Goal: Task Accomplishment & Management: Manage account settings

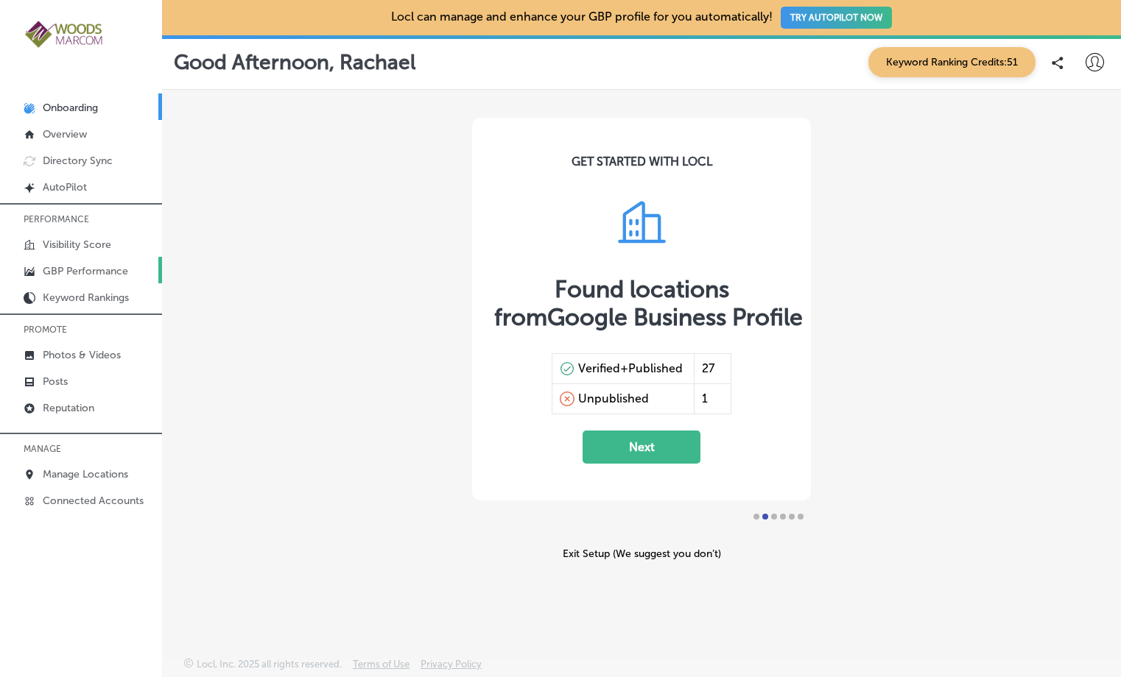
click at [60, 271] on p "GBP Performance" at bounding box center [85, 271] width 85 height 13
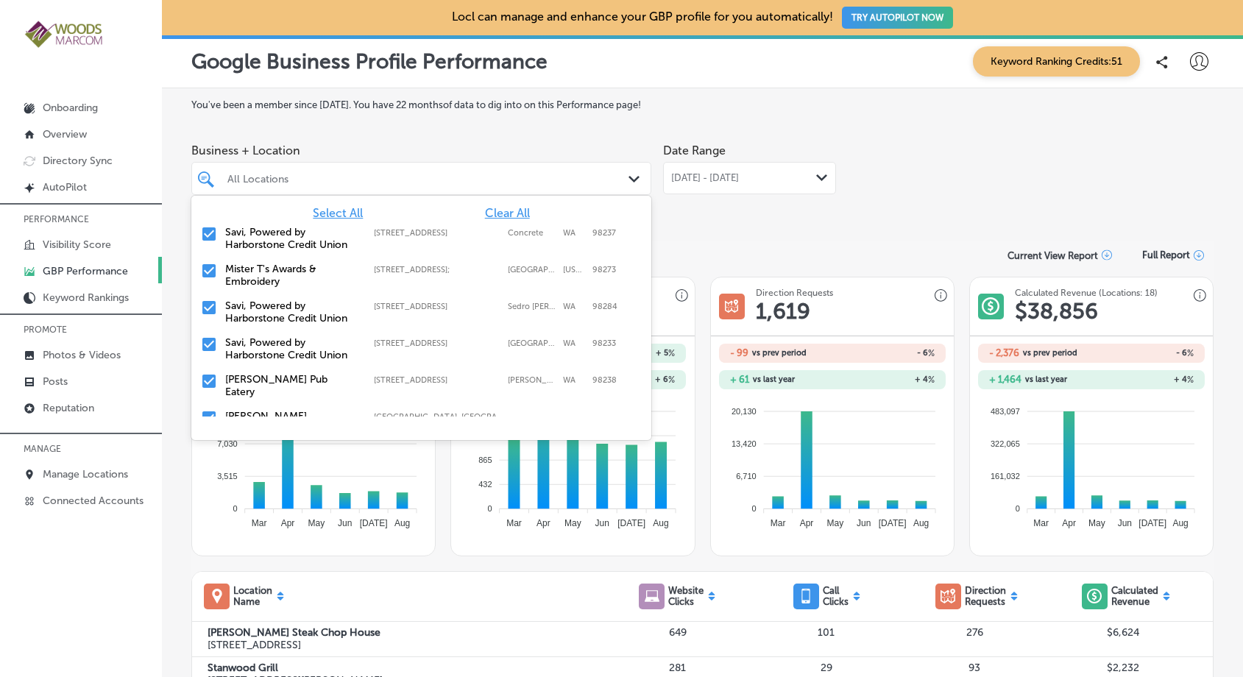
click at [629, 181] on icon "Path Created with Sketch." at bounding box center [634, 179] width 11 height 7
click at [492, 211] on span "Clear All" at bounding box center [507, 213] width 45 height 14
click at [202, 235] on input "checkbox" at bounding box center [209, 234] width 18 height 18
click at [216, 237] on input "checkbox" at bounding box center [209, 234] width 18 height 18
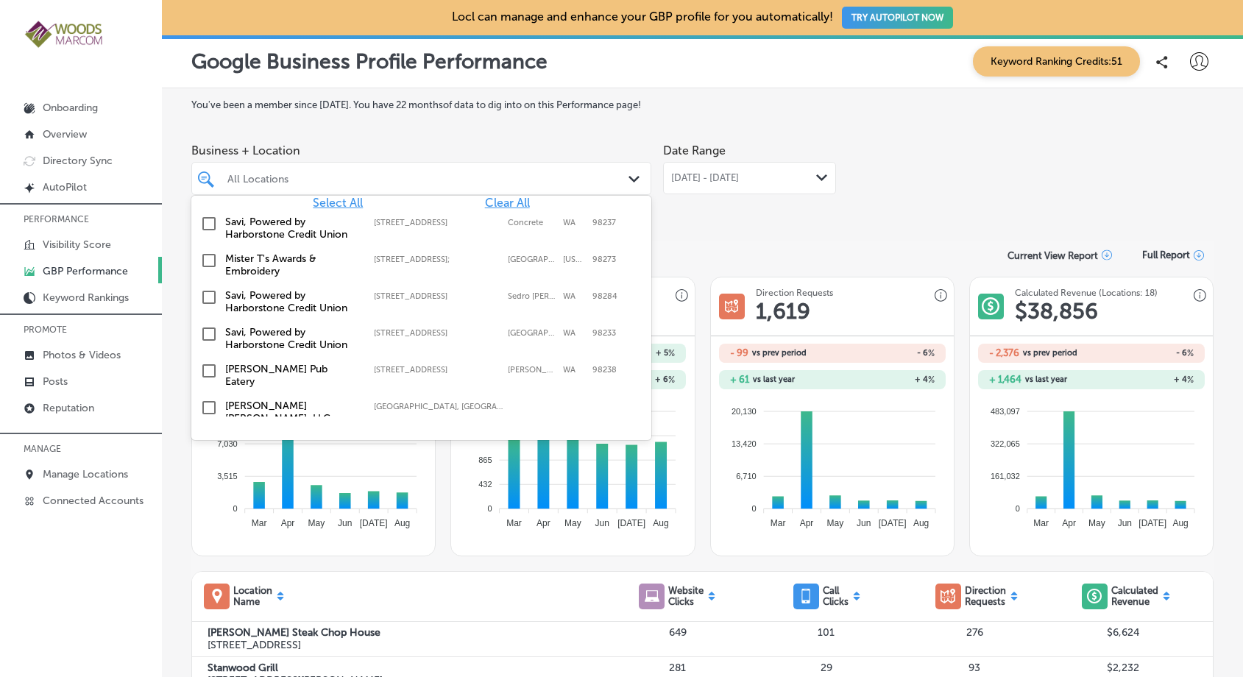
scroll to position [13, 0]
click at [208, 334] on input "checkbox" at bounding box center [209, 332] width 18 height 18
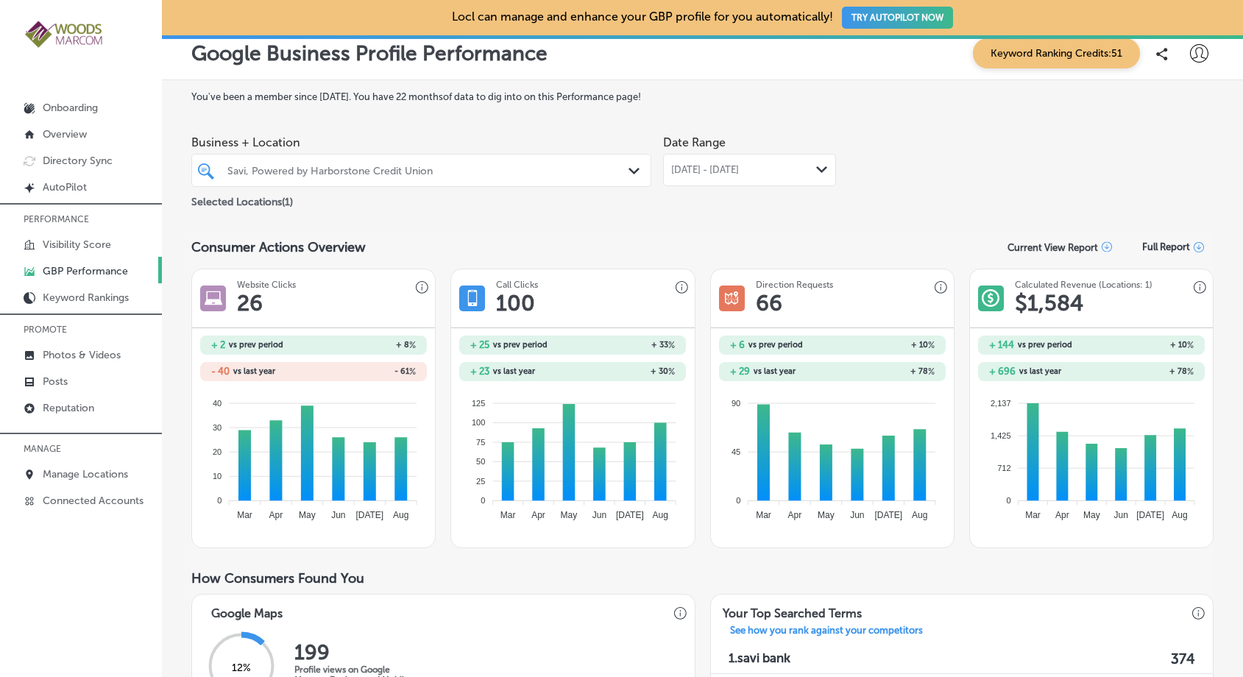
scroll to position [0, 0]
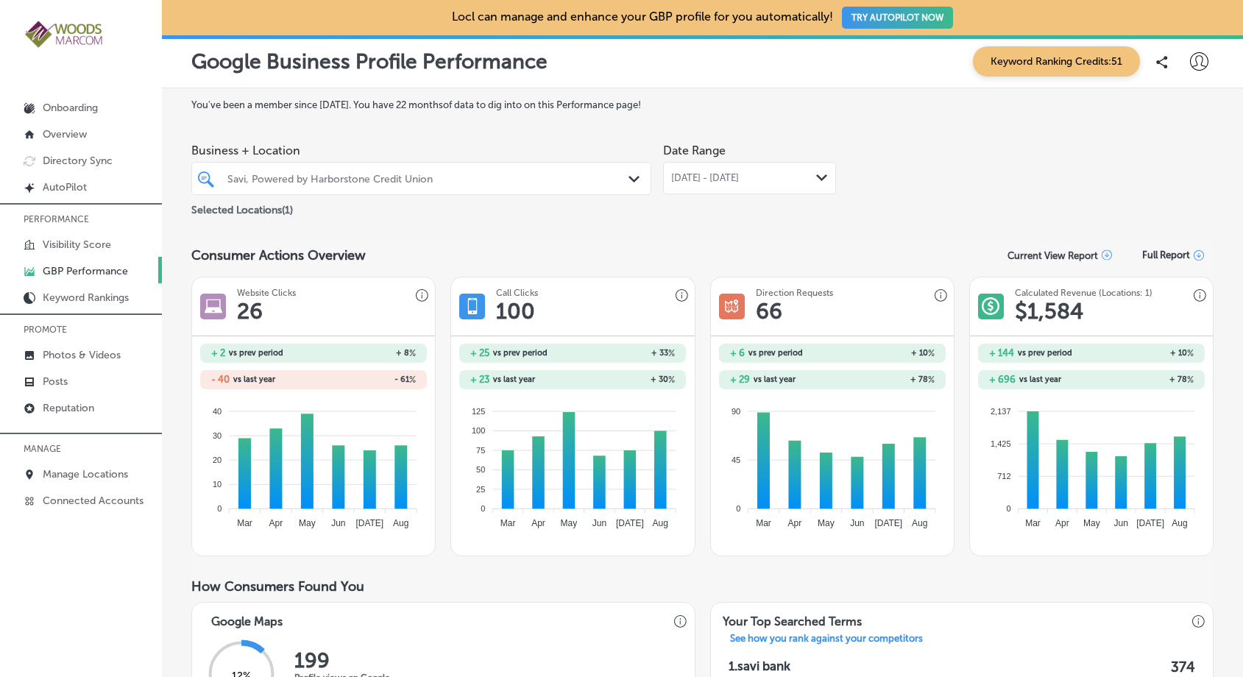
click at [1194, 253] on icon at bounding box center [1199, 255] width 10 height 10
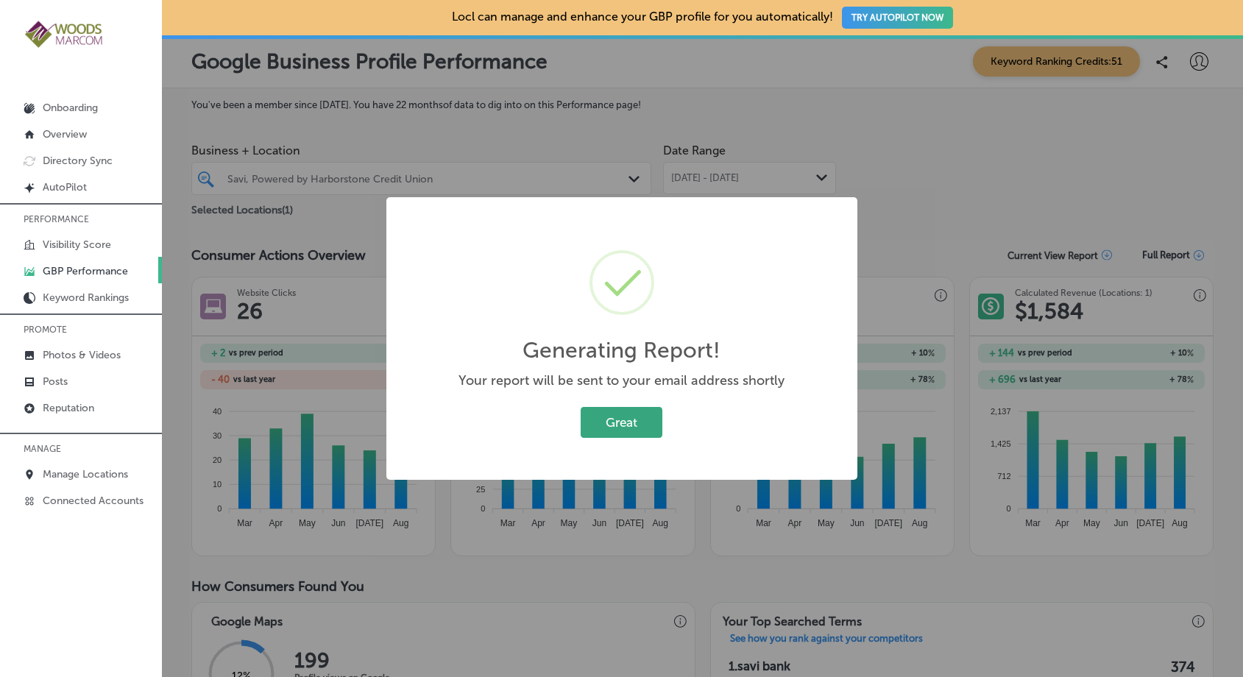
click at [627, 425] on button "Great" at bounding box center [622, 422] width 82 height 30
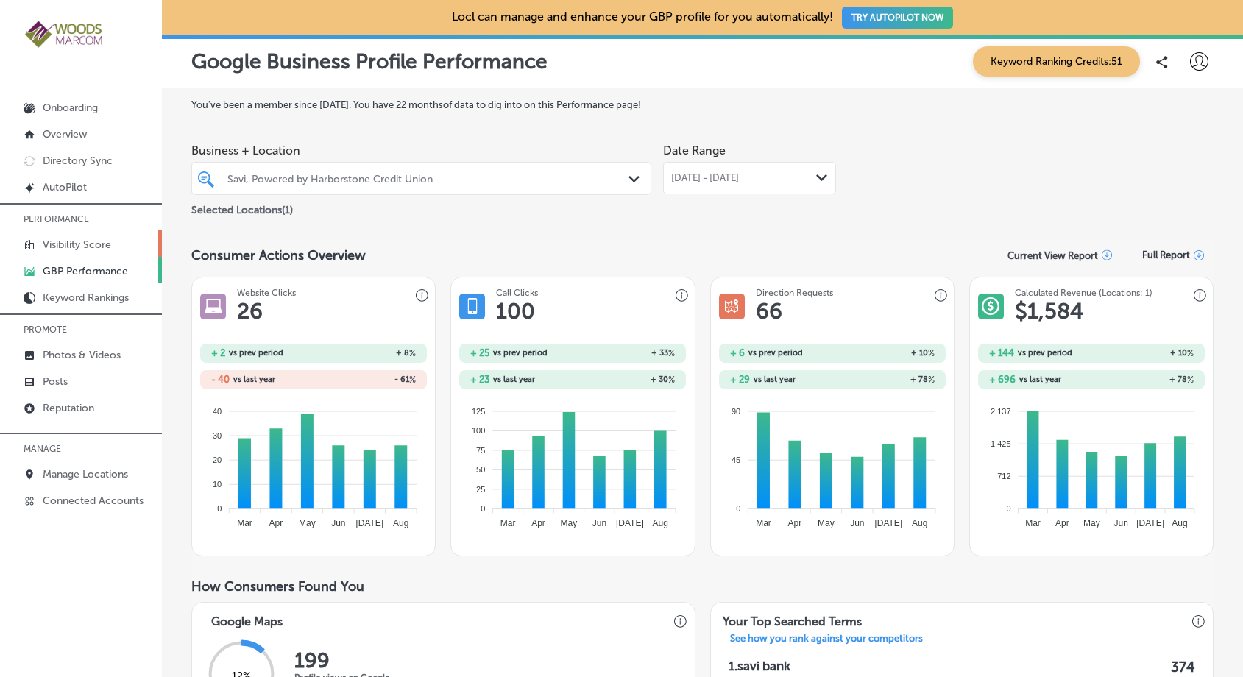
click at [96, 244] on p "Visibility Score" at bounding box center [77, 245] width 68 height 13
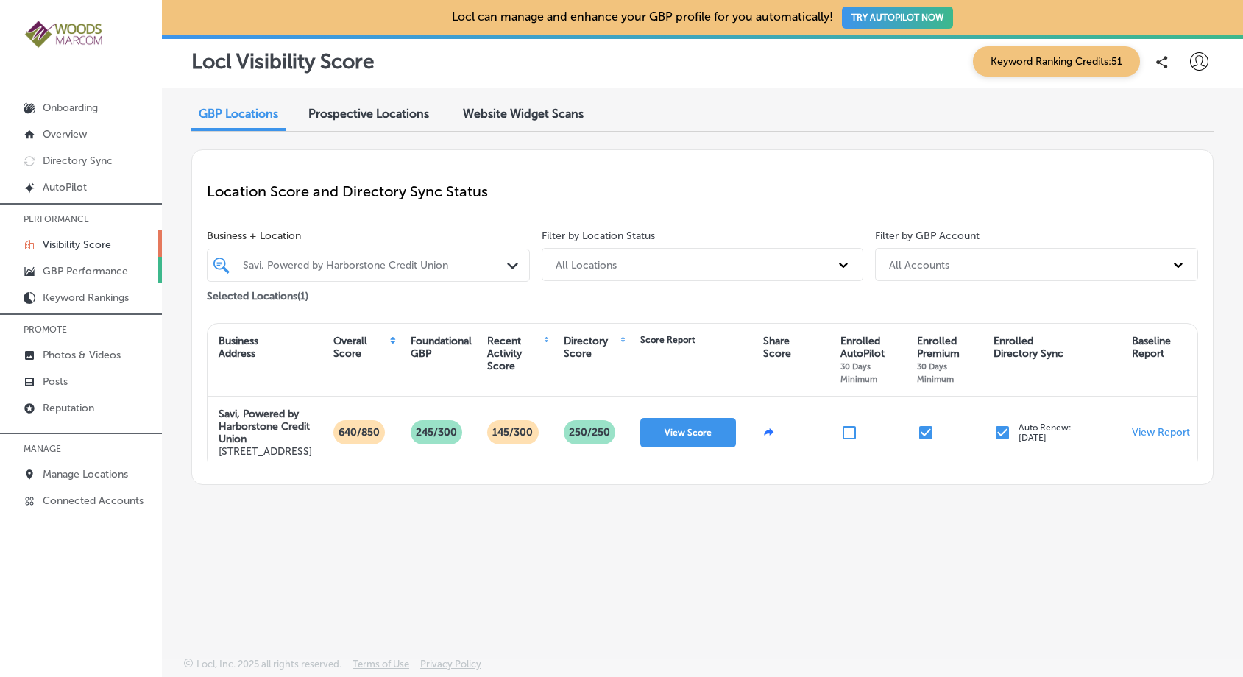
click at [91, 272] on p "GBP Performance" at bounding box center [85, 271] width 85 height 13
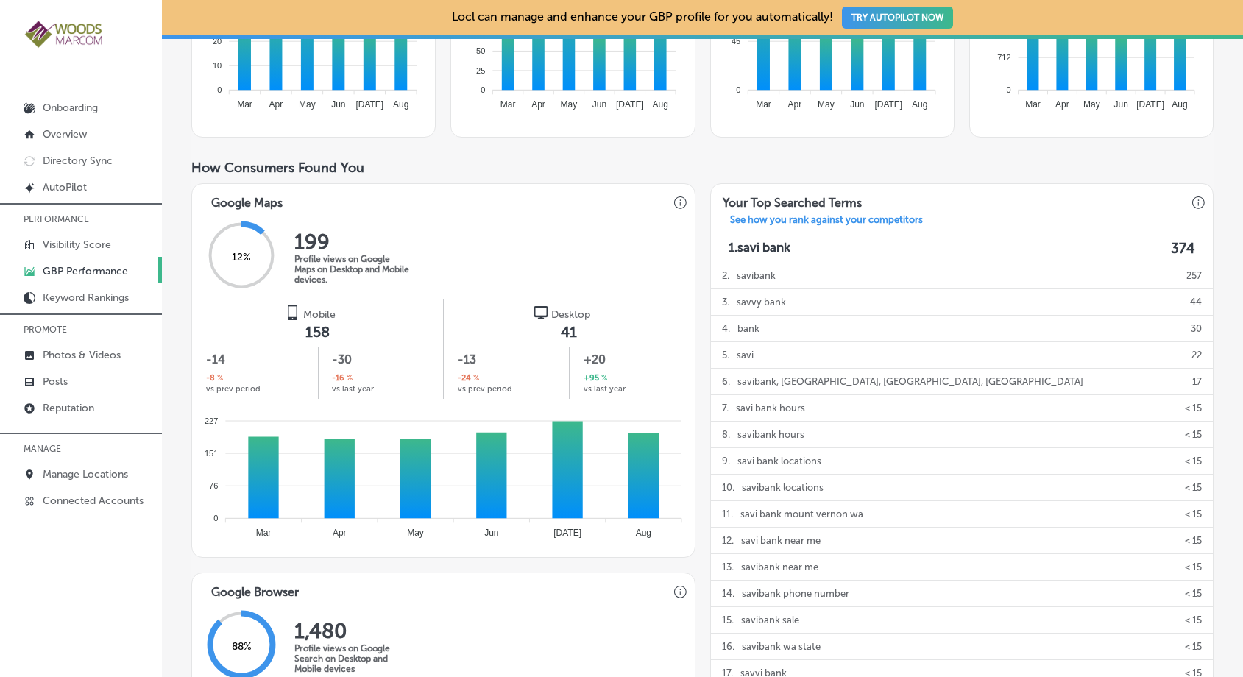
scroll to position [401, 0]
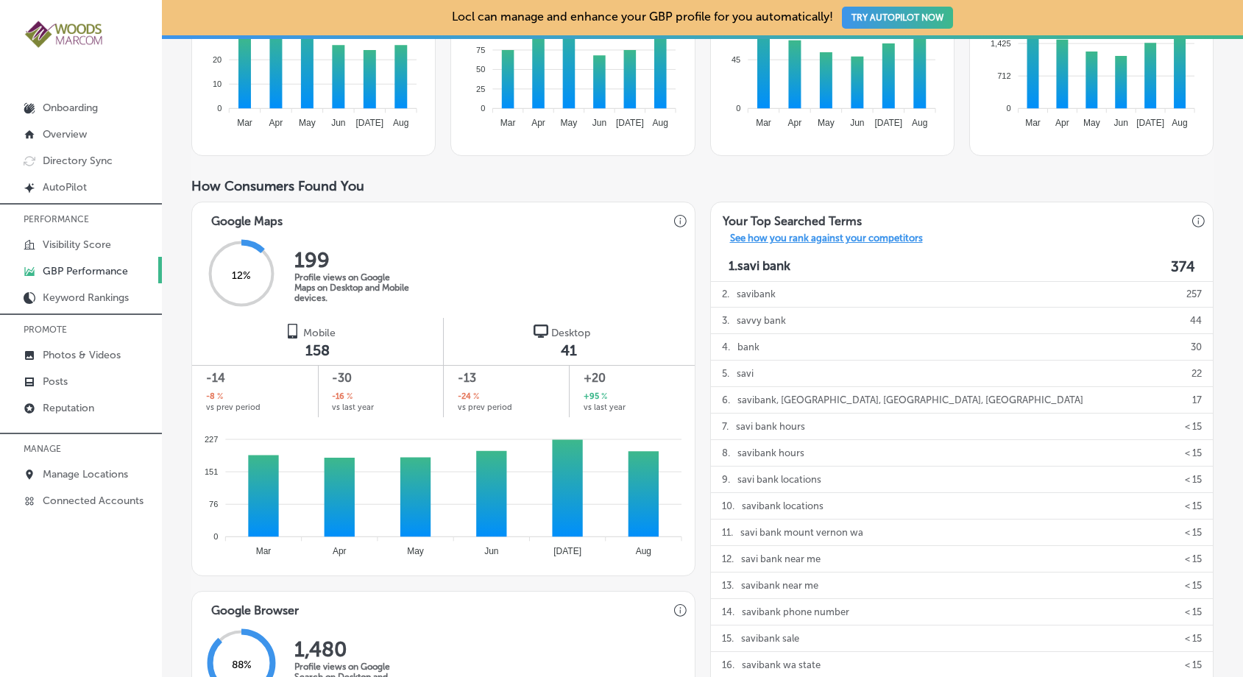
click at [895, 239] on p "See how you rank against your competitors" at bounding box center [827, 240] width 216 height 15
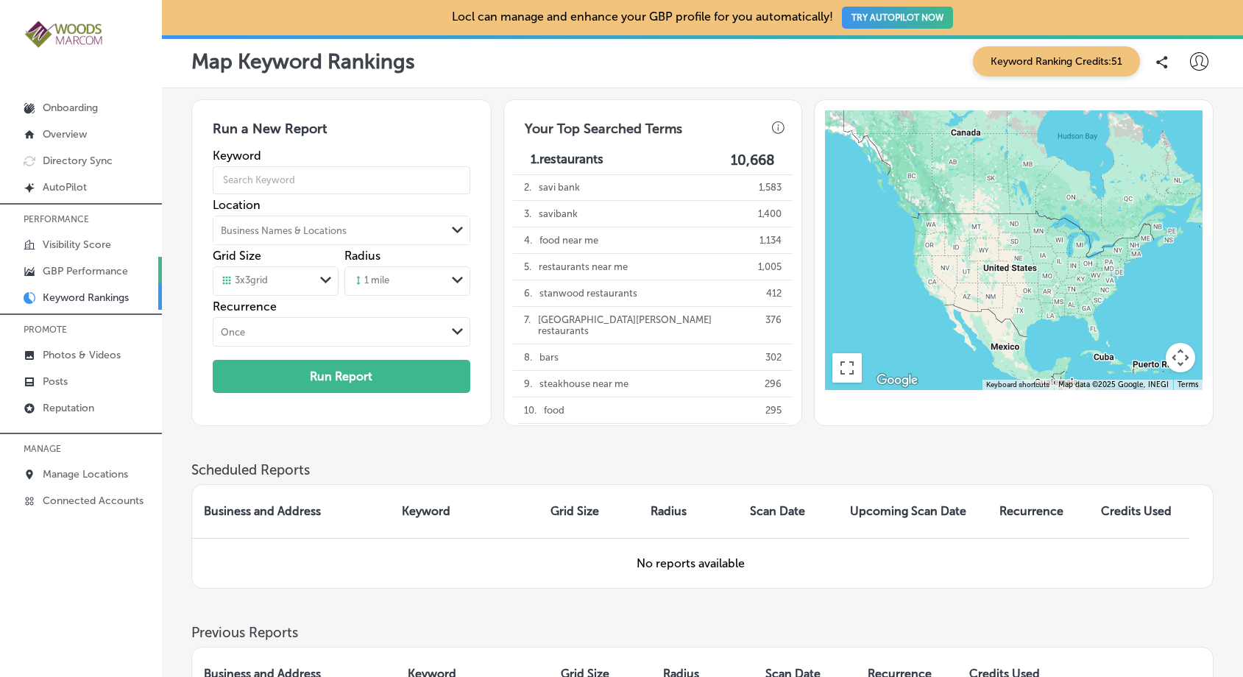
click at [78, 274] on p "GBP Performance" at bounding box center [85, 271] width 85 height 13
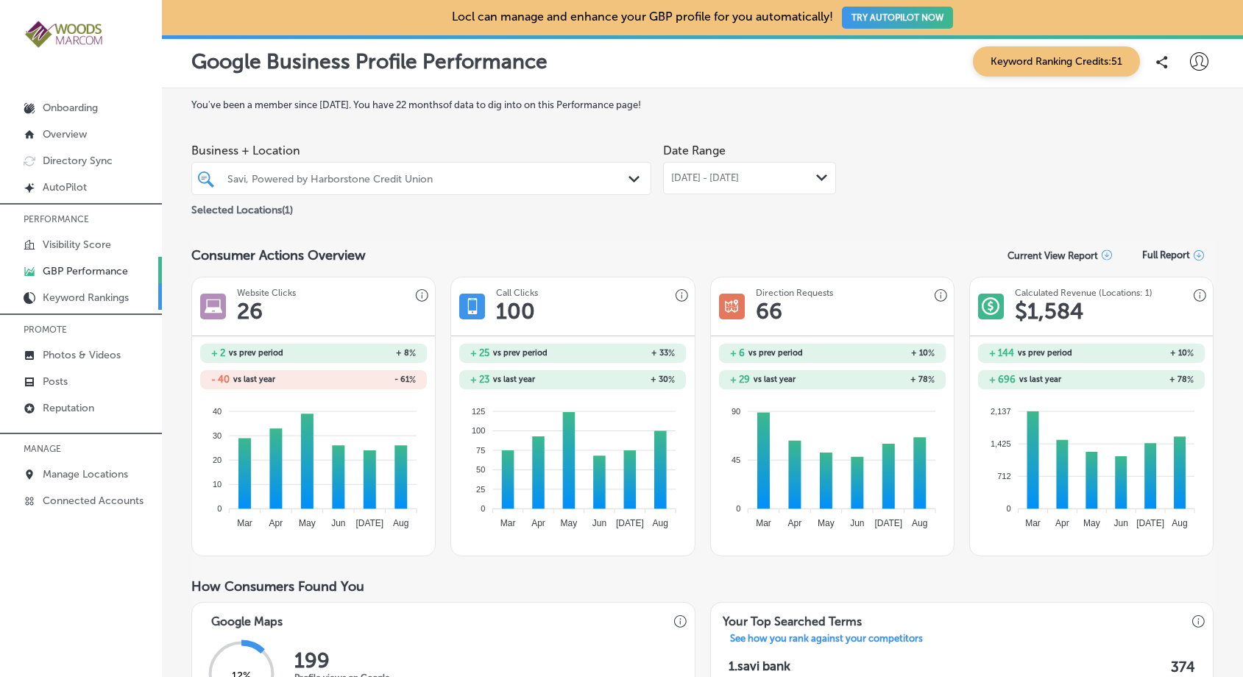
click at [91, 300] on p "Keyword Rankings" at bounding box center [86, 298] width 86 height 13
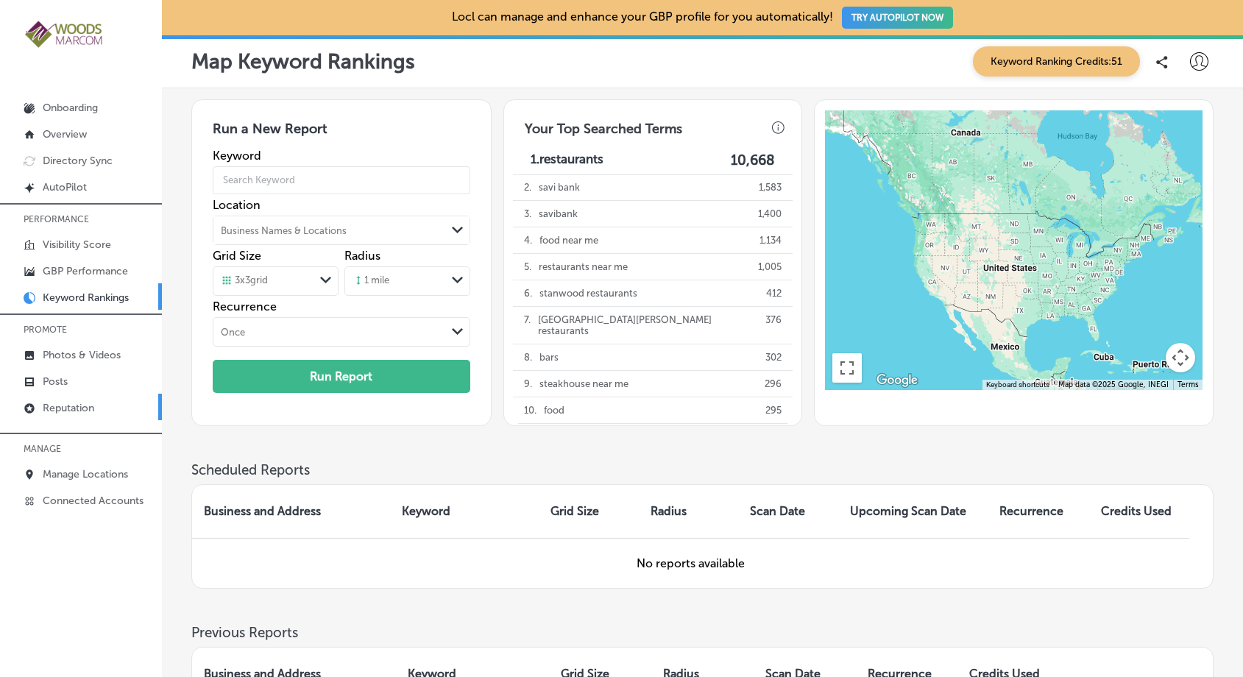
click at [68, 409] on p "Reputation" at bounding box center [69, 408] width 52 height 13
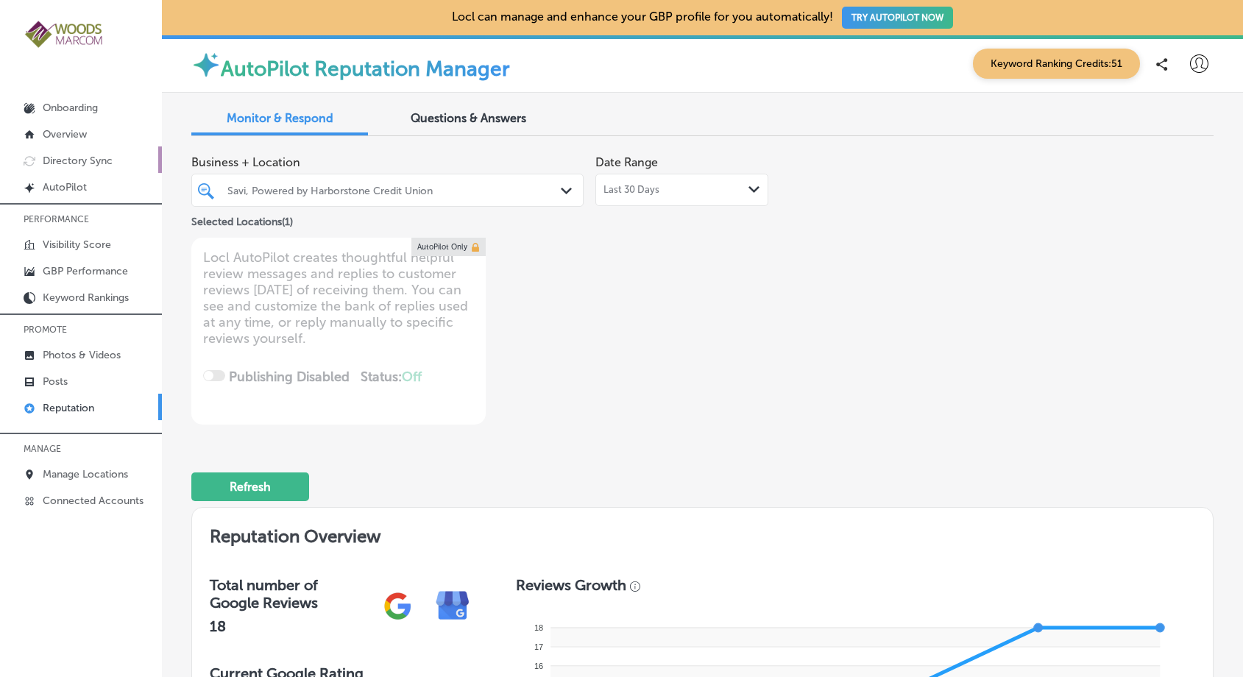
click at [84, 161] on p "Directory Sync" at bounding box center [78, 161] width 70 height 13
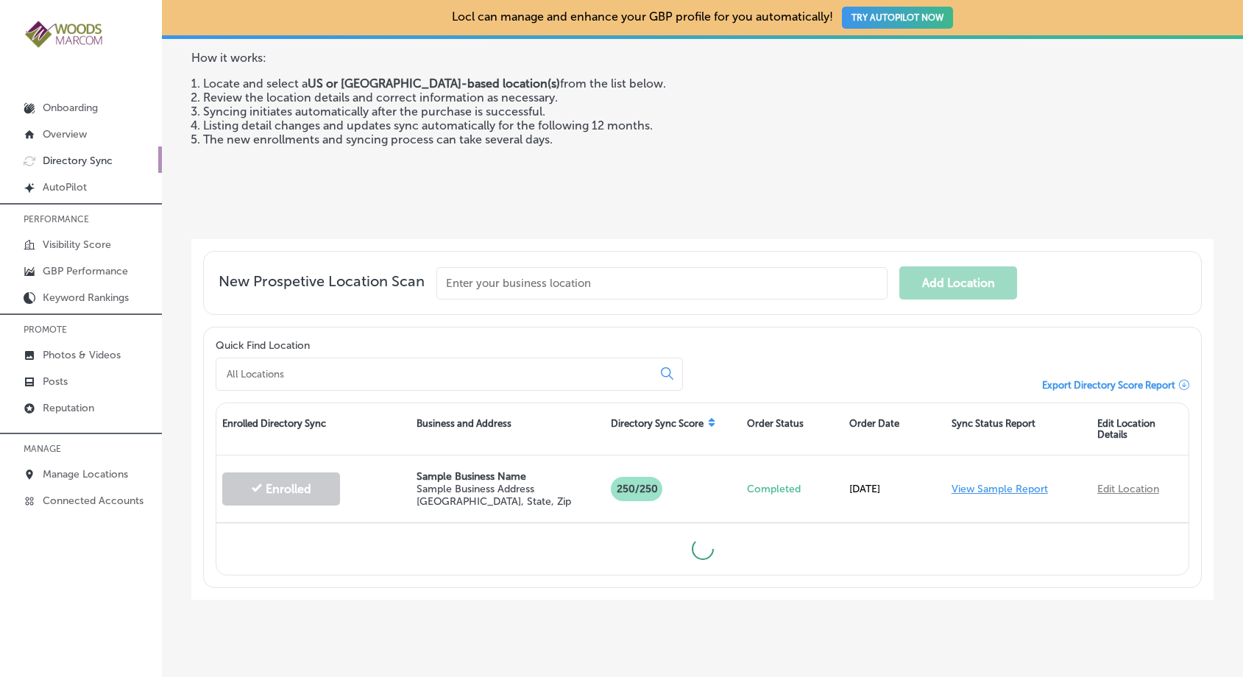
scroll to position [157, 0]
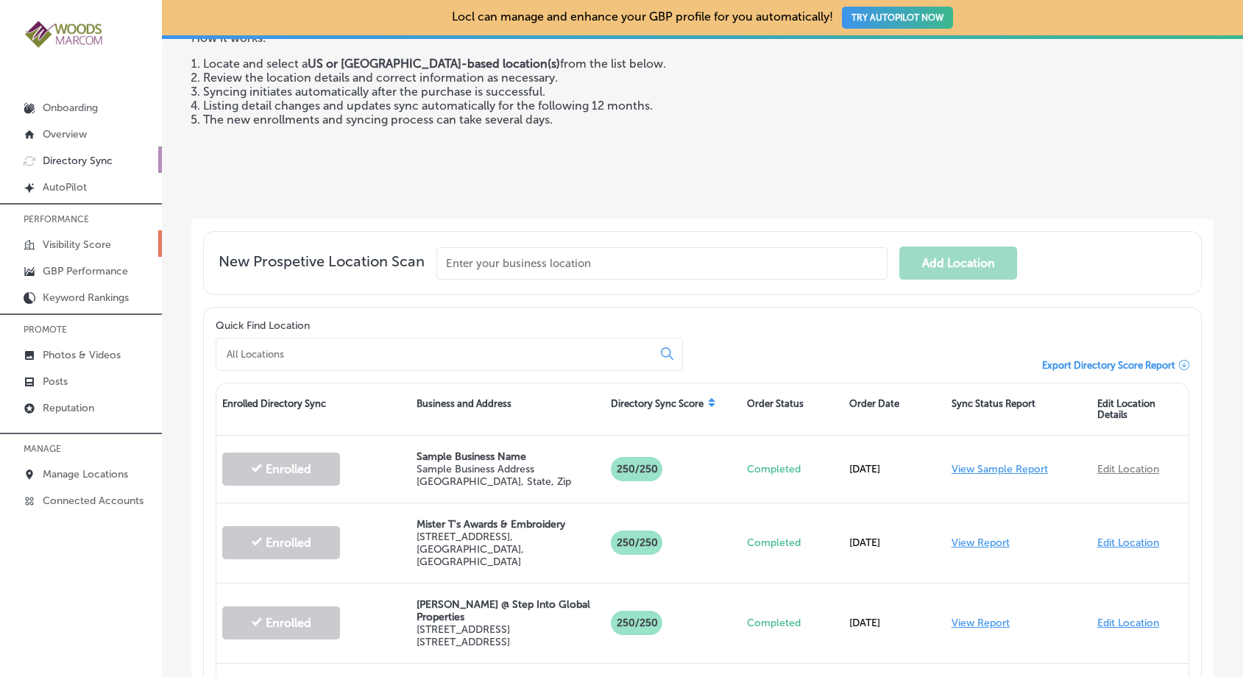
click at [74, 242] on p "Visibility Score" at bounding box center [77, 245] width 68 height 13
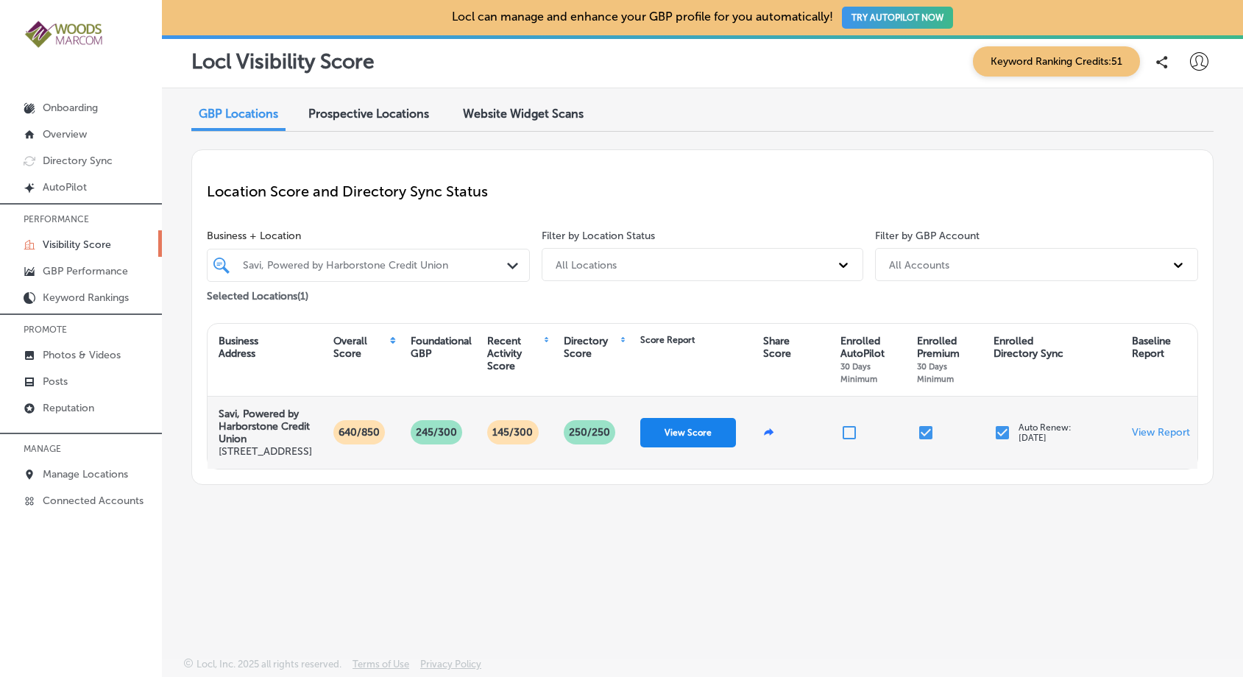
click at [702, 448] on button "View Score" at bounding box center [689, 432] width 96 height 29
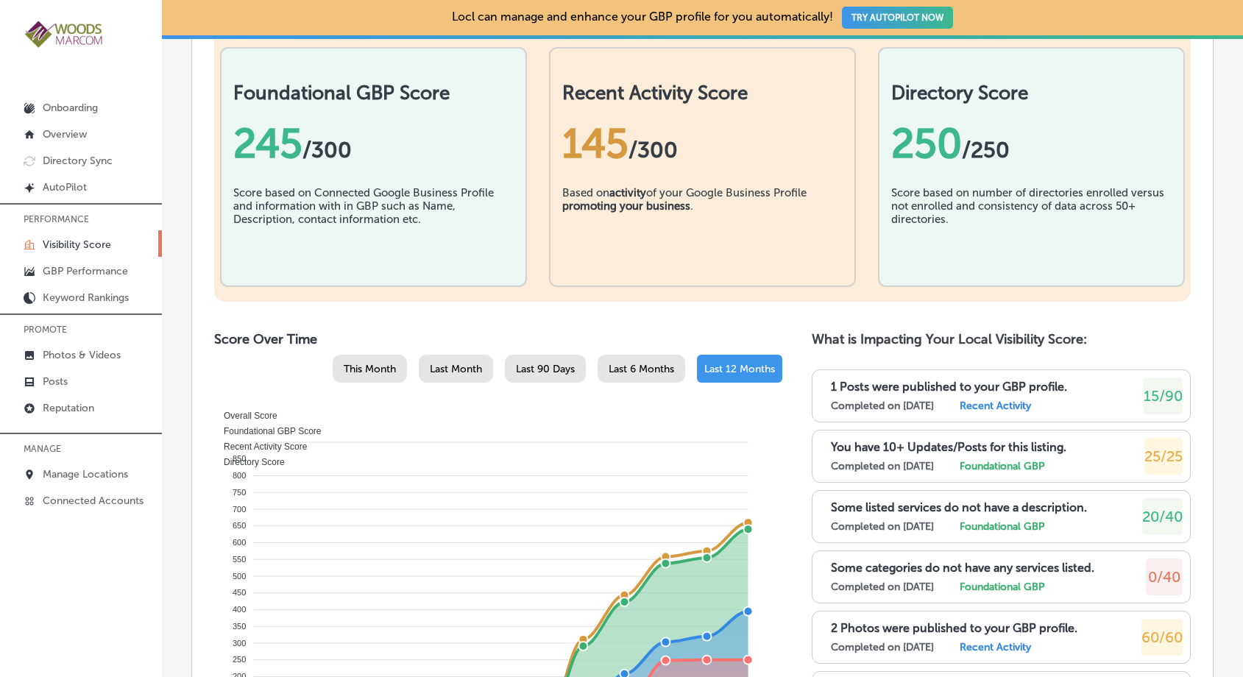
scroll to position [497, 0]
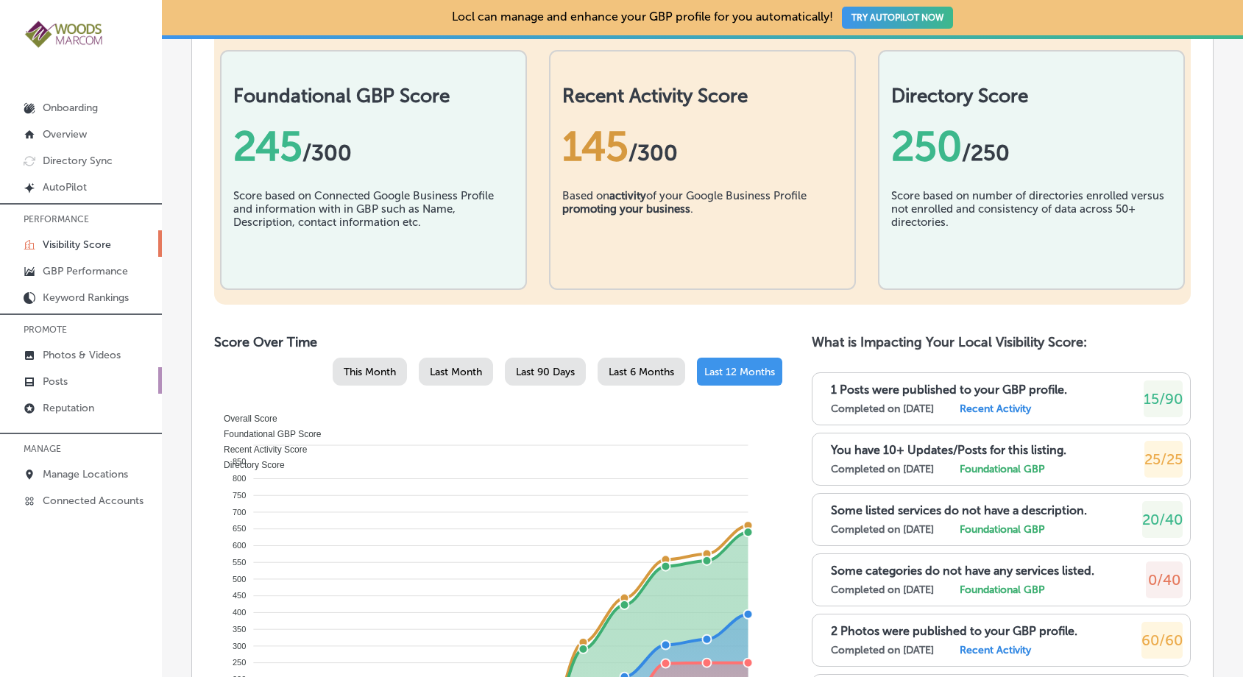
click at [65, 382] on p "Posts" at bounding box center [55, 381] width 25 height 13
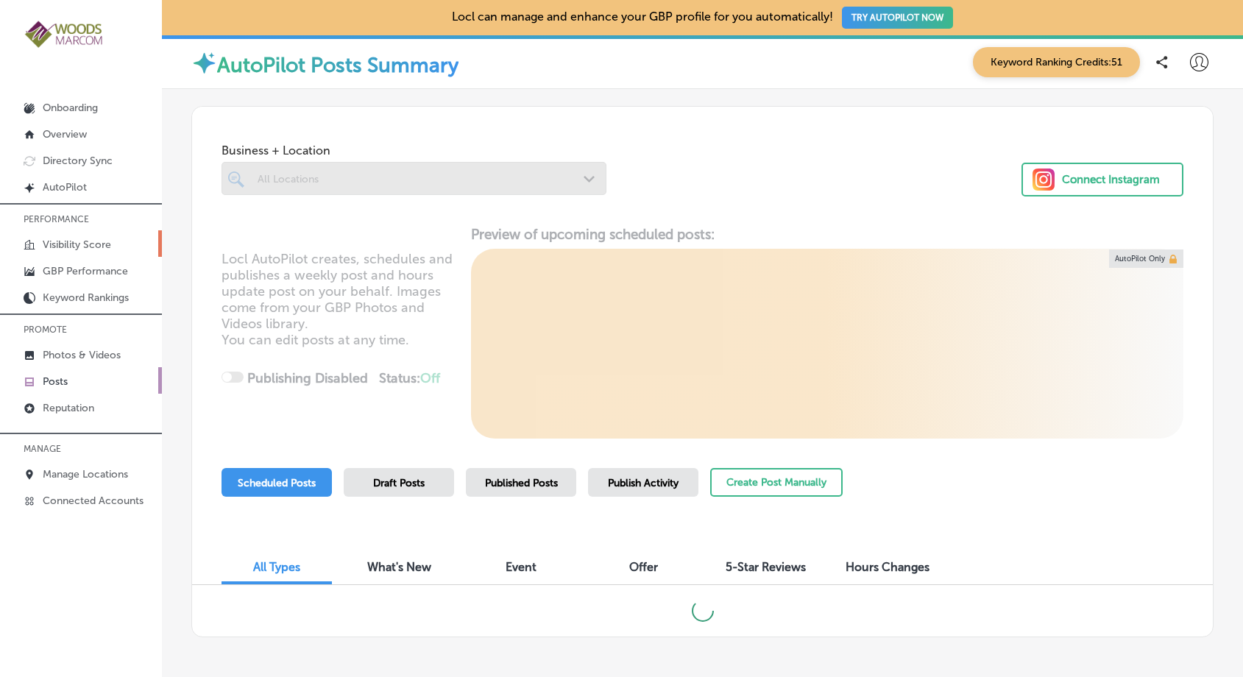
click at [85, 236] on link "Visibility Score" at bounding box center [81, 243] width 162 height 27
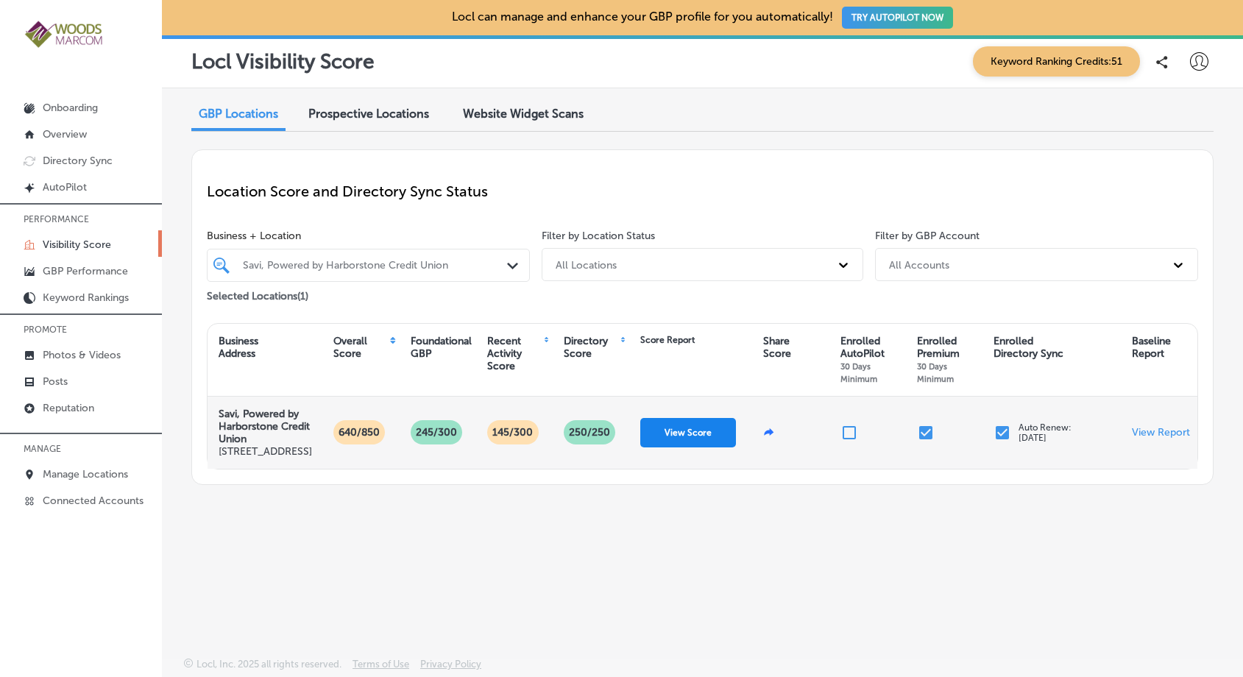
click at [657, 447] on button "View Score" at bounding box center [689, 432] width 96 height 29
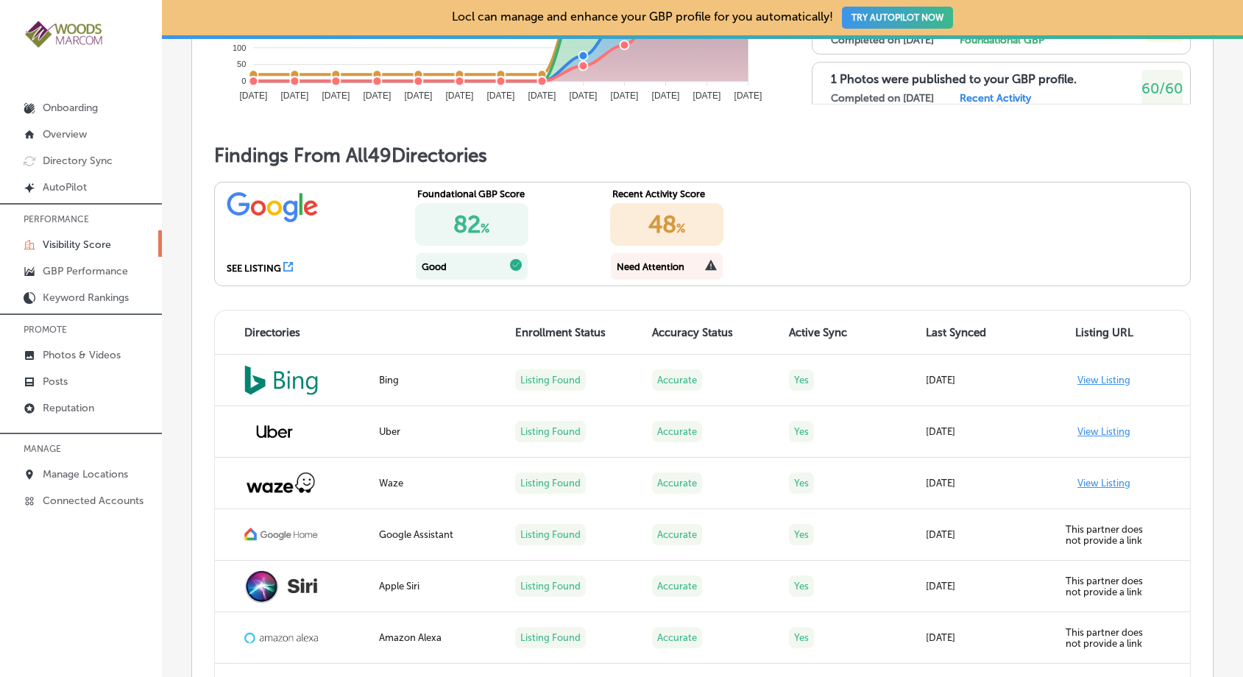
scroll to position [1232, 0]
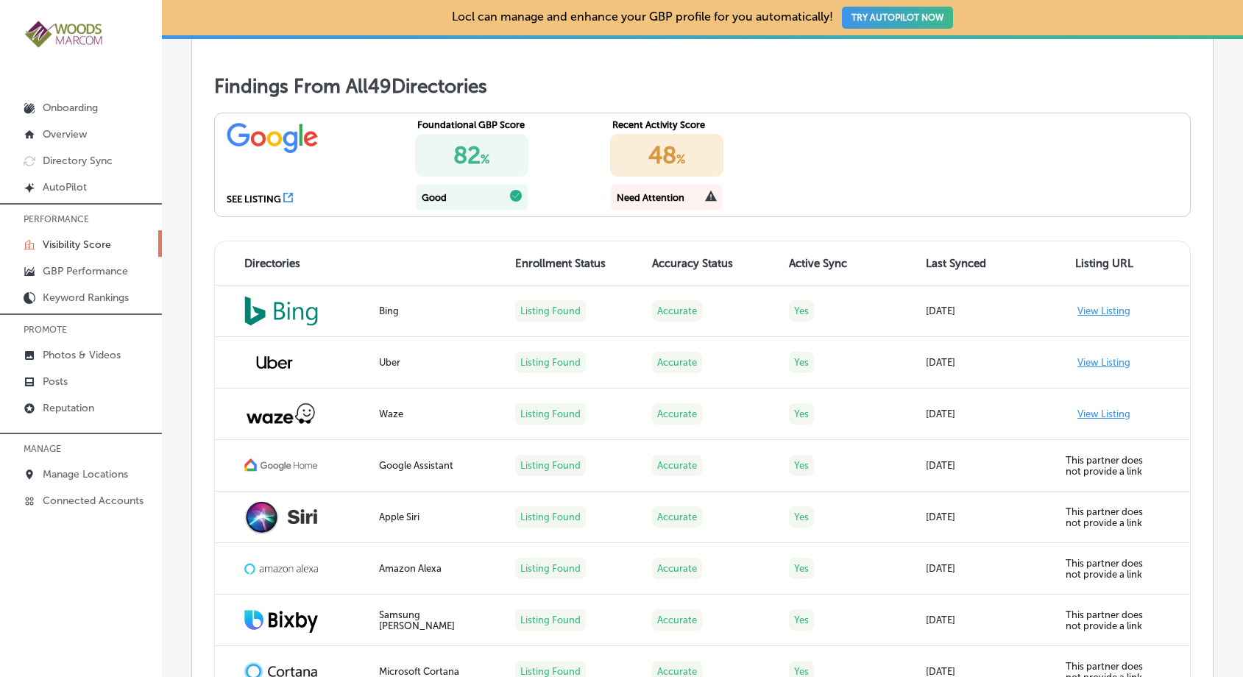
click at [646, 203] on div "Need Attention" at bounding box center [651, 197] width 68 height 11
click at [662, 177] on div "48 %" at bounding box center [666, 155] width 113 height 43
click at [33, 375] on link "Posts" at bounding box center [81, 380] width 162 height 27
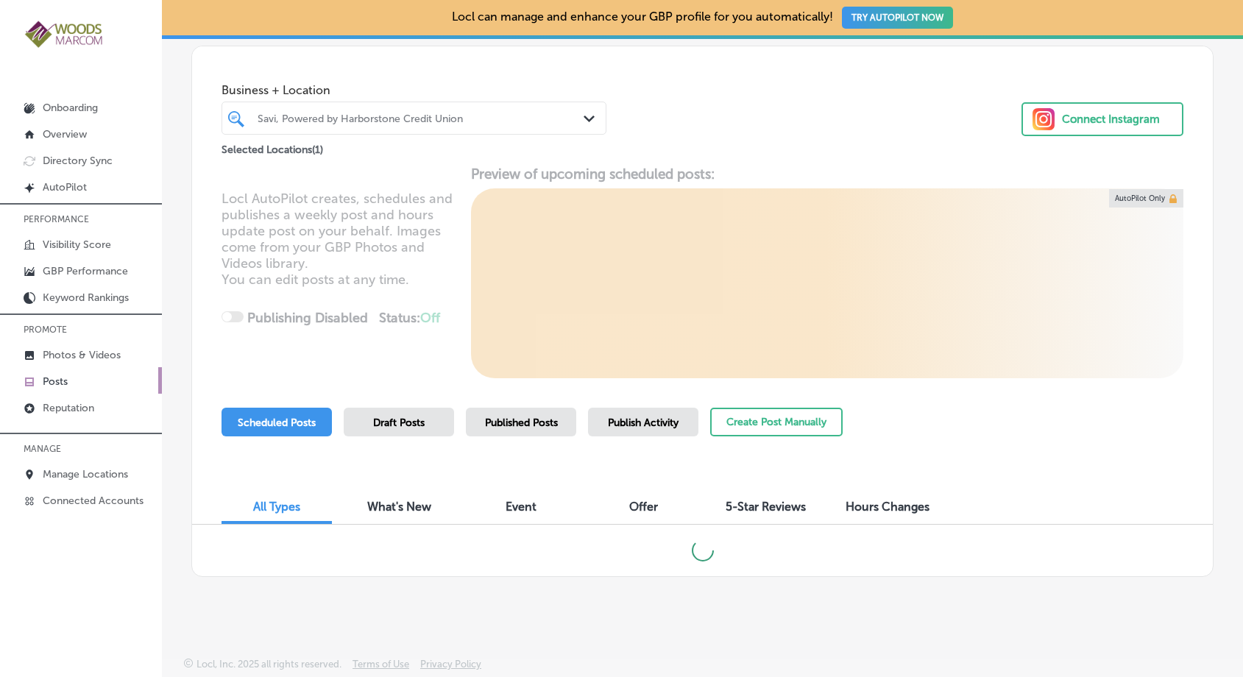
scroll to position [55, 0]
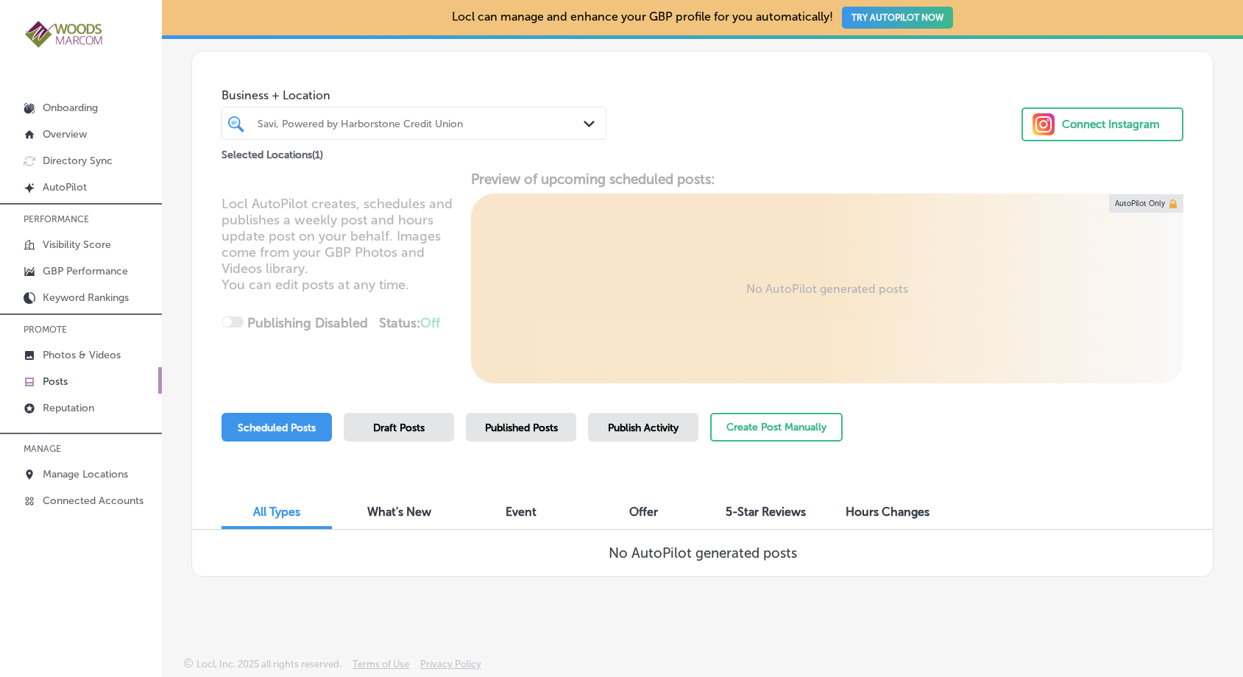
click at [484, 123] on div "Savi, Powered by Harborstone Credit Union" at bounding box center [422, 123] width 328 height 13
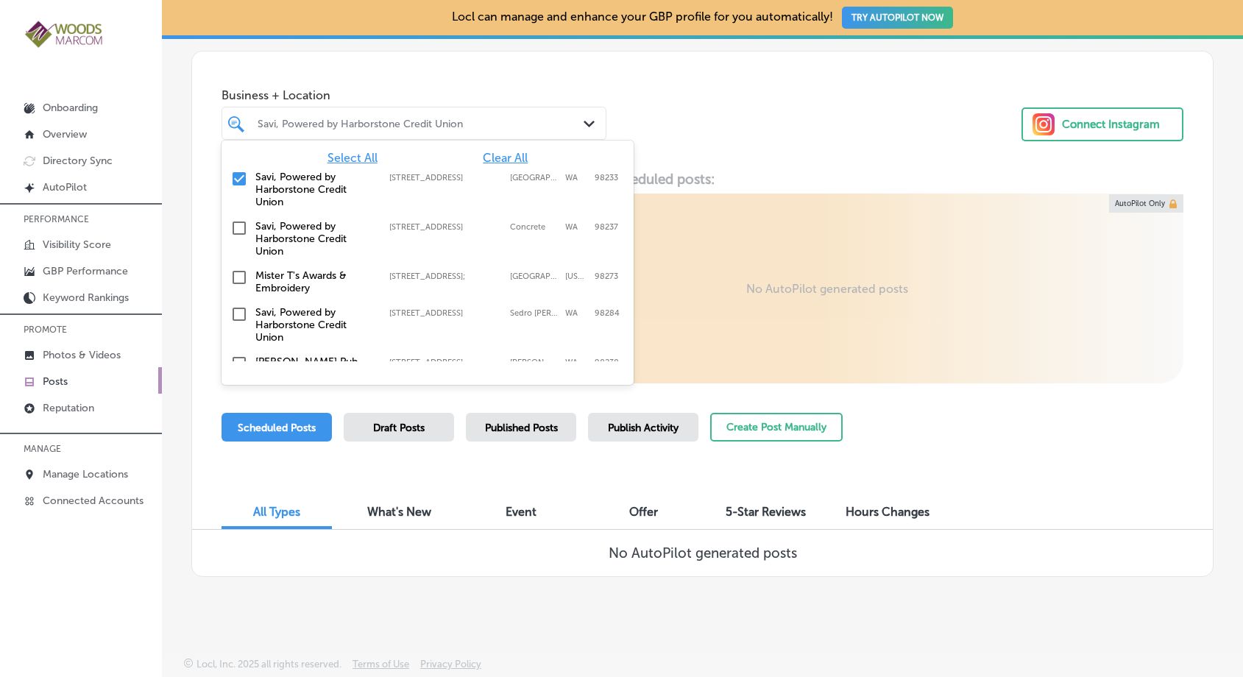
click at [653, 94] on div "Business + Location option focused, 1 of 19. 19 results available. Use Up and D…" at bounding box center [702, 108] width 1021 height 112
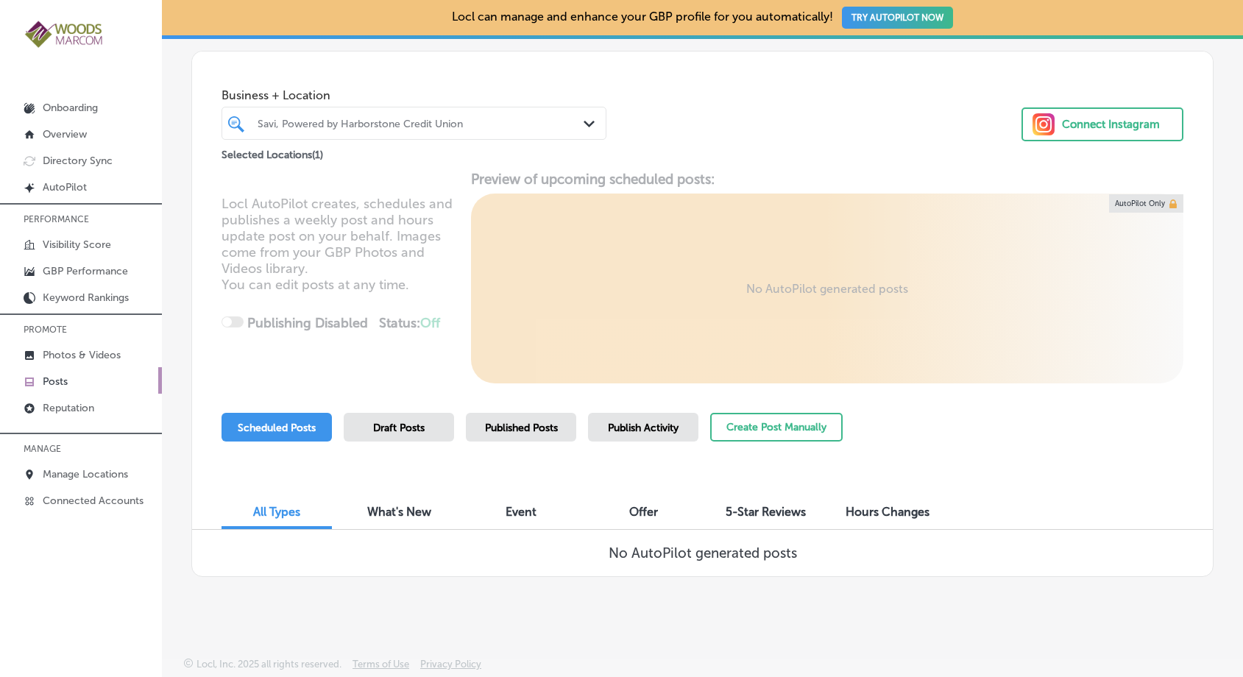
click at [550, 424] on span "Published Posts" at bounding box center [521, 428] width 73 height 13
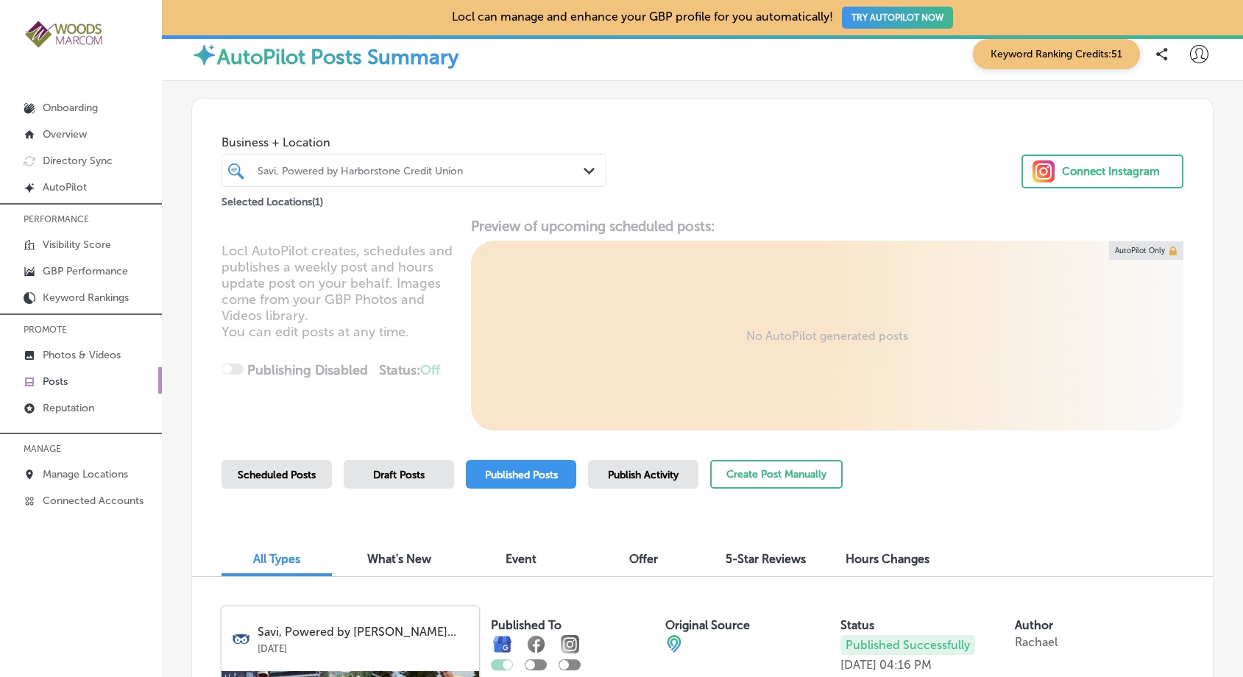
scroll to position [0, 0]
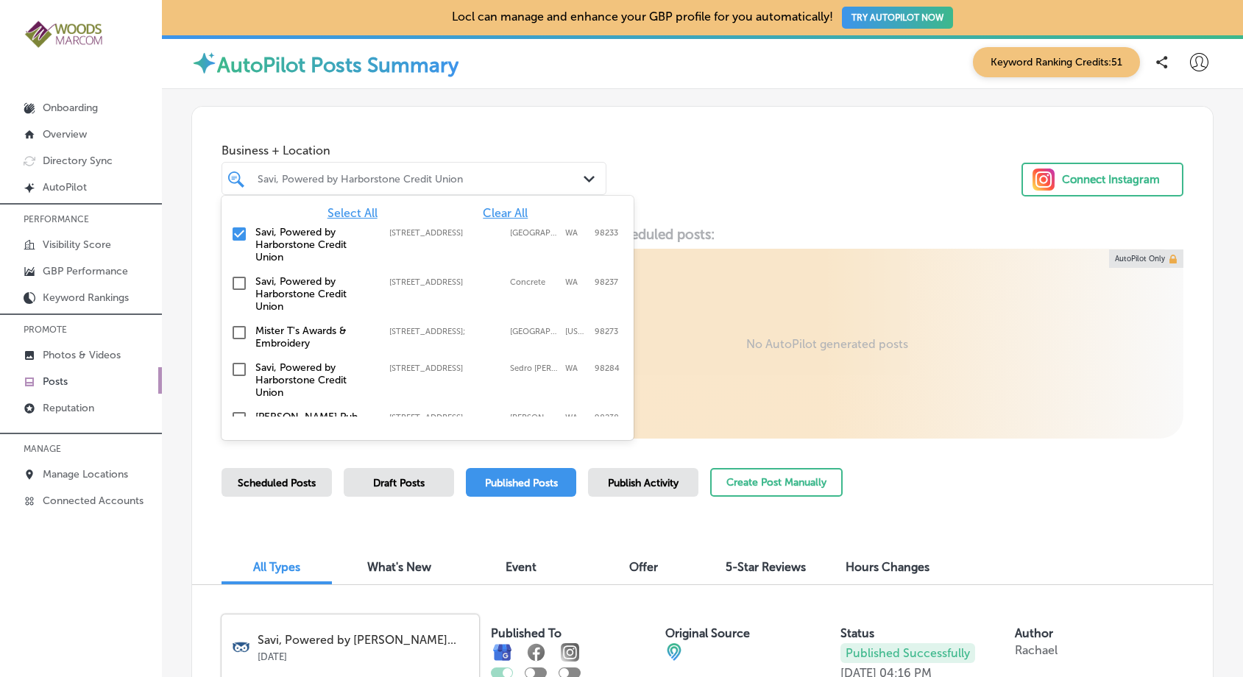
click at [584, 180] on icon "Path Created with Sketch." at bounding box center [589, 179] width 11 height 7
click at [239, 232] on input "checkbox" at bounding box center [239, 234] width 18 height 18
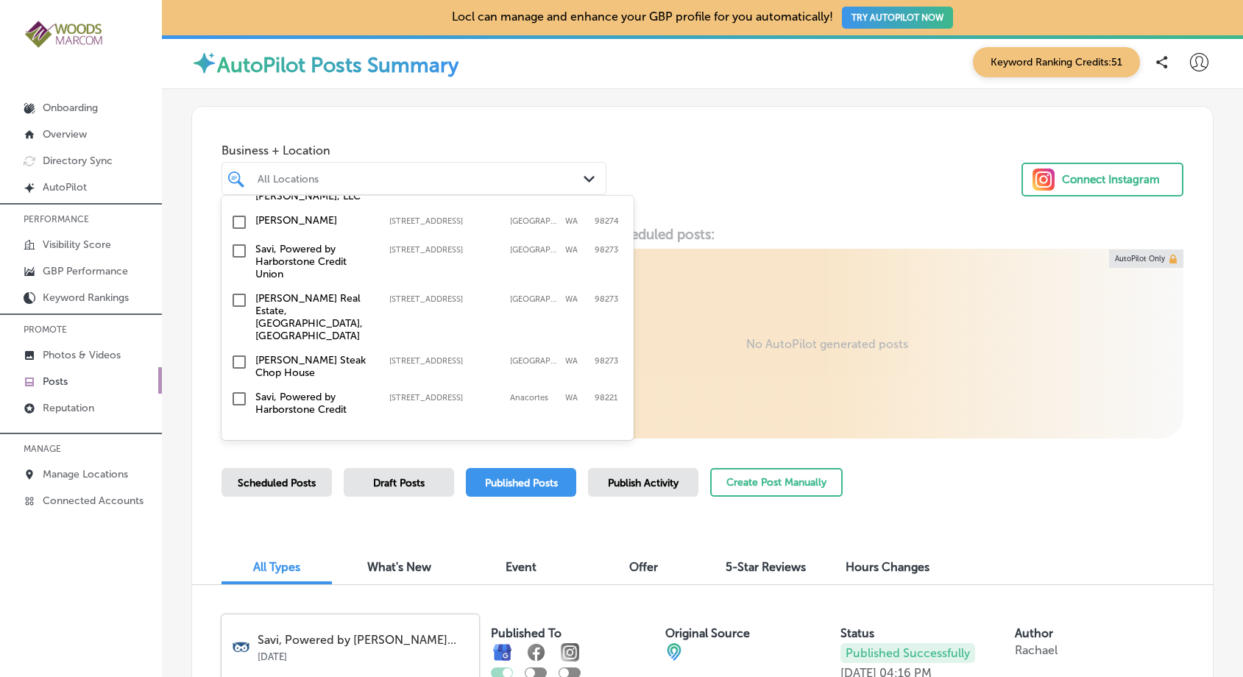
scroll to position [268, 0]
click at [245, 244] on input "checkbox" at bounding box center [239, 253] width 18 height 18
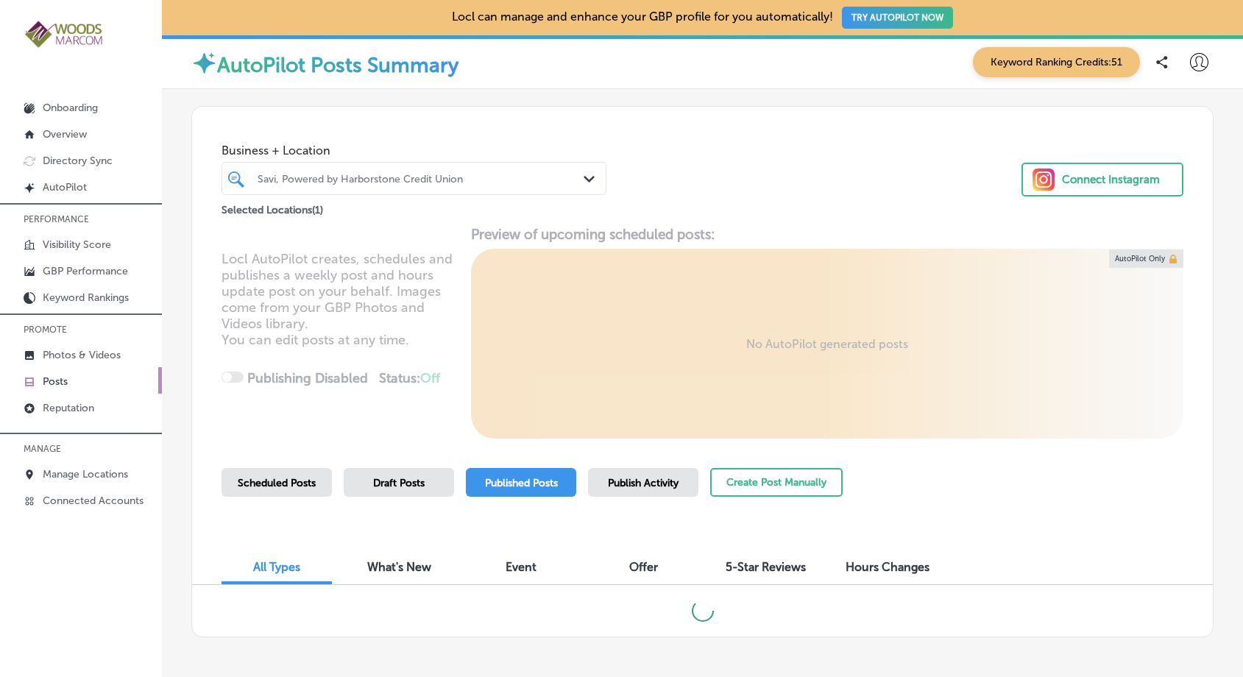
click at [716, 198] on div "Business + Location Savi, Powered by Harborstone Credit Union Path Created with…" at bounding box center [702, 163] width 1021 height 112
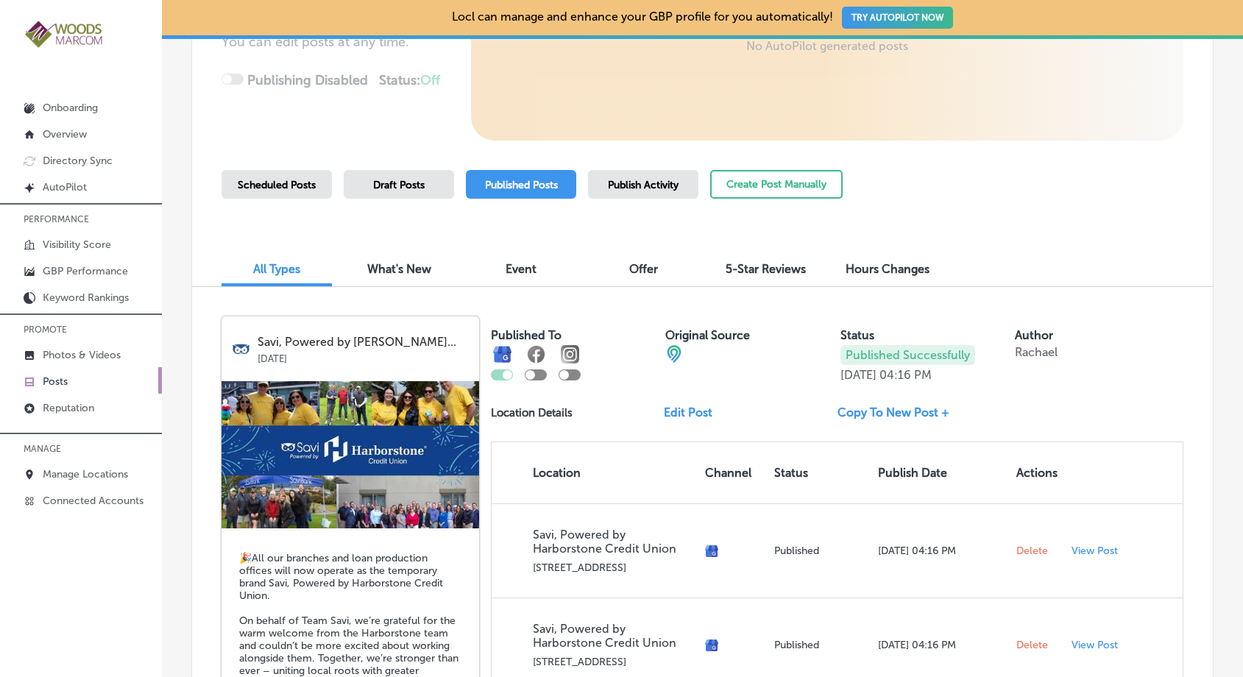
scroll to position [0, 0]
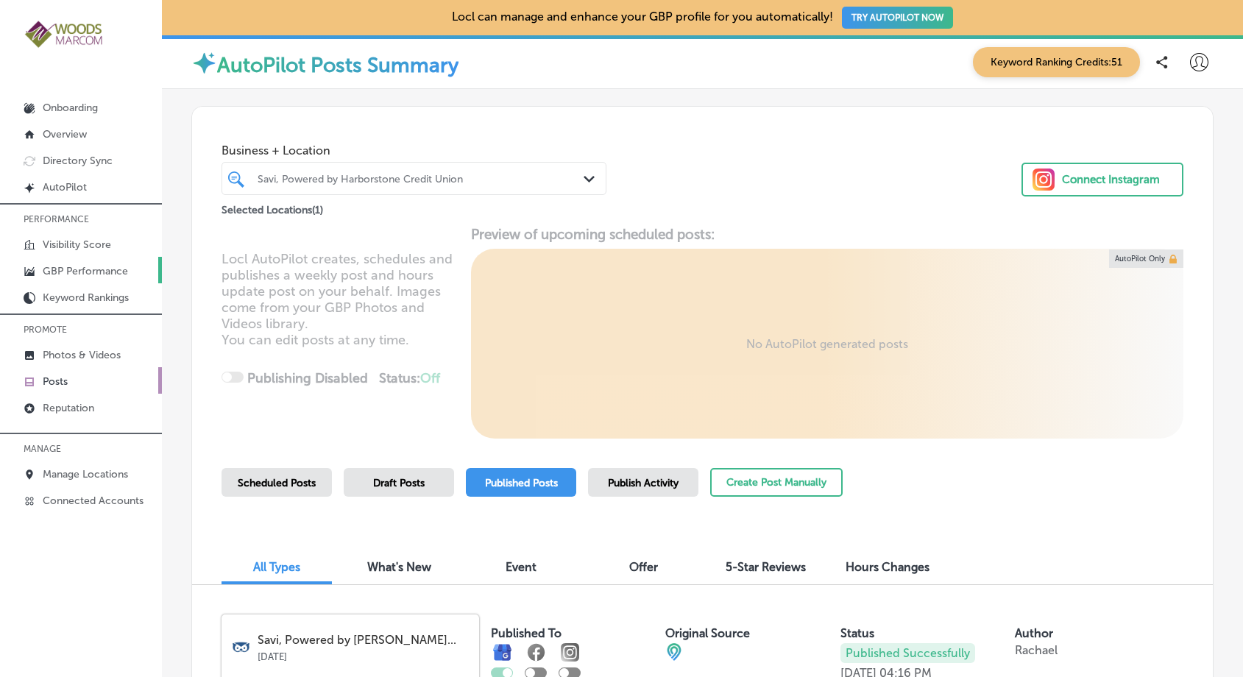
click at [92, 272] on p "GBP Performance" at bounding box center [85, 271] width 85 height 13
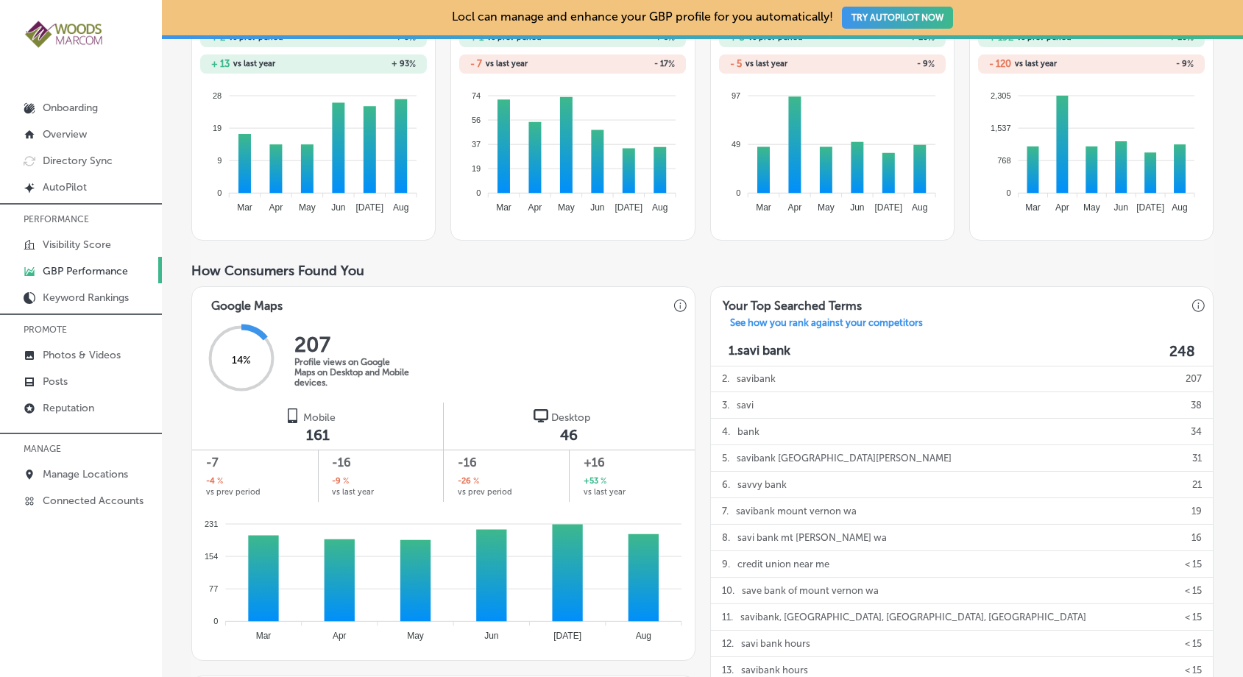
scroll to position [315, 0]
click at [79, 406] on p "Reputation" at bounding box center [69, 408] width 52 height 13
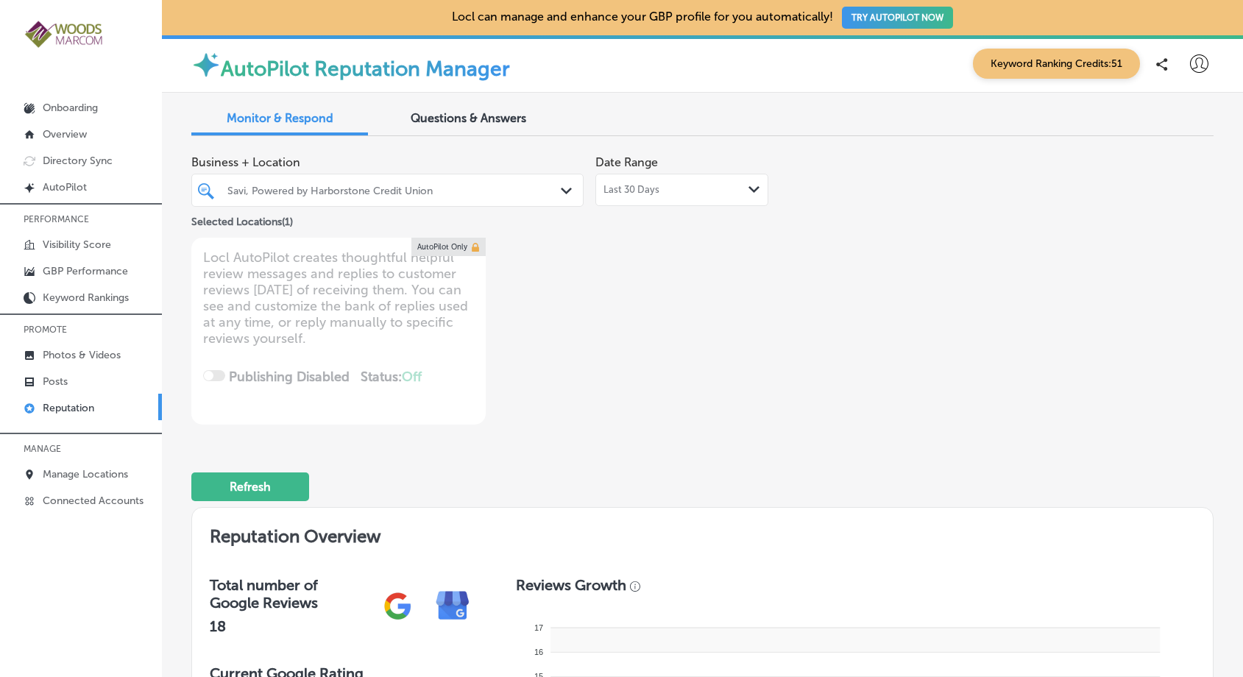
type textarea "x"
click at [77, 242] on p "Visibility Score" at bounding box center [77, 245] width 68 height 13
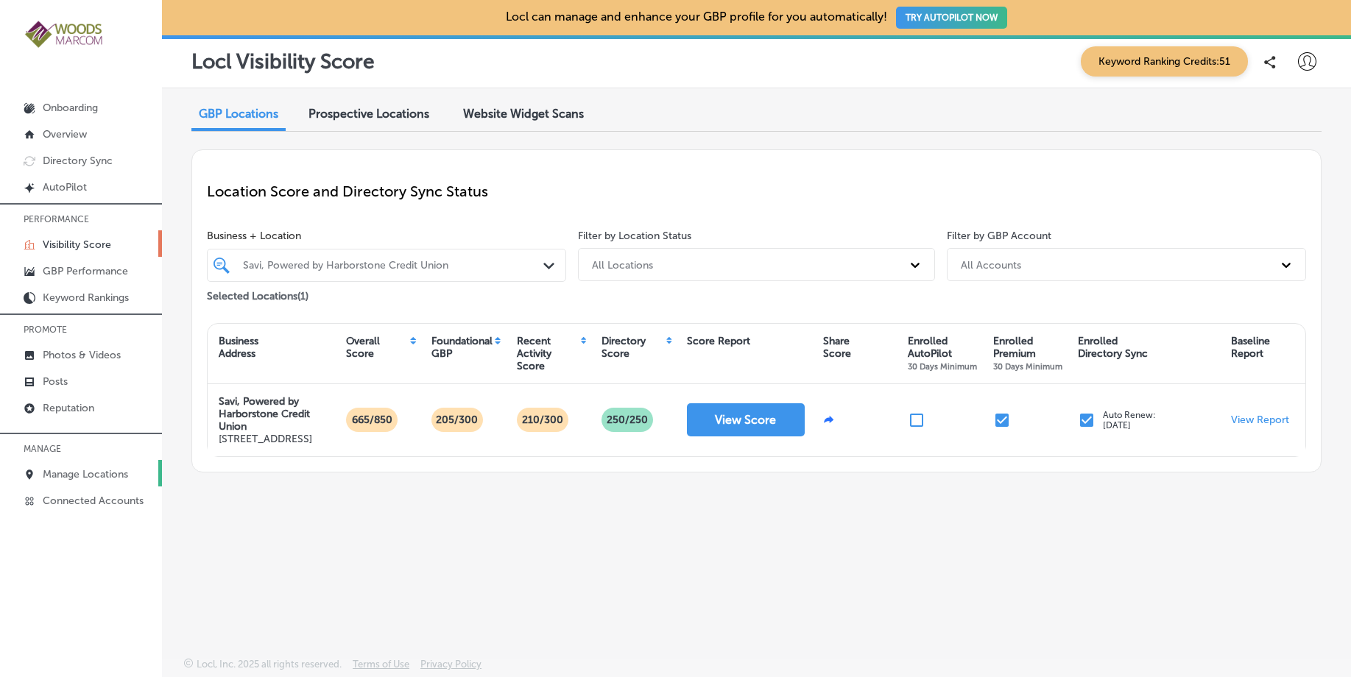
click at [113, 477] on p "Manage Locations" at bounding box center [85, 474] width 85 height 13
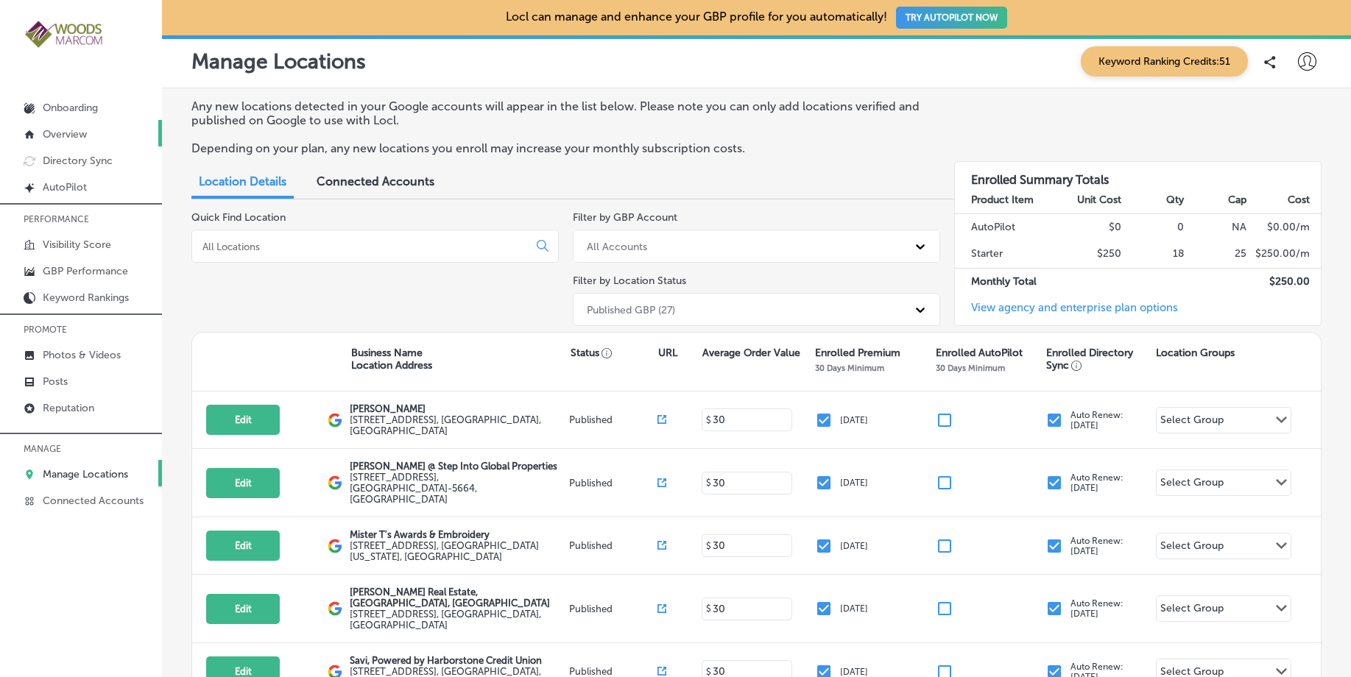
click at [43, 136] on p "Overview" at bounding box center [65, 134] width 44 height 13
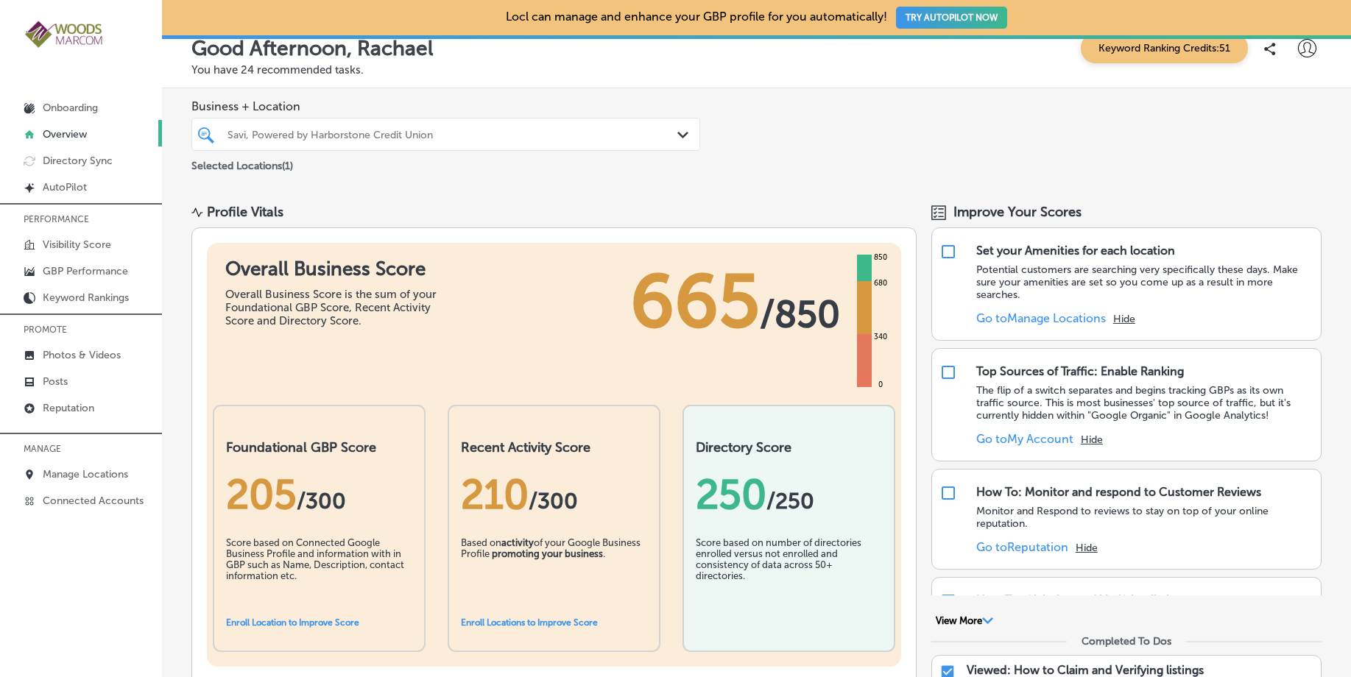
scroll to position [31, 0]
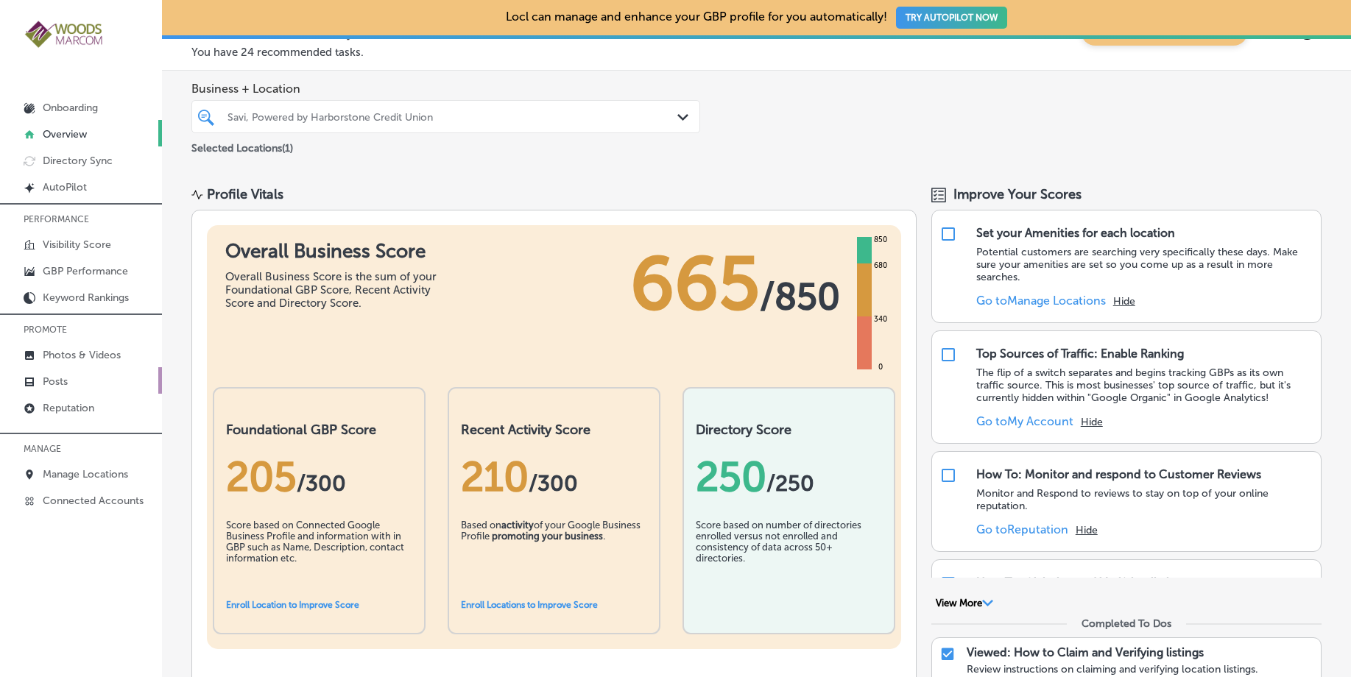
click at [63, 382] on p "Posts" at bounding box center [55, 381] width 25 height 13
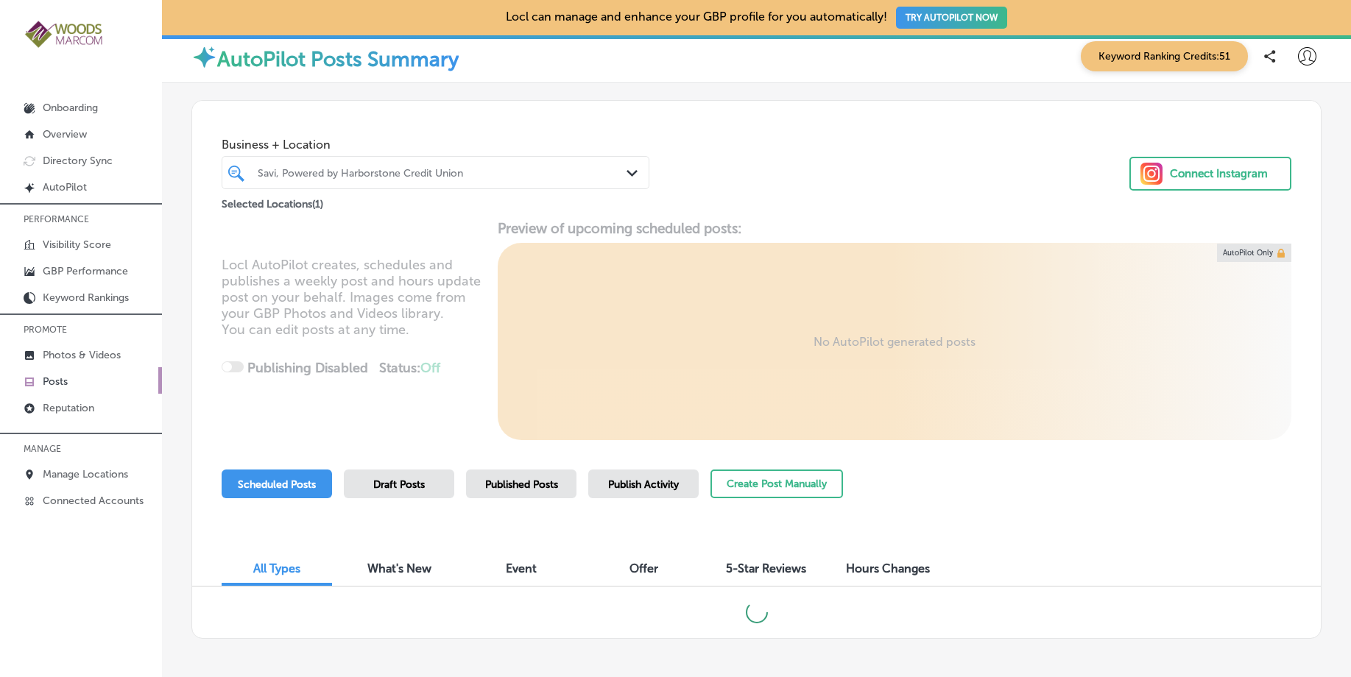
scroll to position [8, 0]
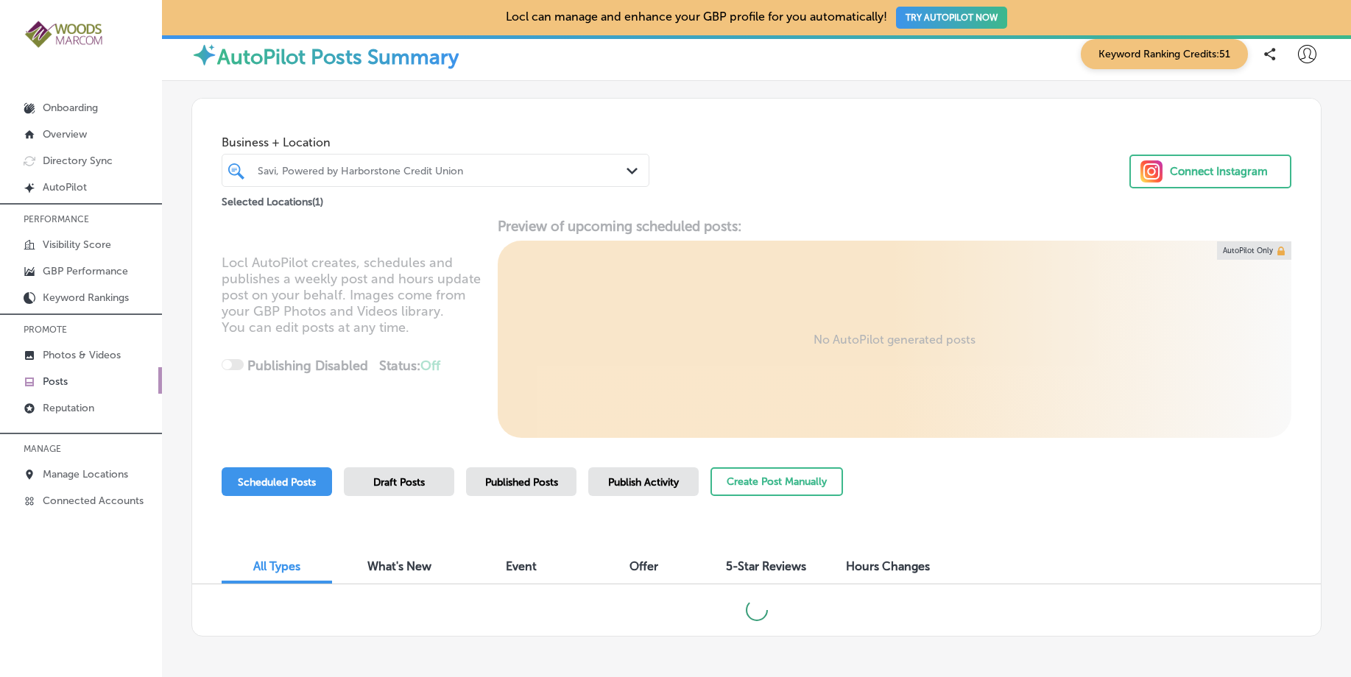
click at [637, 172] on div "Path Created with Sketch." at bounding box center [635, 171] width 16 height 16
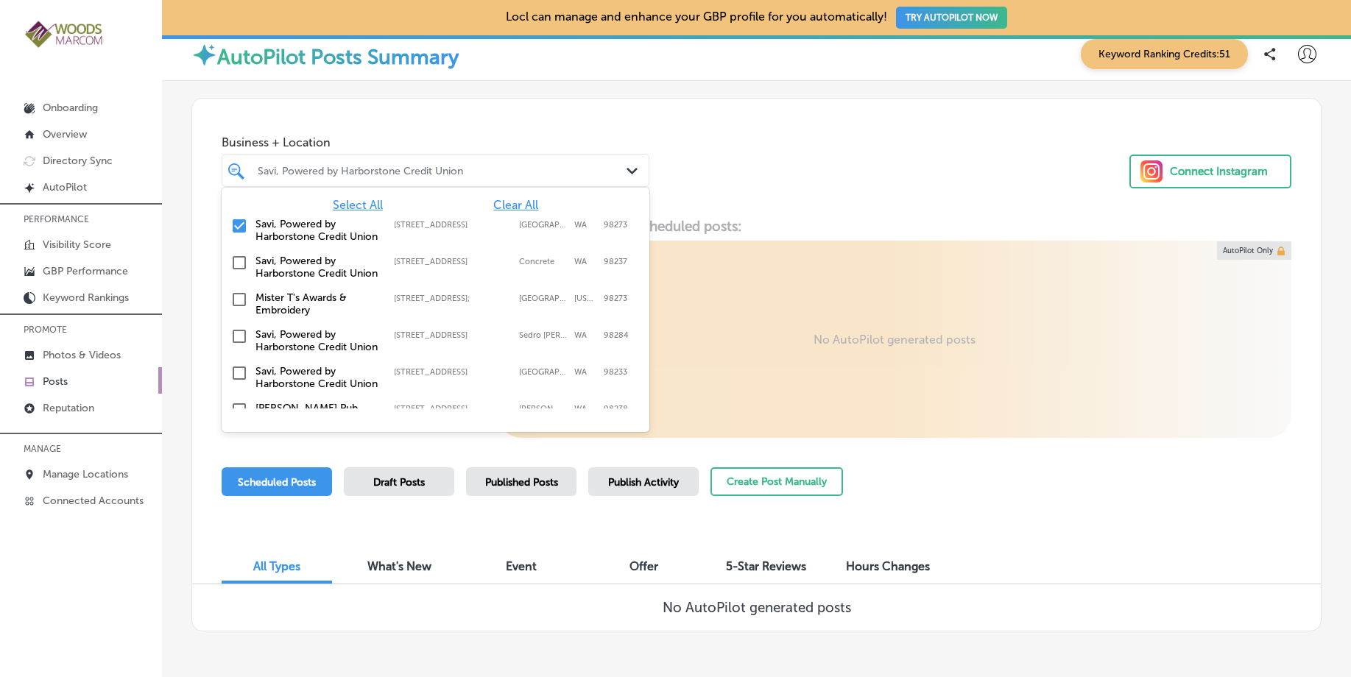
click at [241, 227] on input "checkbox" at bounding box center [239, 226] width 18 height 18
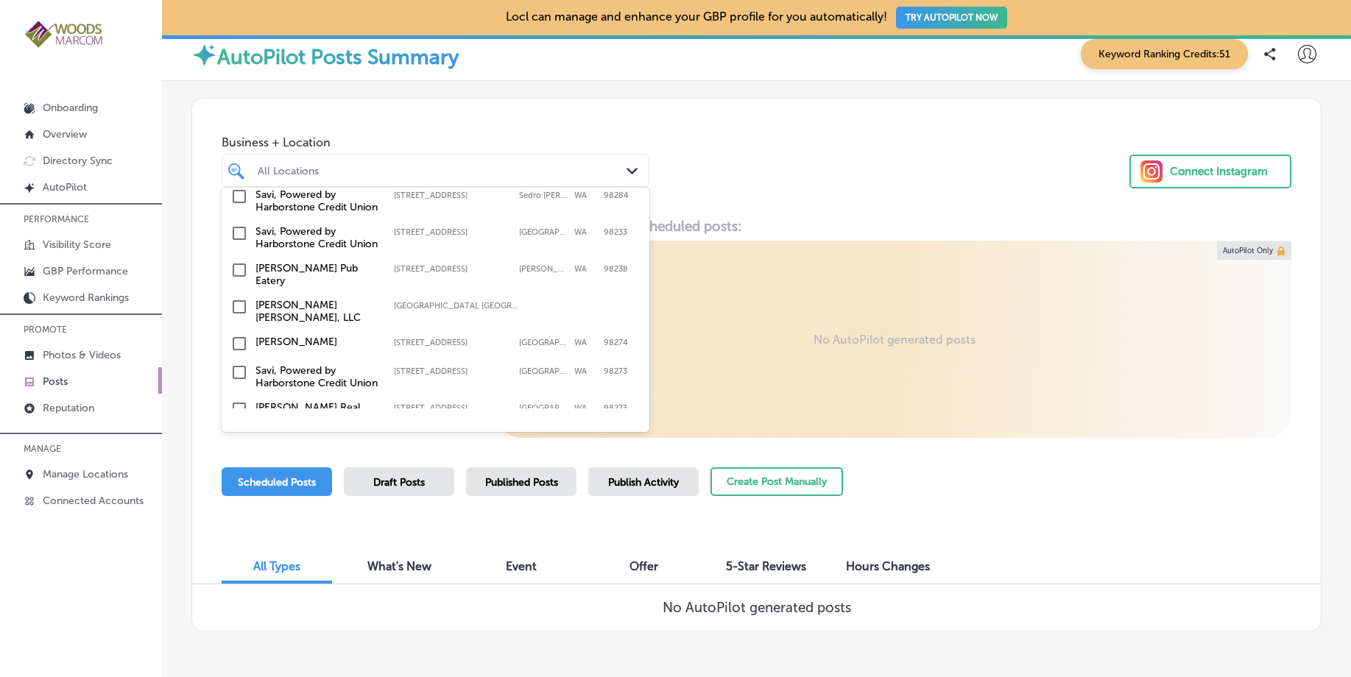
scroll to position [106, 0]
click at [241, 276] on input "checkbox" at bounding box center [239, 267] width 18 height 18
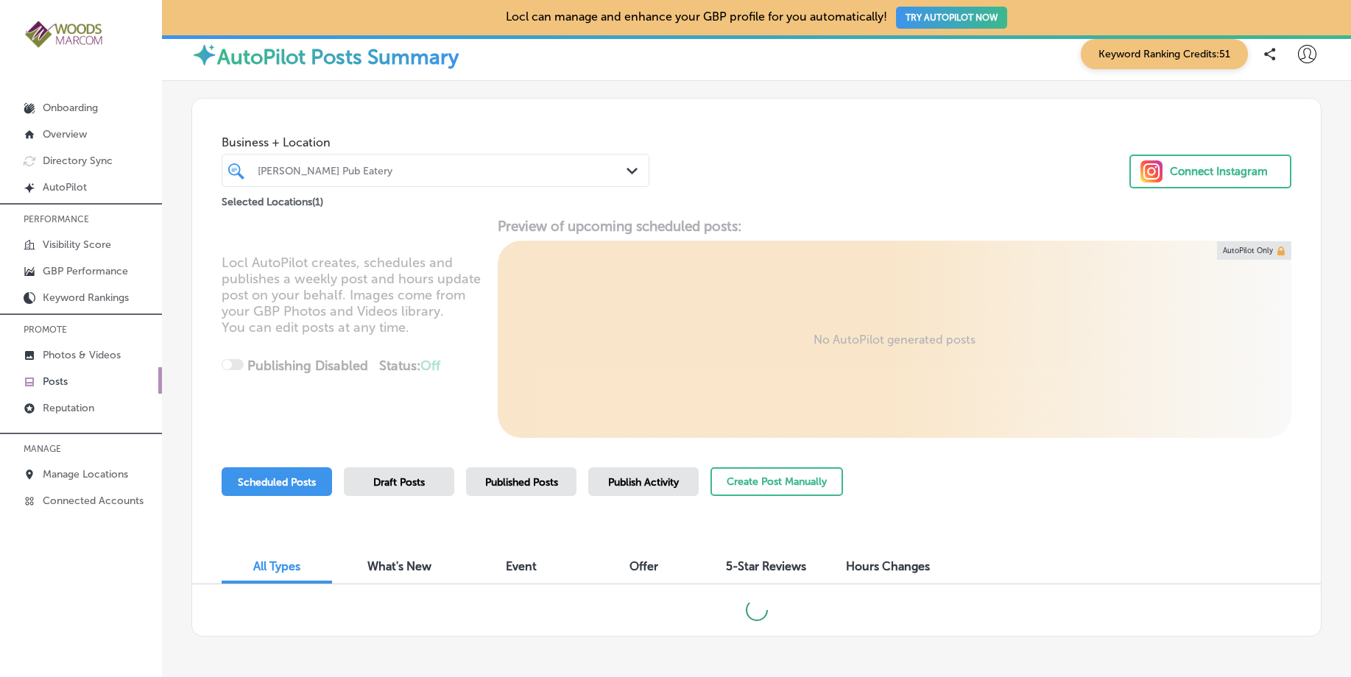
click at [719, 205] on div "Business + Location [PERSON_NAME] Pub Eatery Path Created with Sketch. Selected…" at bounding box center [756, 155] width 1129 height 112
click at [538, 480] on span "Published Posts" at bounding box center [521, 482] width 73 height 13
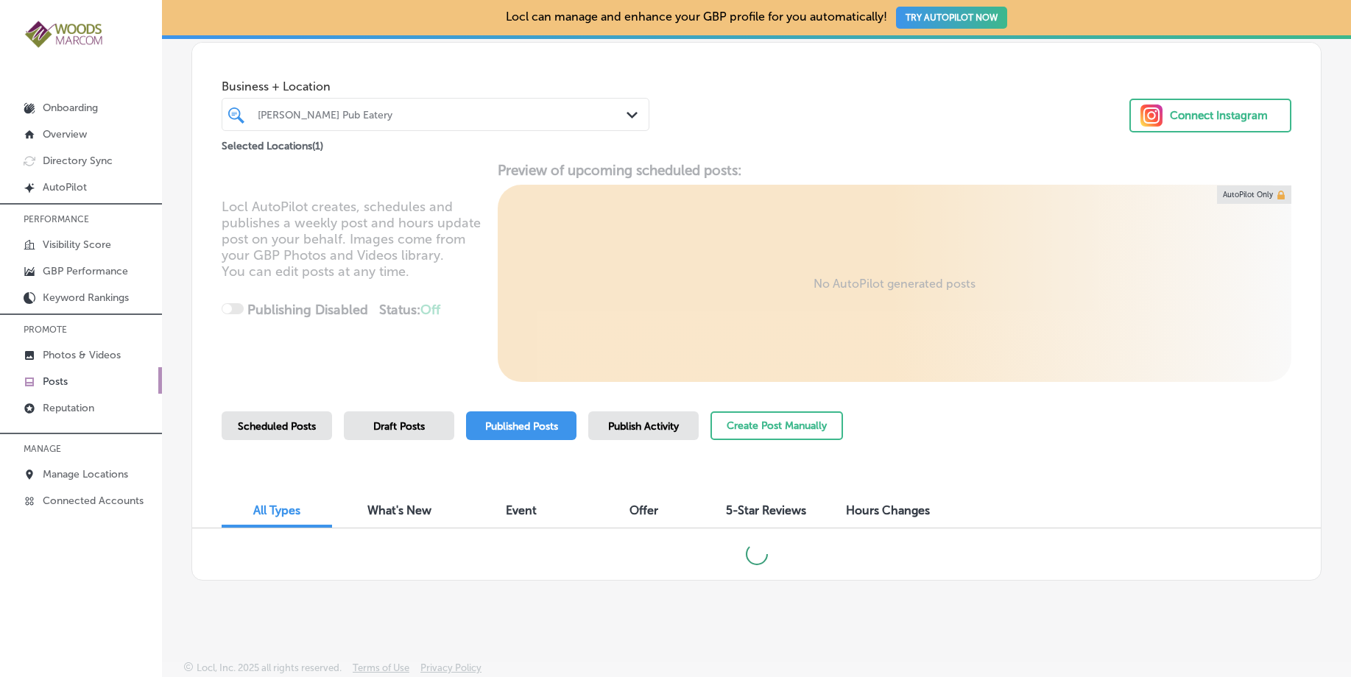
scroll to position [68, 0]
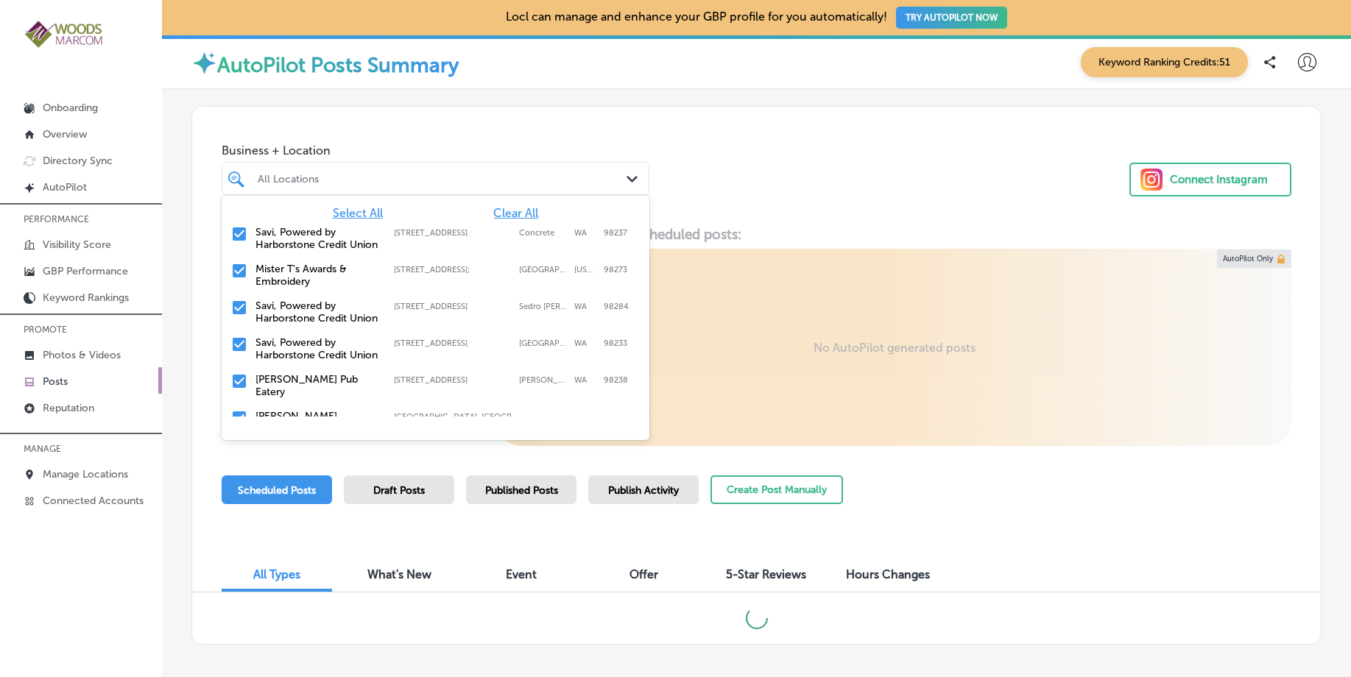
click at [627, 181] on icon "Path Created with Sketch." at bounding box center [632, 179] width 11 height 7
click at [346, 213] on span "Select All" at bounding box center [358, 213] width 50 height 14
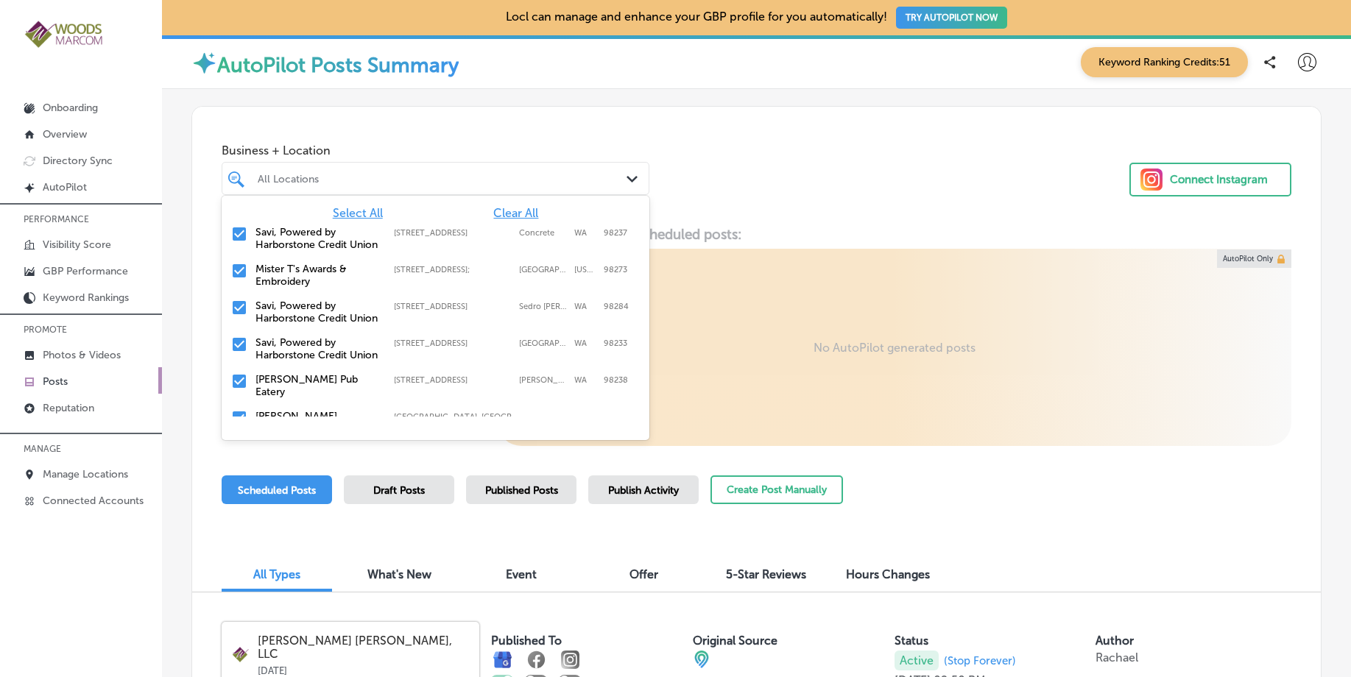
click at [523, 207] on span "Clear All" at bounding box center [515, 213] width 45 height 14
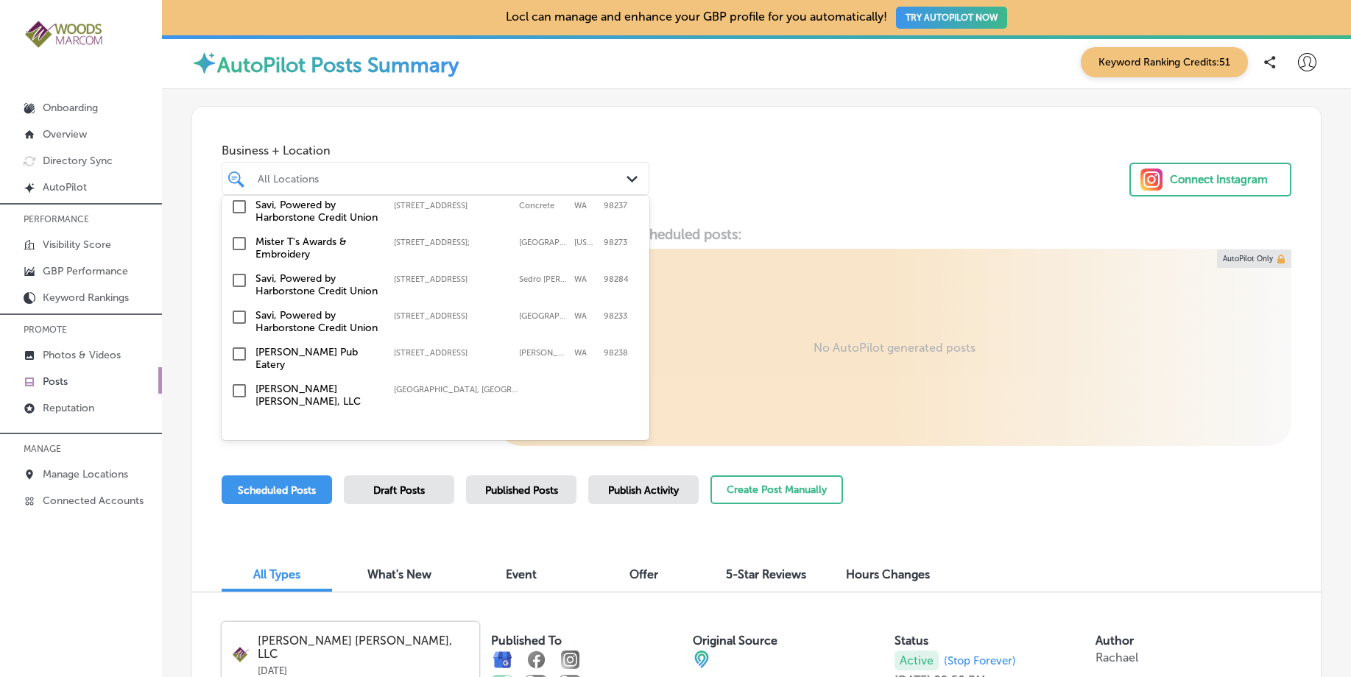
scroll to position [133, 0]
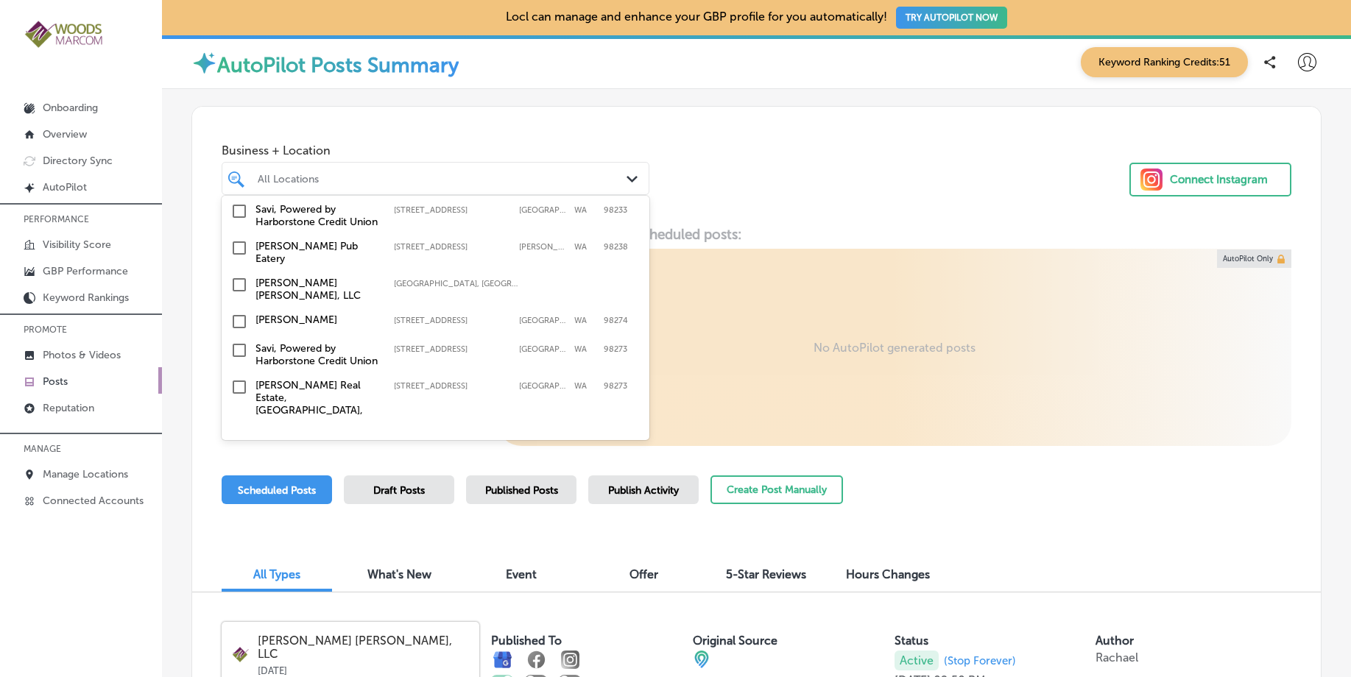
click at [239, 257] on input "checkbox" at bounding box center [239, 248] width 18 height 18
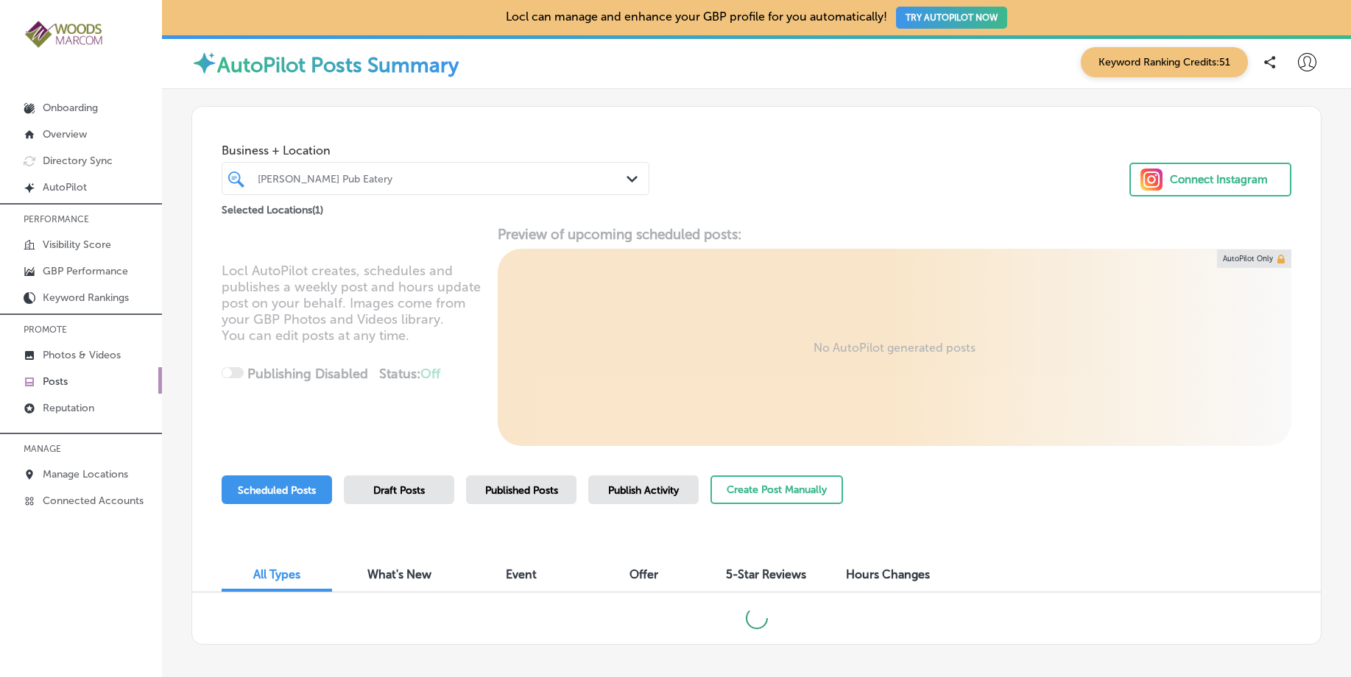
click at [762, 190] on div "Business + Location [PERSON_NAME] Pub Eatery Path Created with Sketch. Selected…" at bounding box center [756, 163] width 1129 height 112
click at [531, 491] on span "Published Posts" at bounding box center [521, 490] width 73 height 13
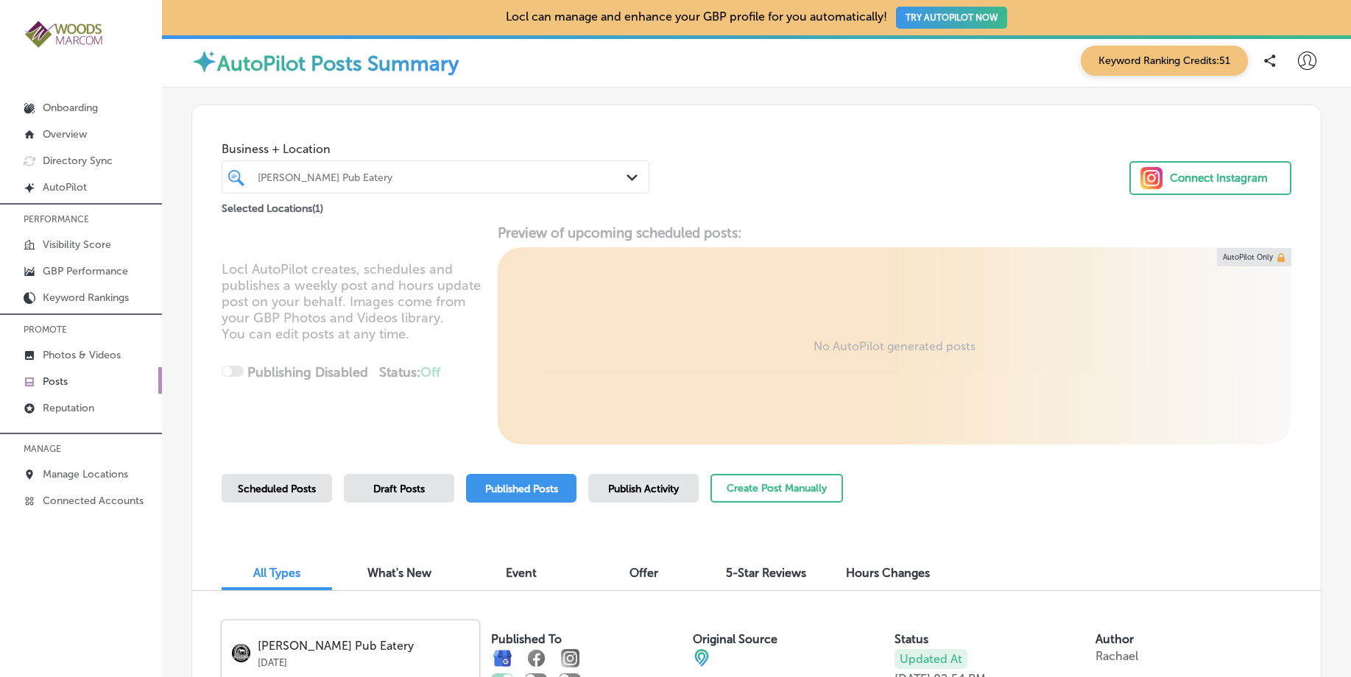
scroll to position [0, 0]
click at [110, 293] on p "Keyword Rankings" at bounding box center [86, 298] width 86 height 13
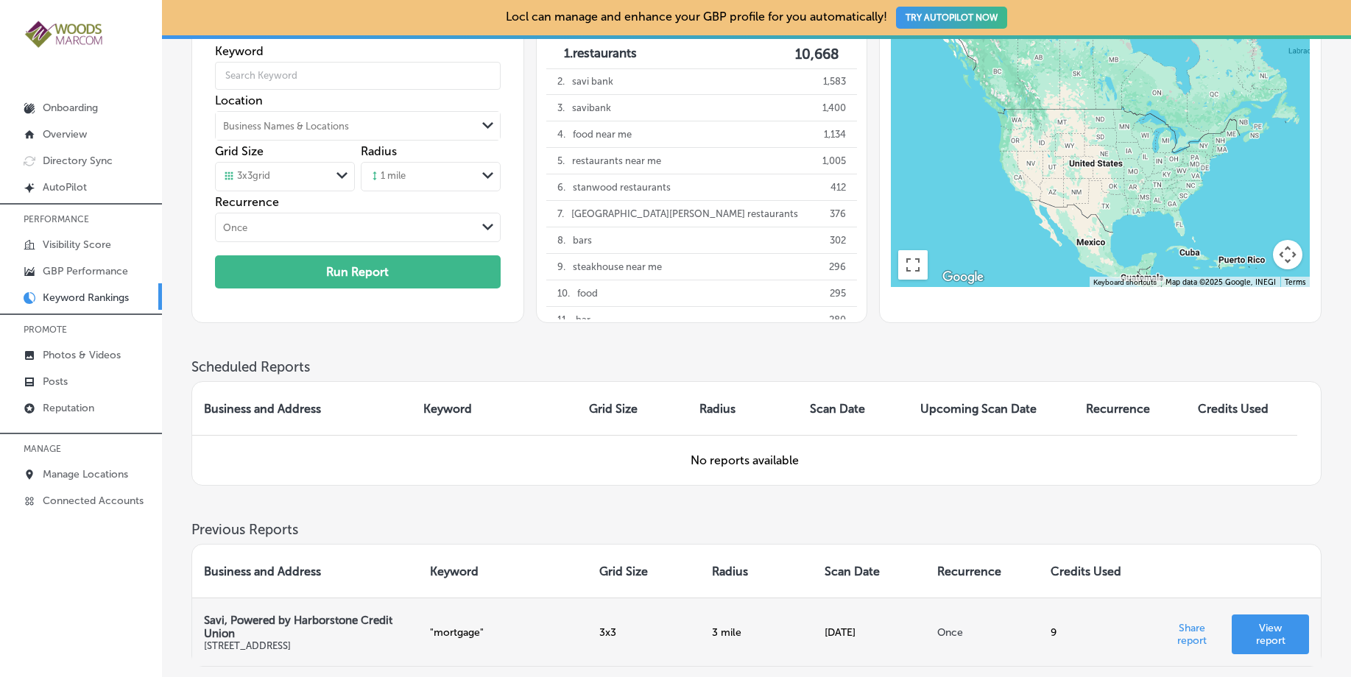
scroll to position [236, 0]
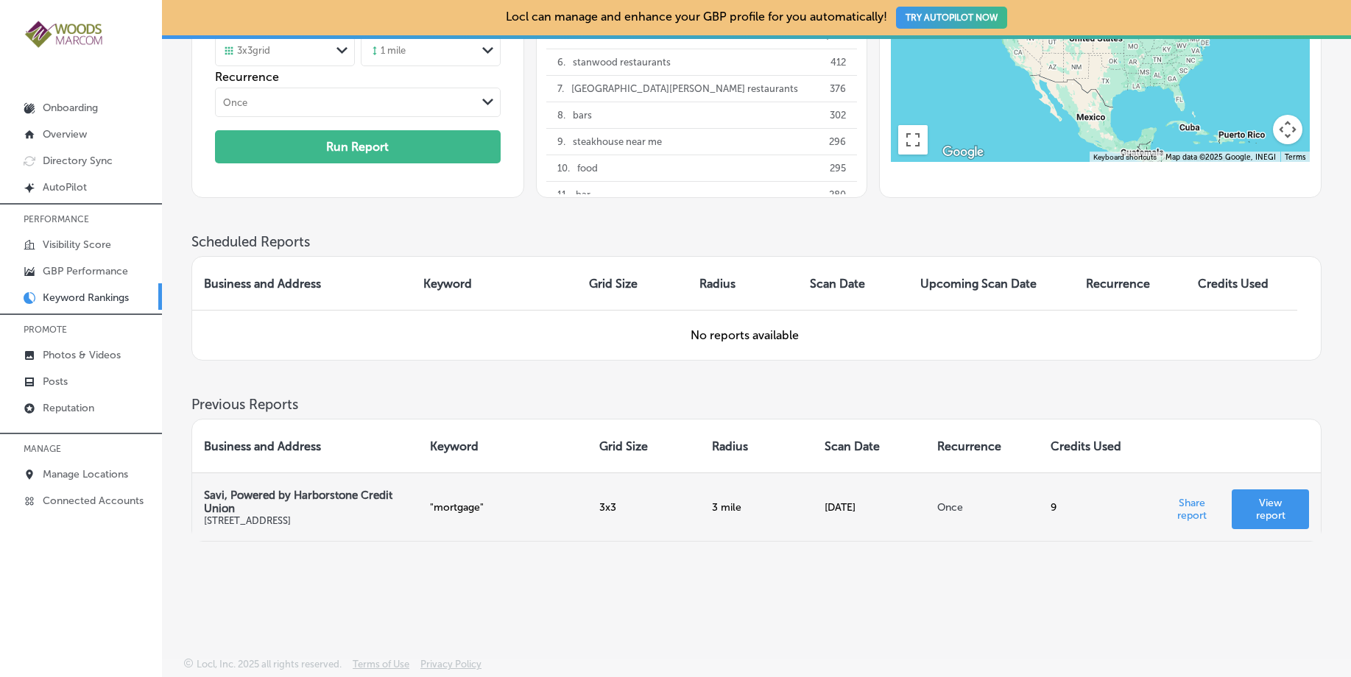
click at [1273, 507] on p "View report" at bounding box center [1270, 509] width 54 height 25
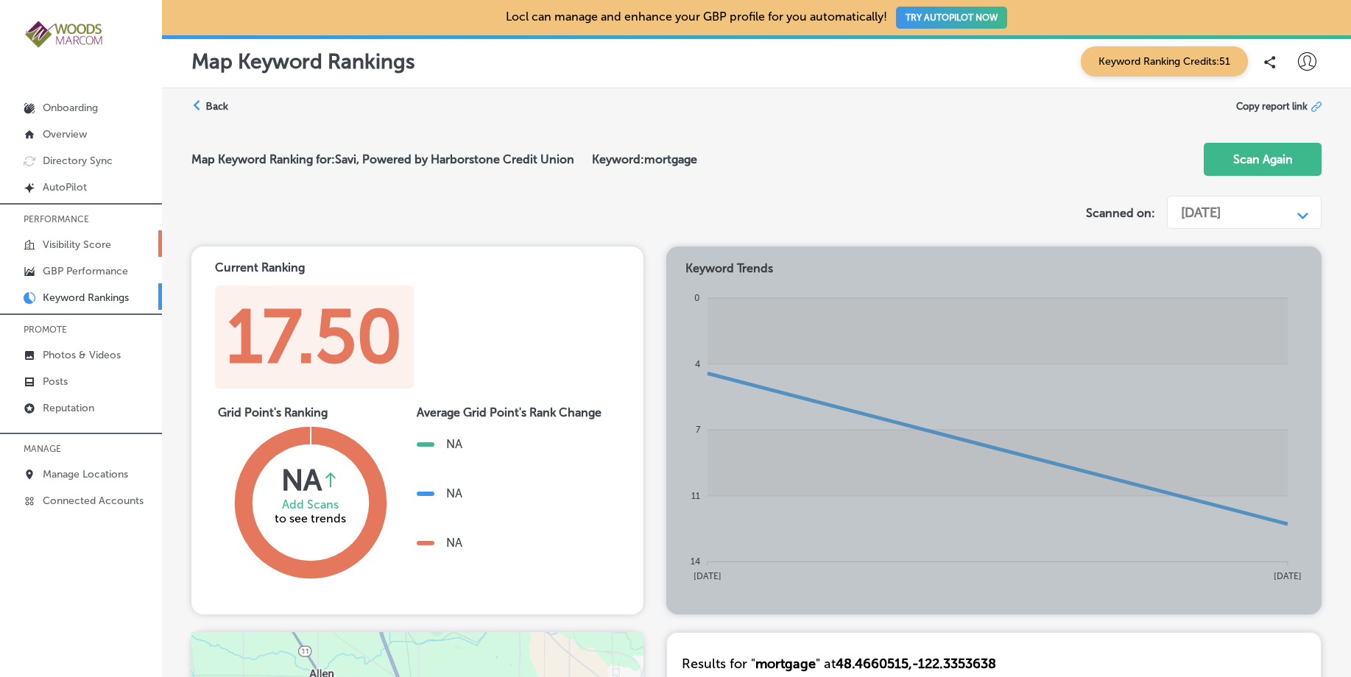
click at [85, 245] on p "Visibility Score" at bounding box center [77, 245] width 68 height 13
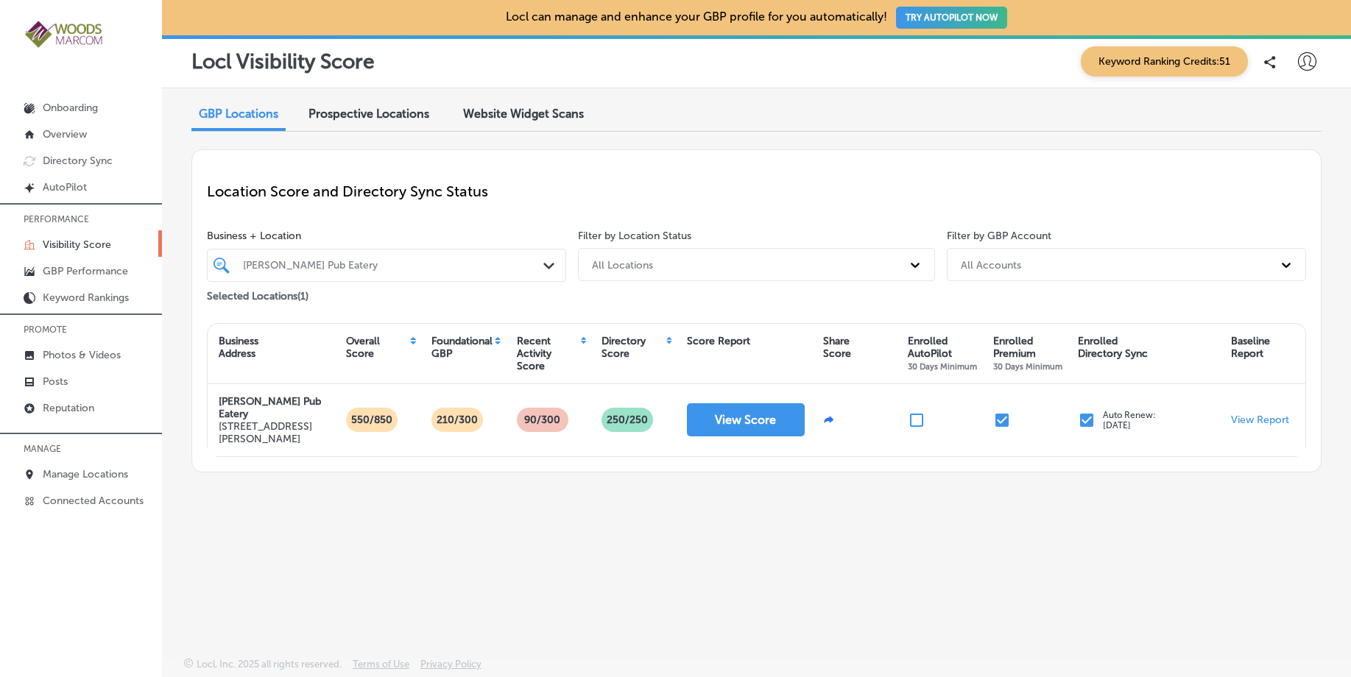
click at [475, 268] on div "[PERSON_NAME] Pub Eatery" at bounding box center [394, 265] width 302 height 13
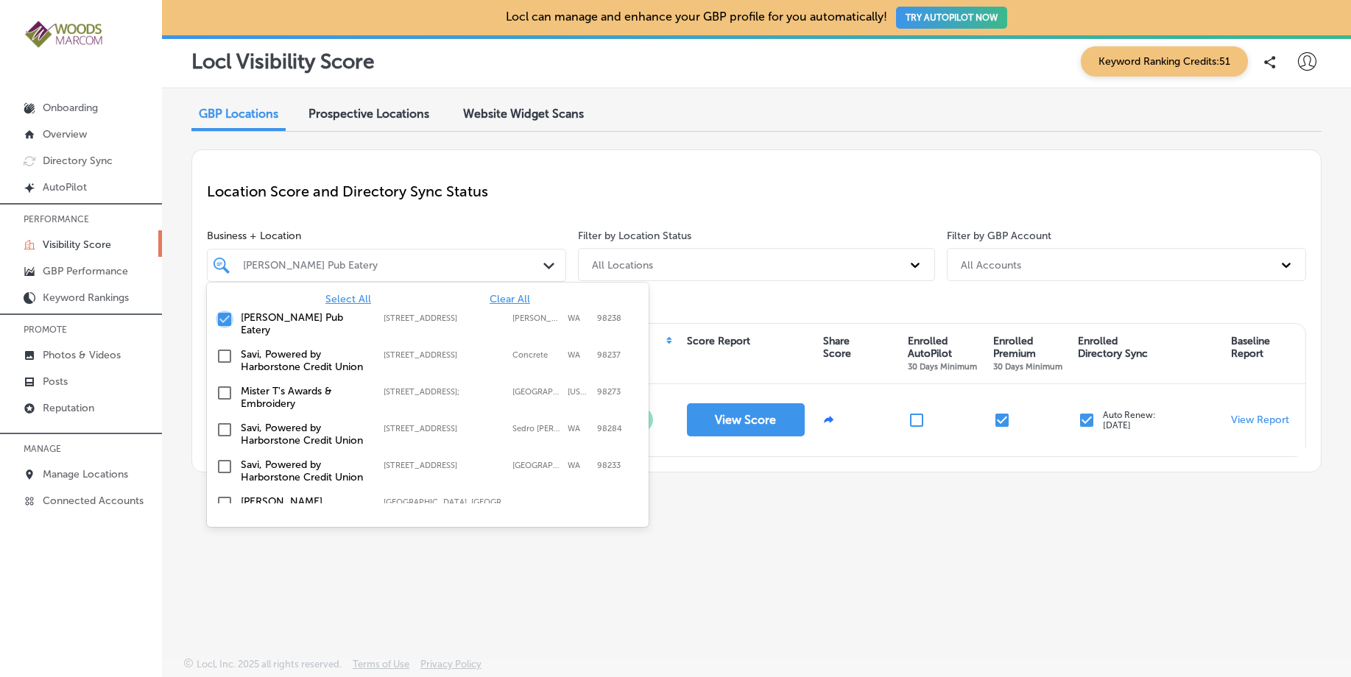
click at [227, 319] on input "checkbox" at bounding box center [225, 320] width 18 height 18
click at [227, 425] on input "checkbox" at bounding box center [225, 427] width 18 height 18
click at [685, 314] on div "Location Score and Directory Sync Status Business + Location option 1020 S. Bur…" at bounding box center [756, 310] width 1130 height 323
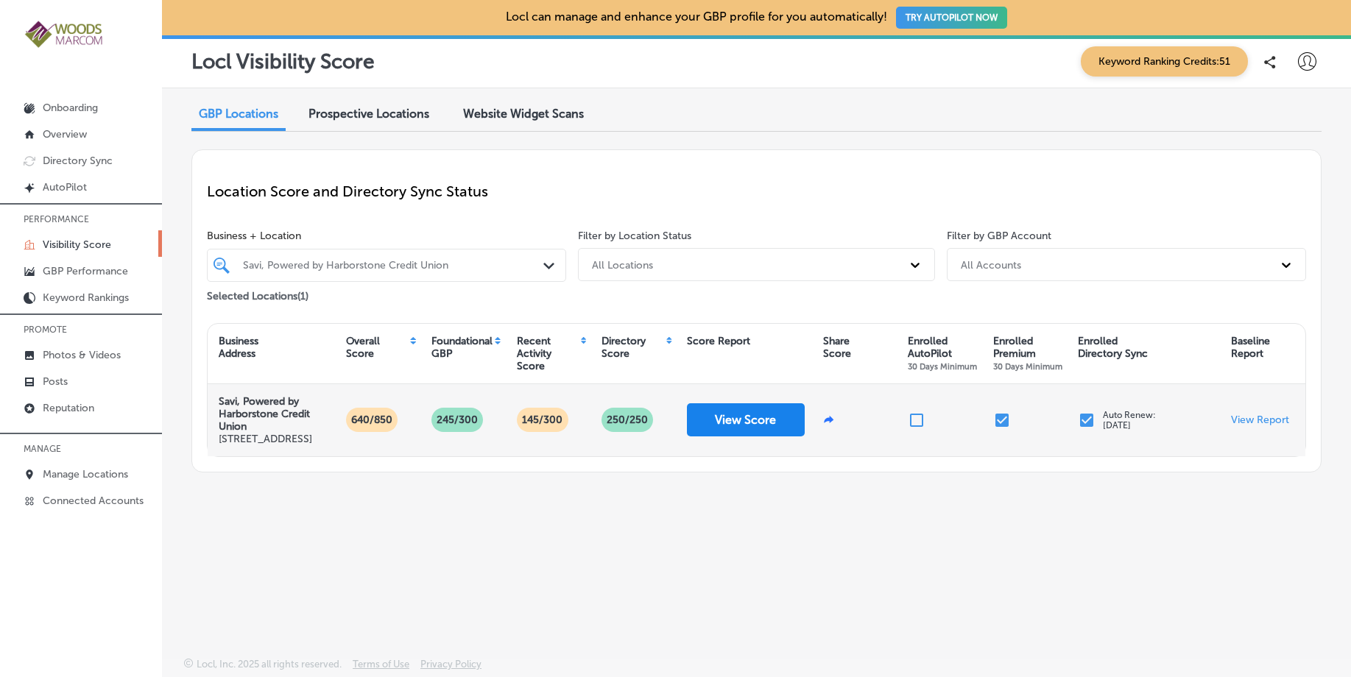
click at [763, 432] on button "View Score" at bounding box center [746, 419] width 118 height 33
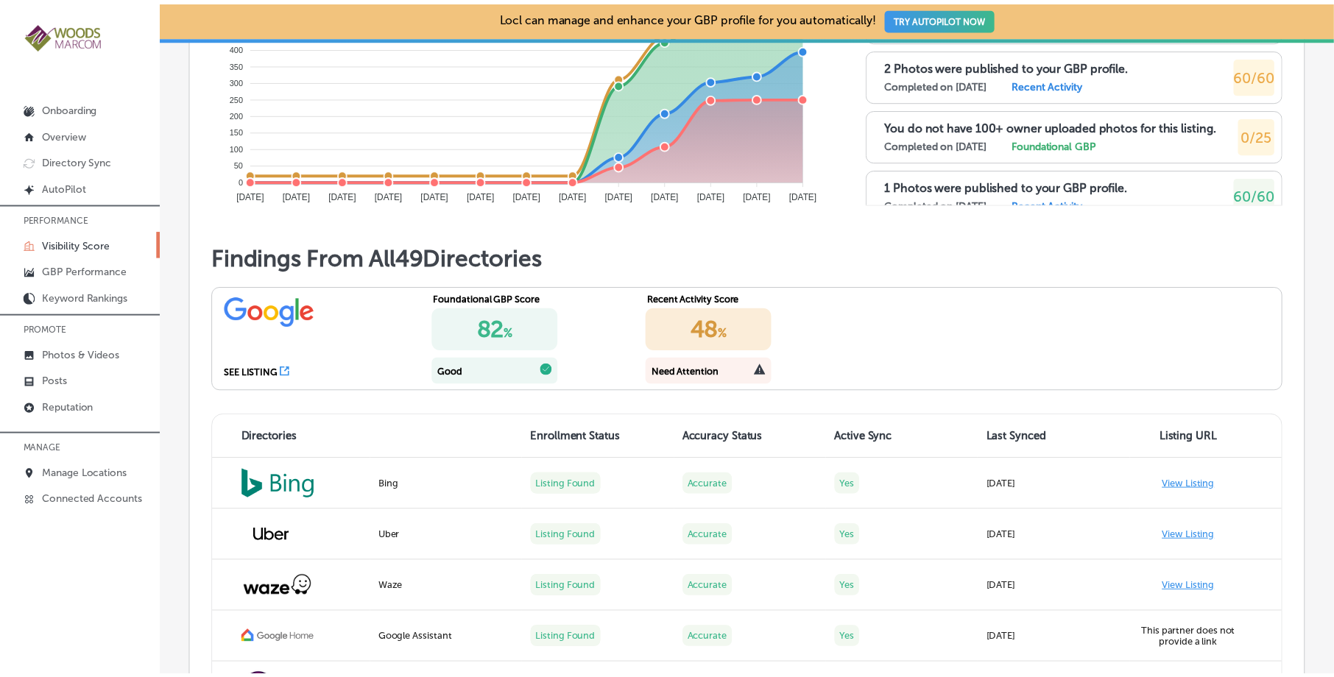
scroll to position [957, 0]
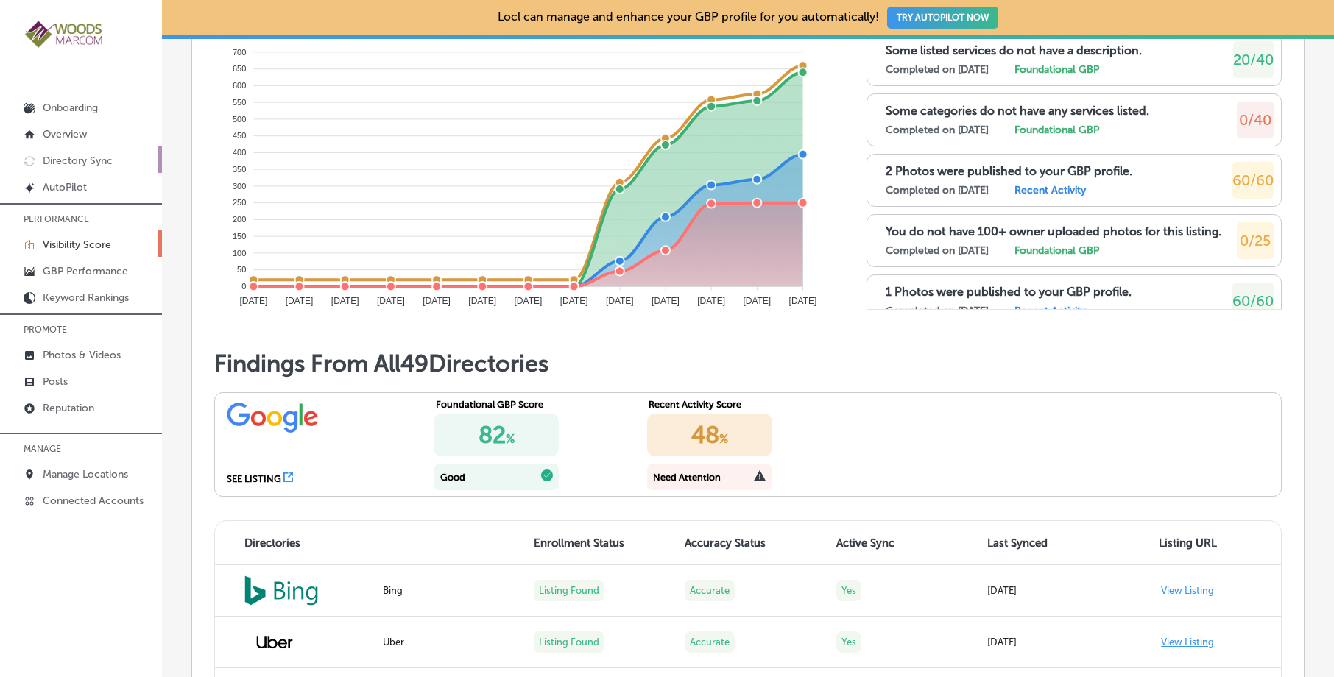
click at [76, 163] on p "Directory Sync" at bounding box center [78, 161] width 70 height 13
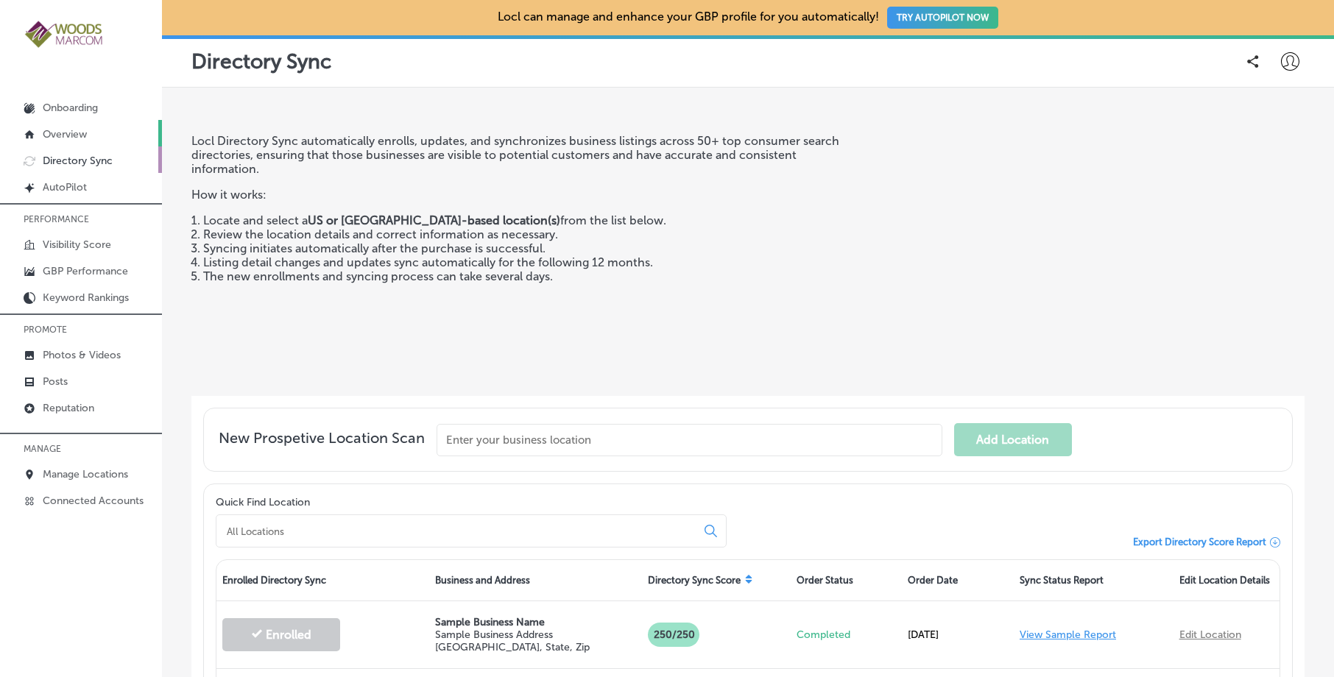
click at [80, 136] on p "Overview" at bounding box center [65, 134] width 44 height 13
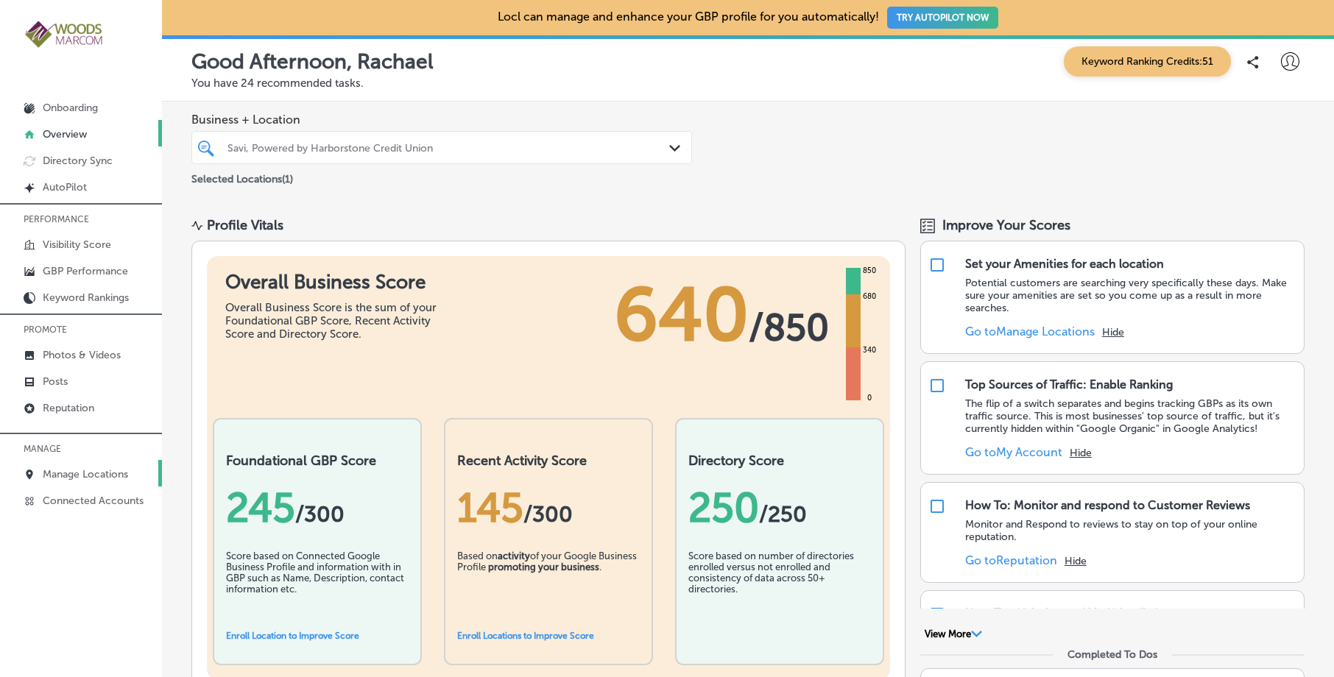
click at [77, 476] on p "Manage Locations" at bounding box center [85, 474] width 85 height 13
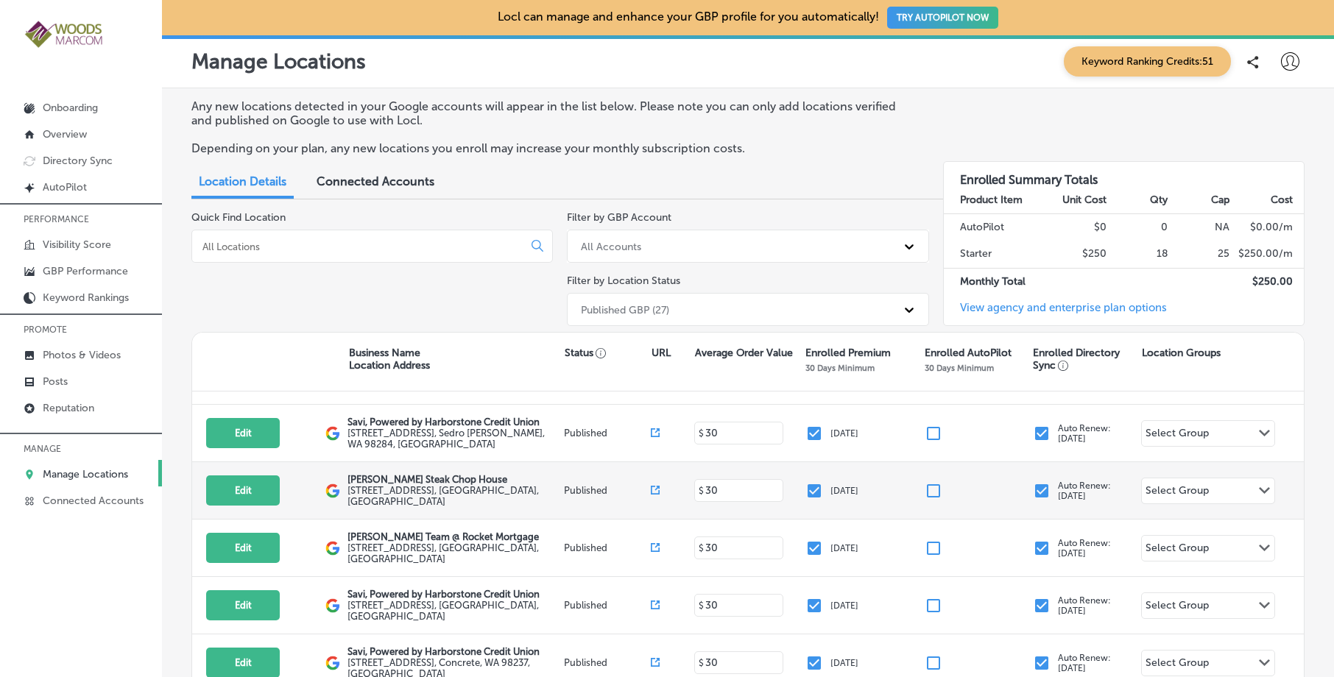
scroll to position [428, 0]
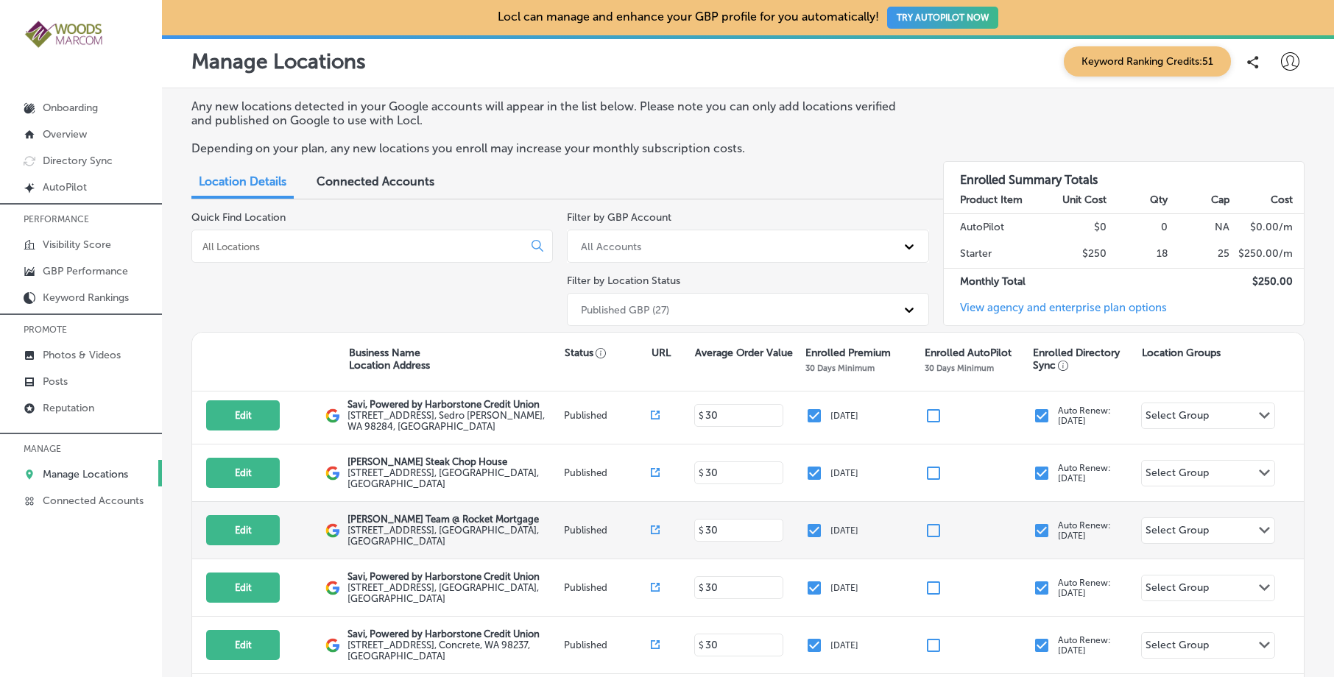
click at [473, 514] on p "[PERSON_NAME] Team @ Rocket Mortgage" at bounding box center [453, 519] width 213 height 11
click at [260, 515] on button "Edit" at bounding box center [243, 530] width 74 height 30
select select "US"
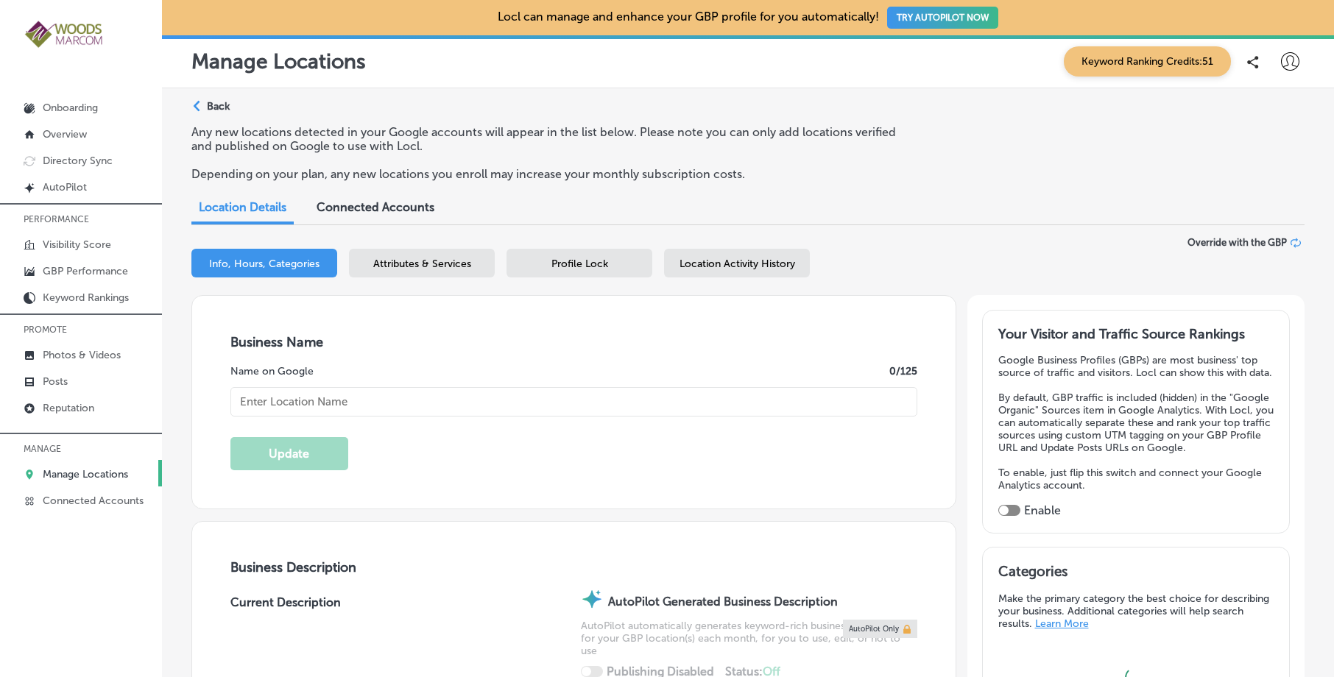
type input "[PERSON_NAME] Team @ Rocket Mortgage"
type textarea "Dean Hayes Team @ Rocket Mortgage is your trusted partner in achieving homeowne…"
type input "[STREET_ADDRESS]"
type input "#204"
type input "[GEOGRAPHIC_DATA][PERSON_NAME]"
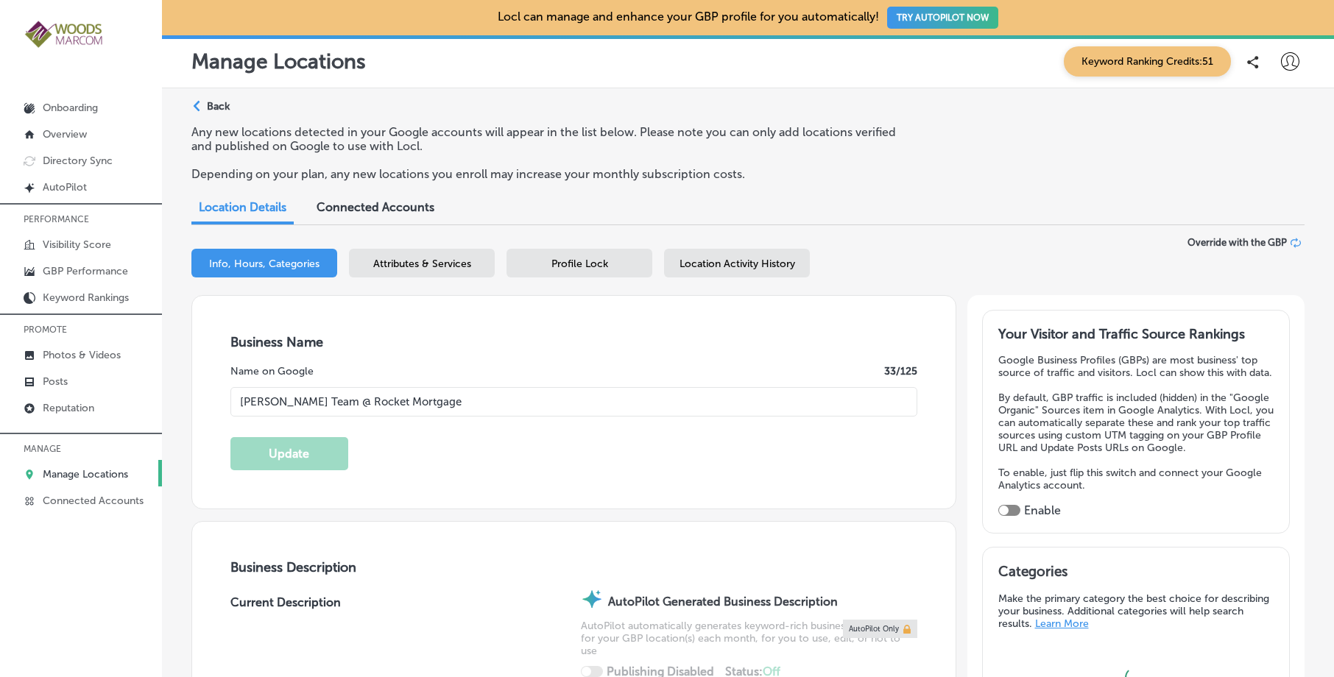
type input "98273"
type input "US"
type input "http://www.deanhayes.com/"
checkbox input "true"
type textarea "Dean Hayes Team @ Rocket Mortgage is your trusted partner in achieving homeowne…"
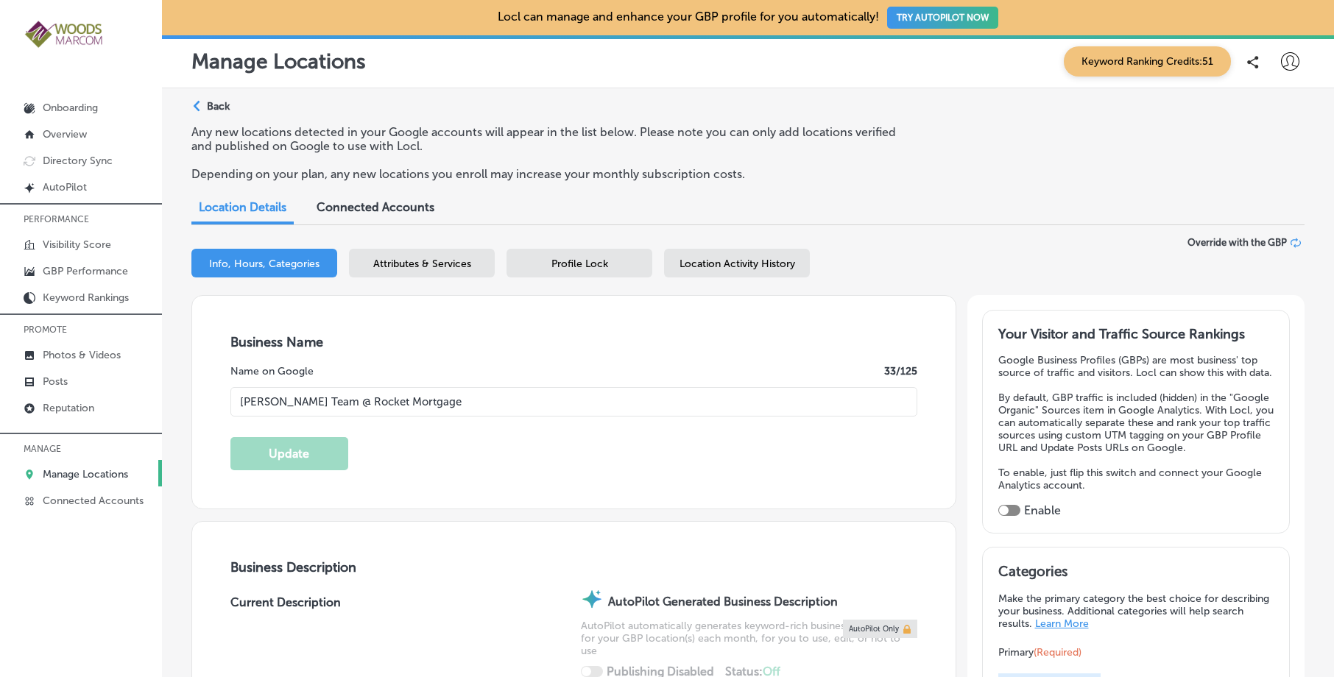
type input "+1 360 859 1629"
select select "US"
click at [78, 159] on p "Directory Sync" at bounding box center [78, 161] width 70 height 13
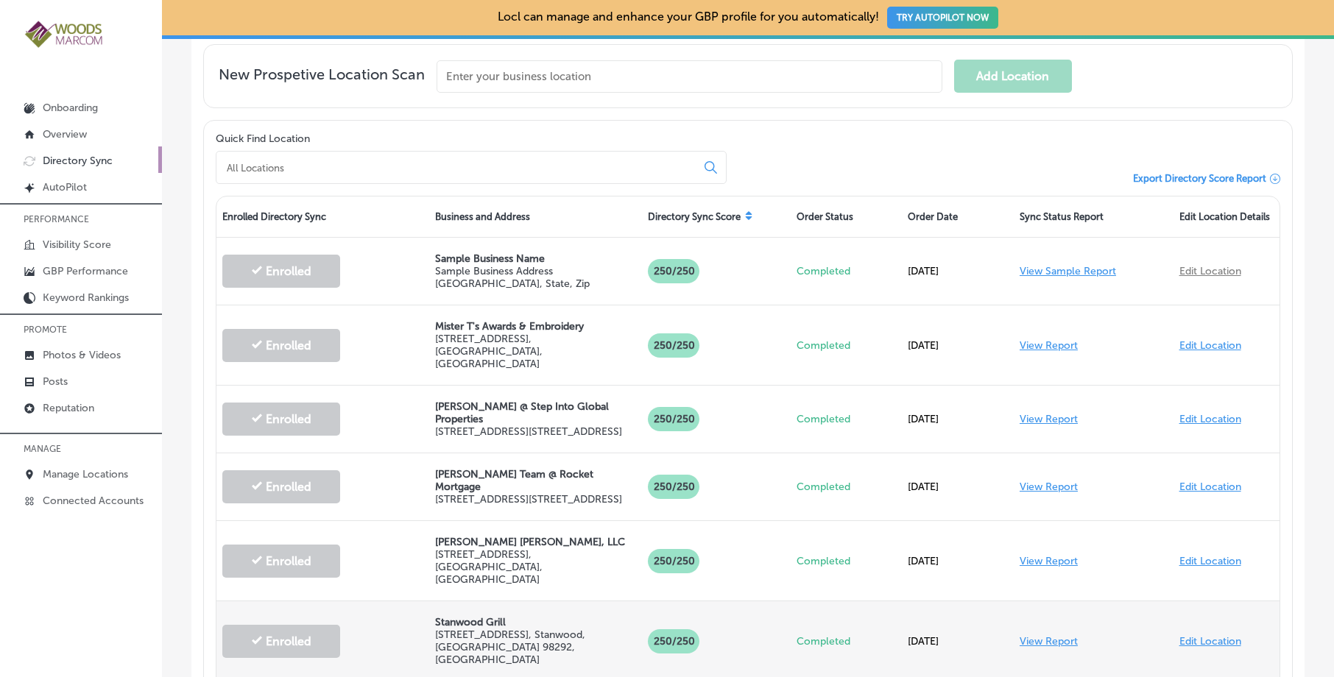
scroll to position [448, 0]
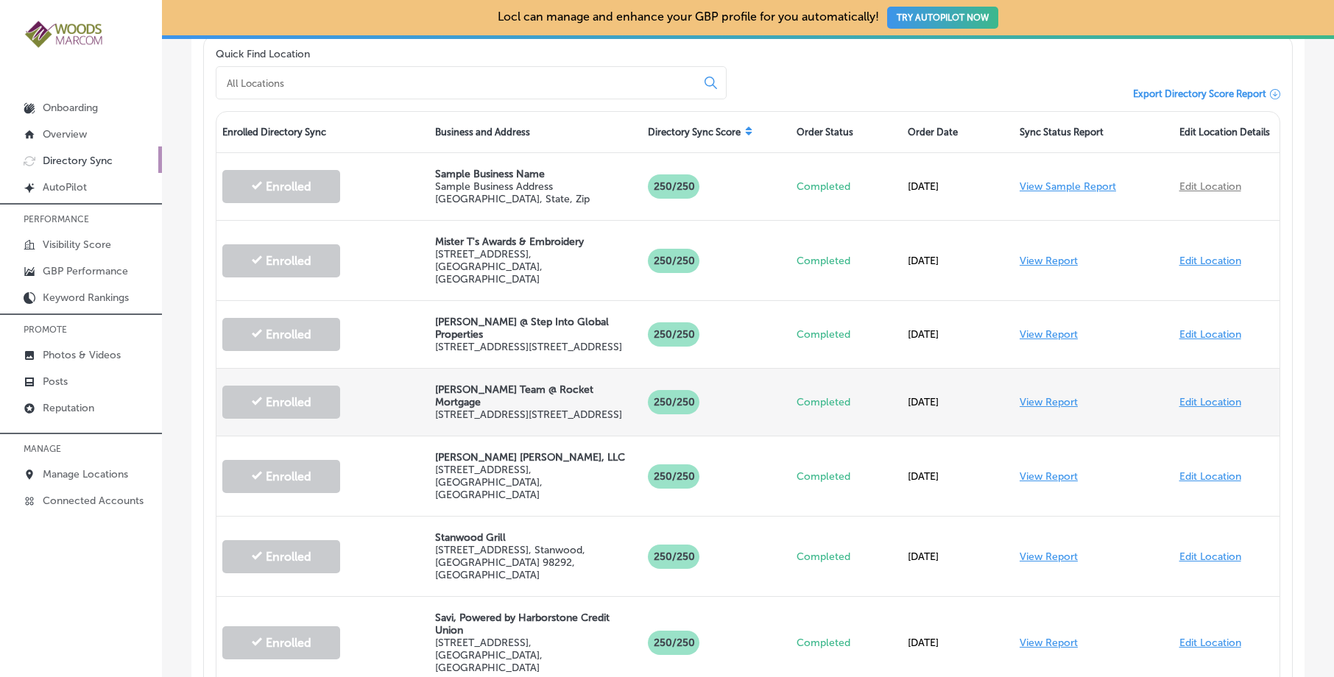
click at [1043, 401] on link "View Report" at bounding box center [1049, 402] width 58 height 13
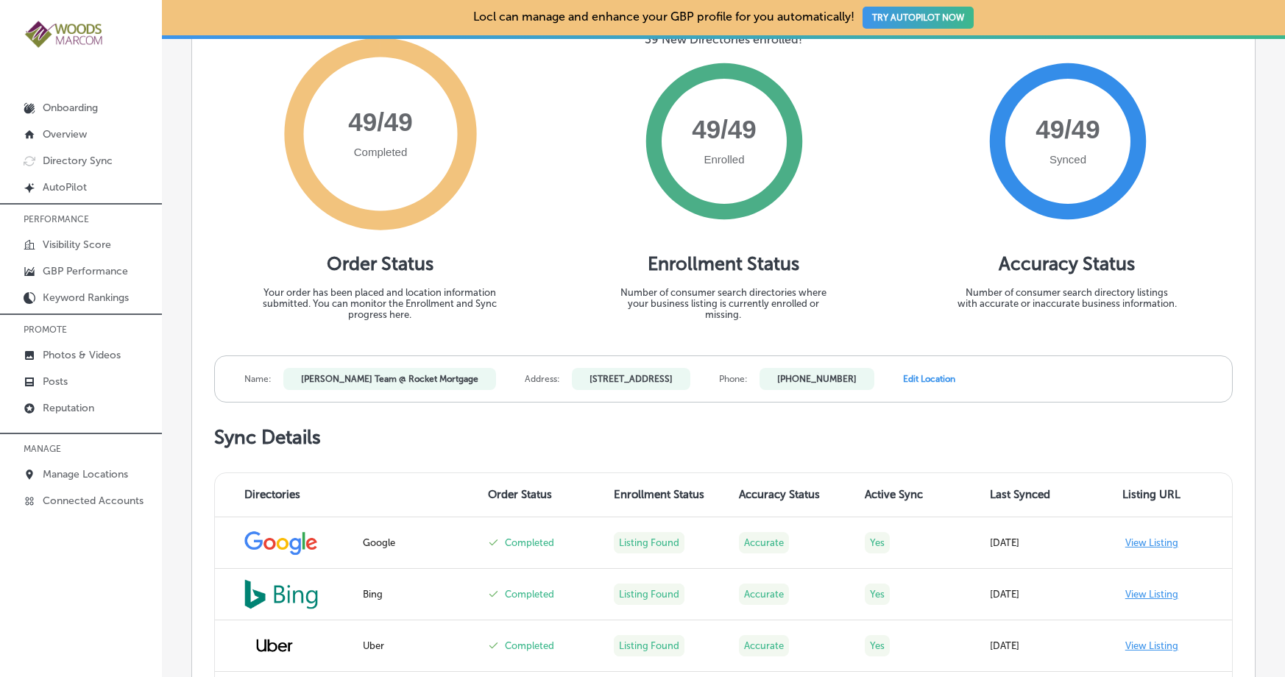
scroll to position [196, 0]
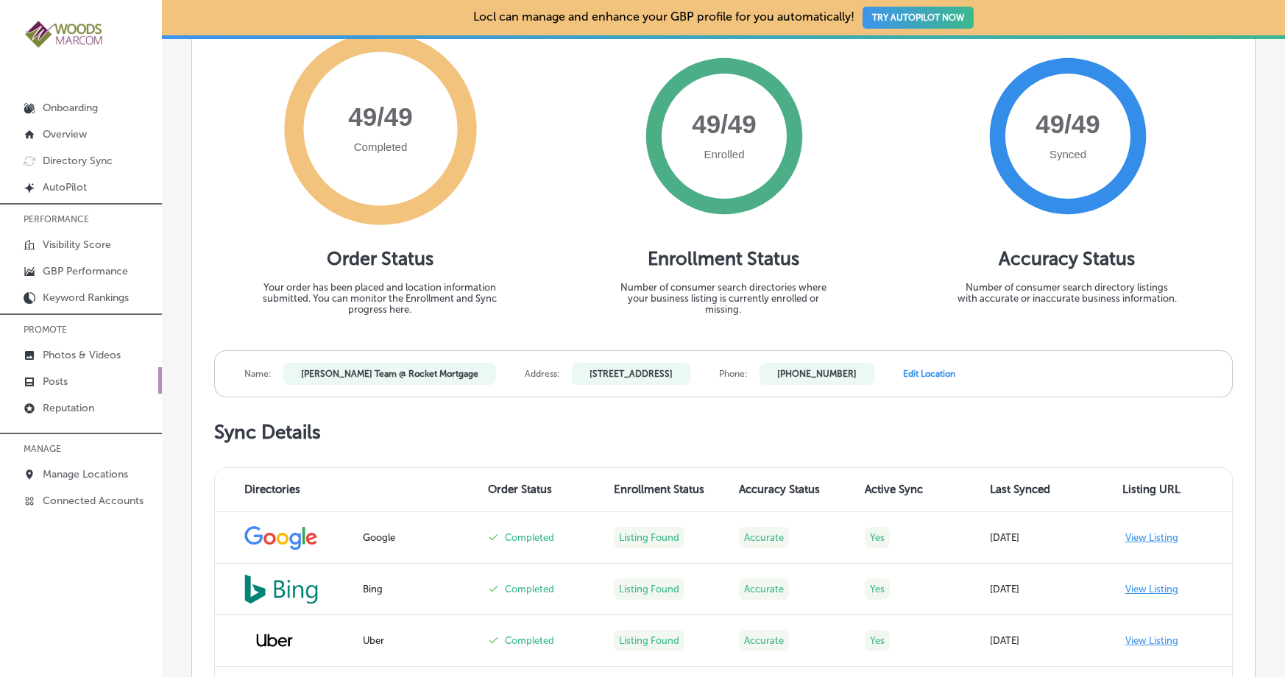
click at [60, 384] on p "Posts" at bounding box center [55, 381] width 25 height 13
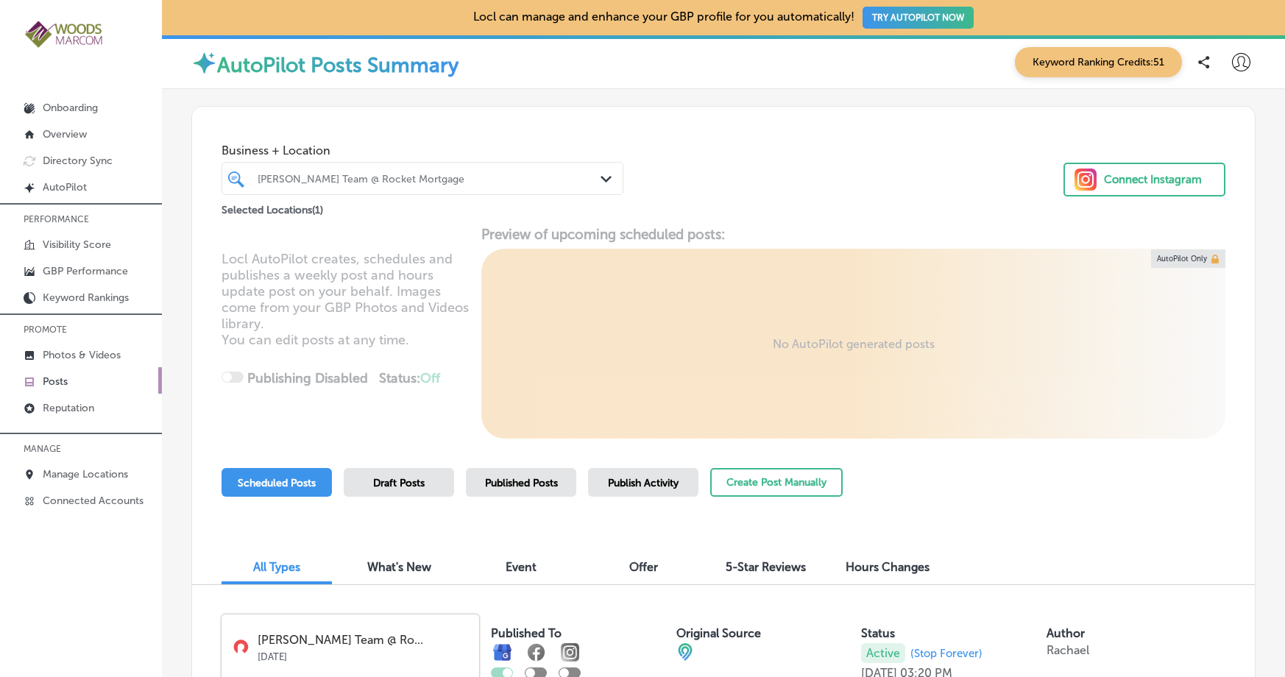
click at [512, 486] on span "Published Posts" at bounding box center [521, 483] width 73 height 13
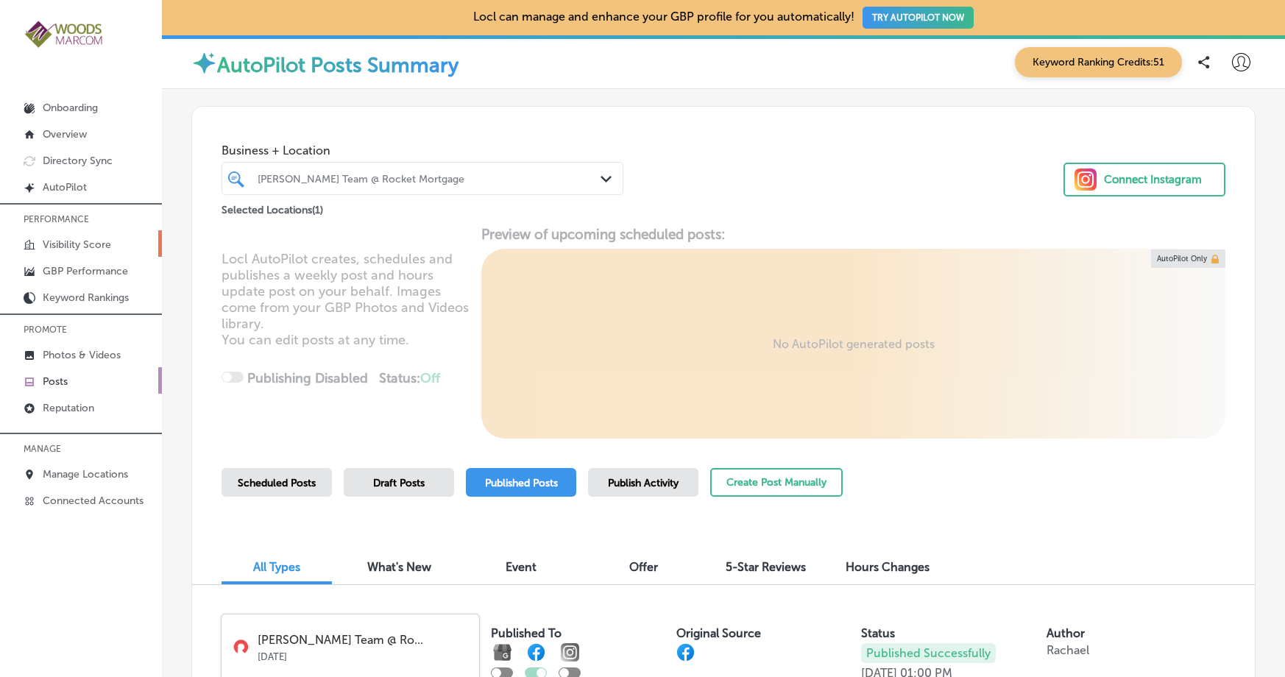
click at [51, 236] on link "Visibility Score" at bounding box center [81, 243] width 162 height 27
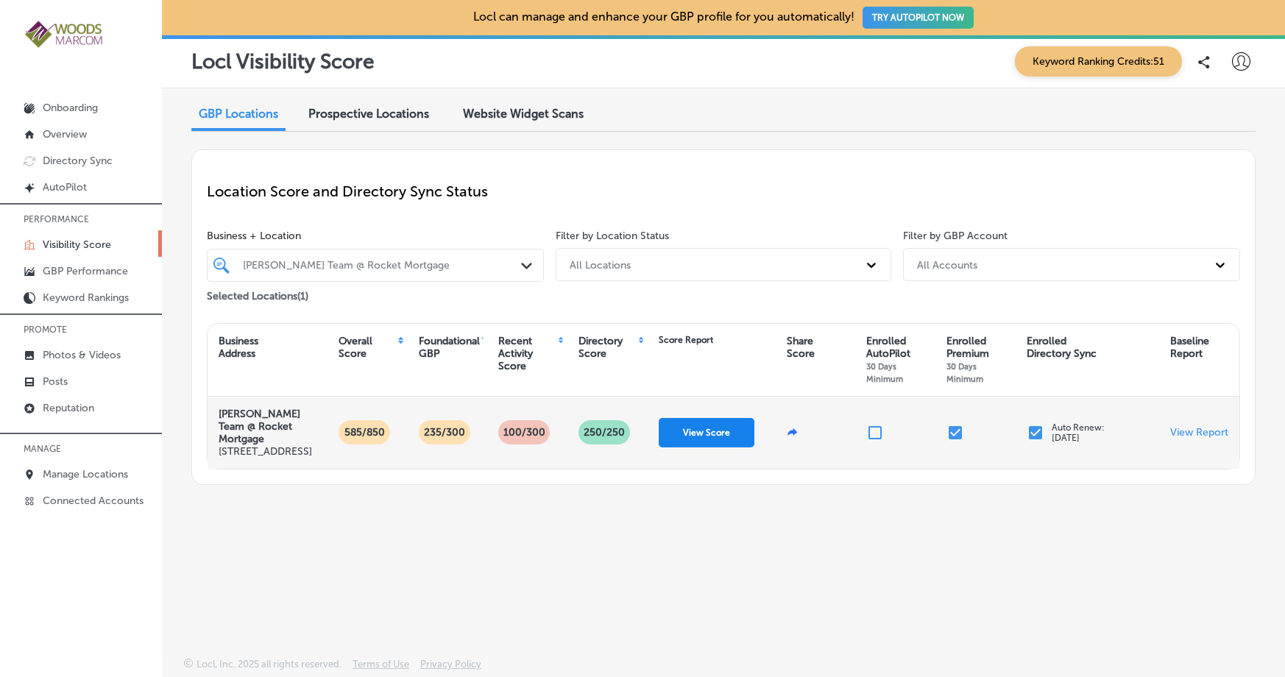
click at [721, 439] on button "View Score" at bounding box center [707, 432] width 96 height 29
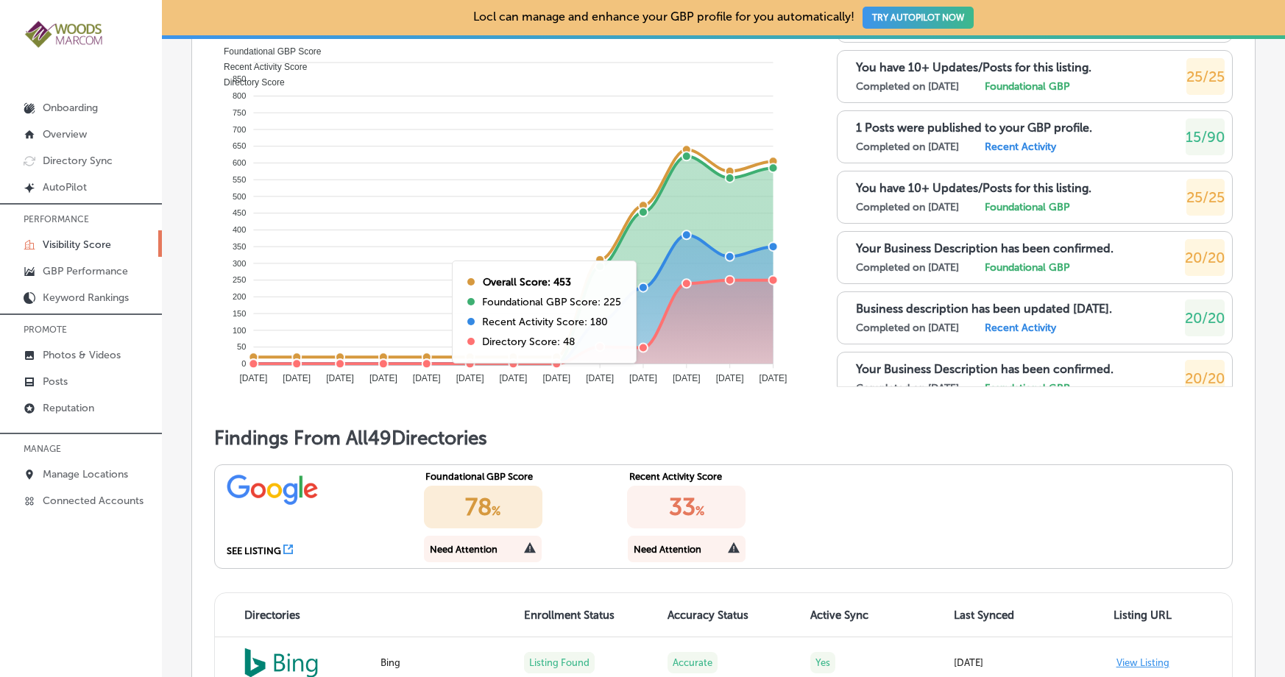
scroll to position [1200, 0]
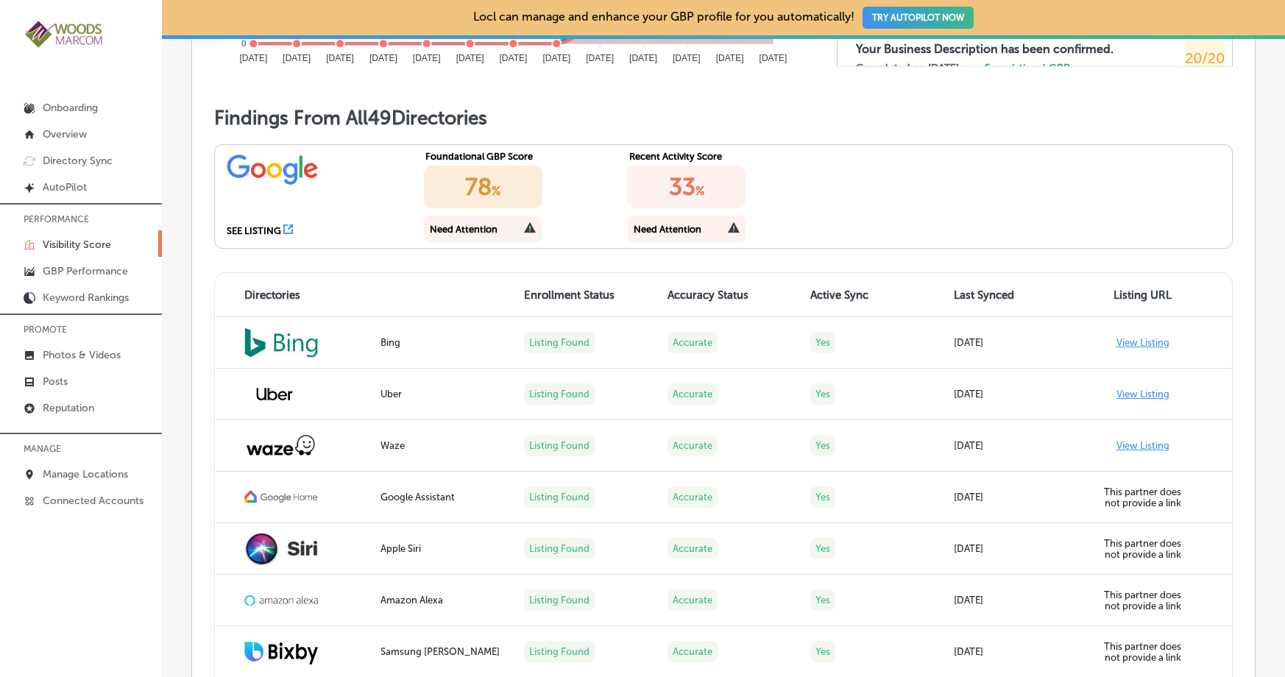
click at [526, 233] on icon at bounding box center [530, 227] width 12 height 11
click at [490, 208] on div "78 %" at bounding box center [483, 187] width 119 height 43
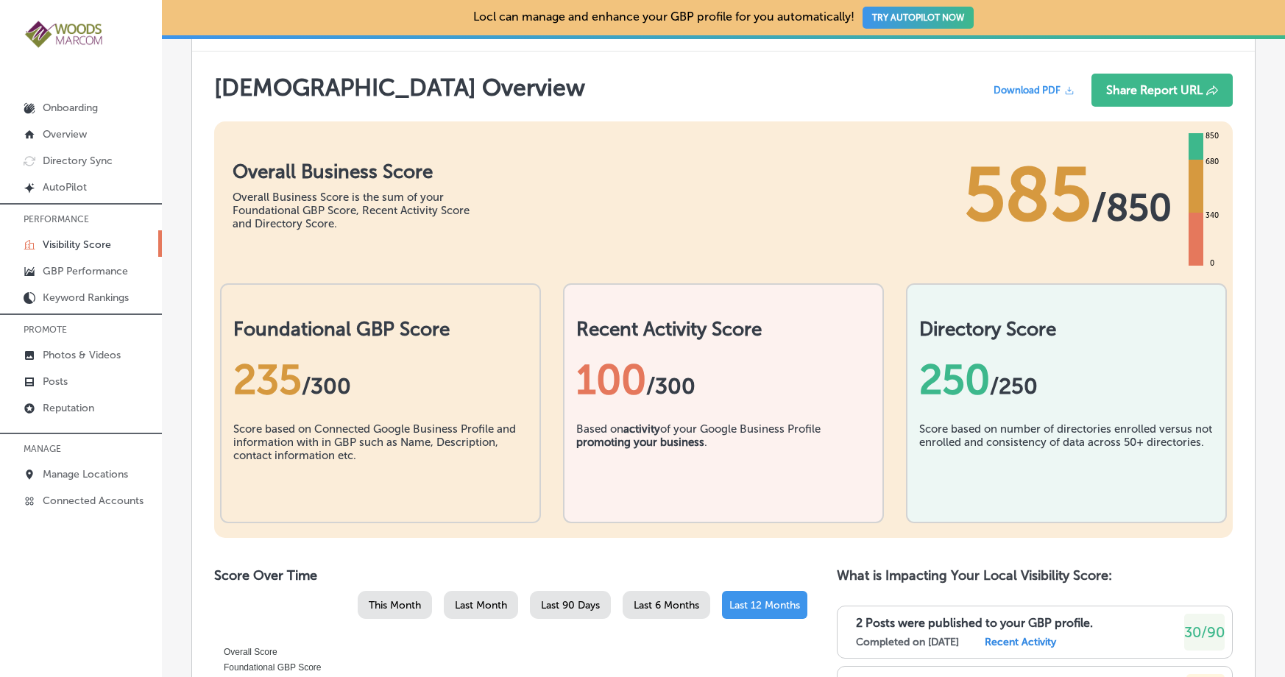
scroll to position [300, 0]
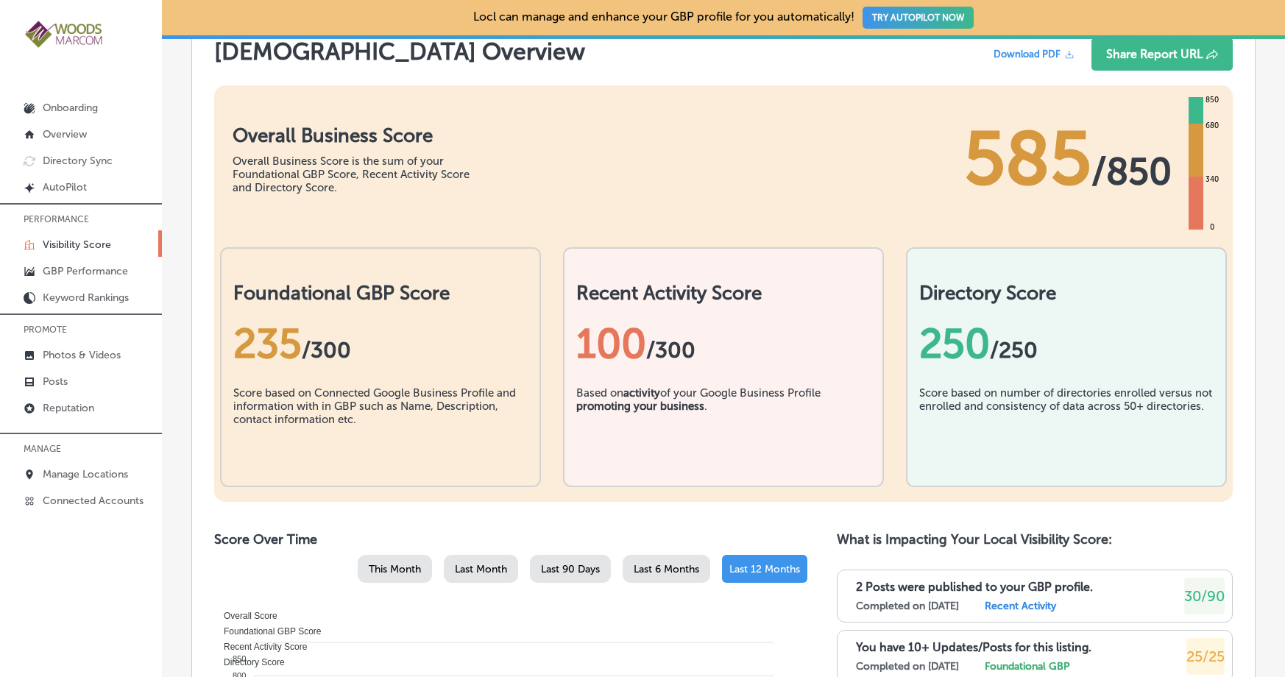
click at [359, 305] on h2 "Foundational GBP Score" at bounding box center [380, 293] width 294 height 23
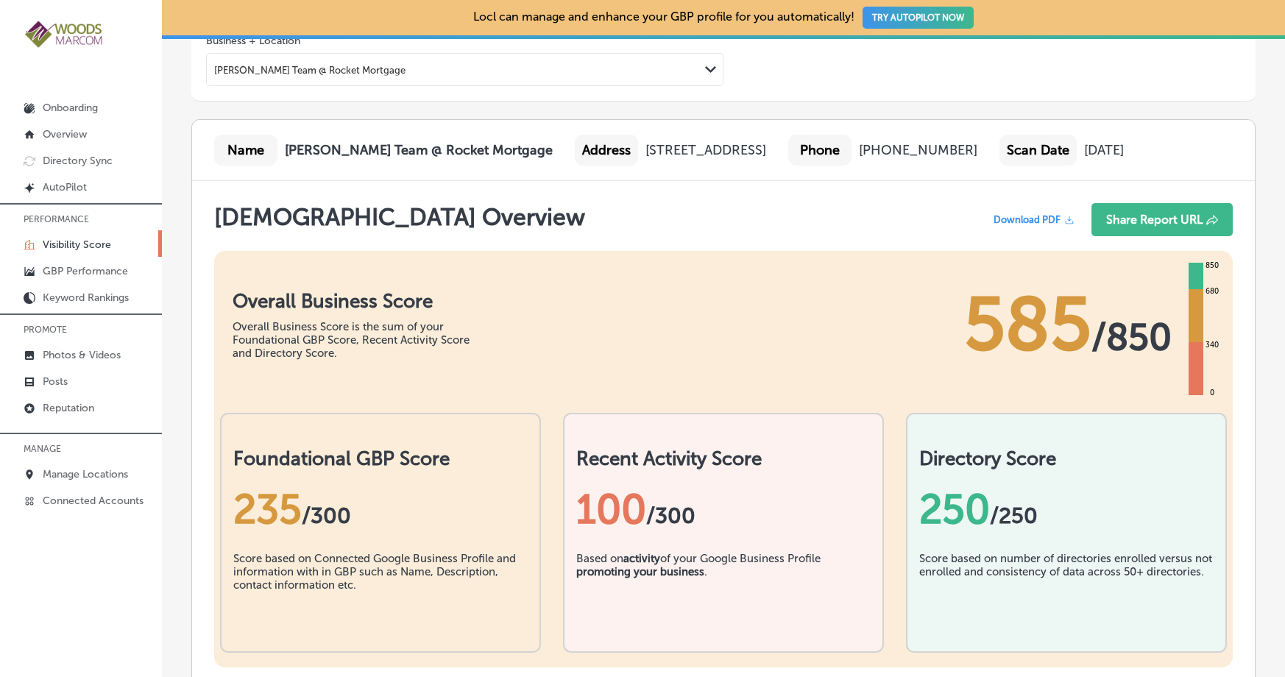
scroll to position [135, 0]
click at [108, 267] on p "GBP Performance" at bounding box center [85, 271] width 85 height 13
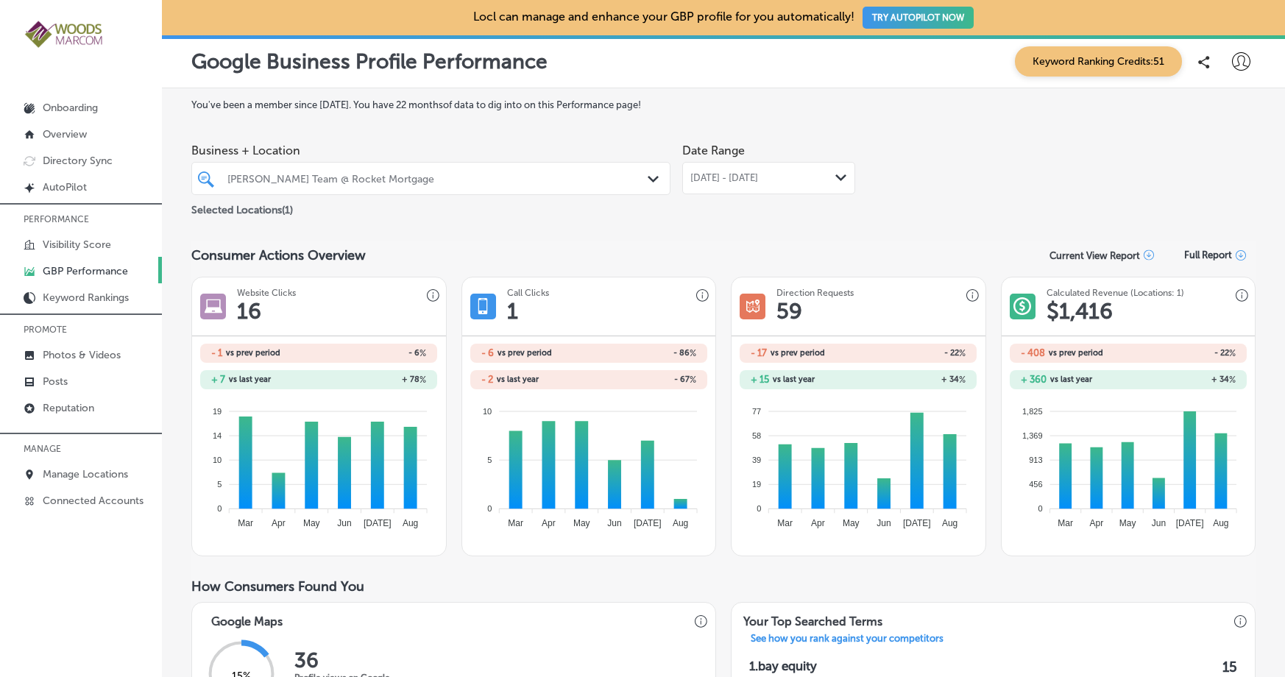
click at [840, 180] on icon "Path Created with Sketch." at bounding box center [841, 177] width 11 height 7
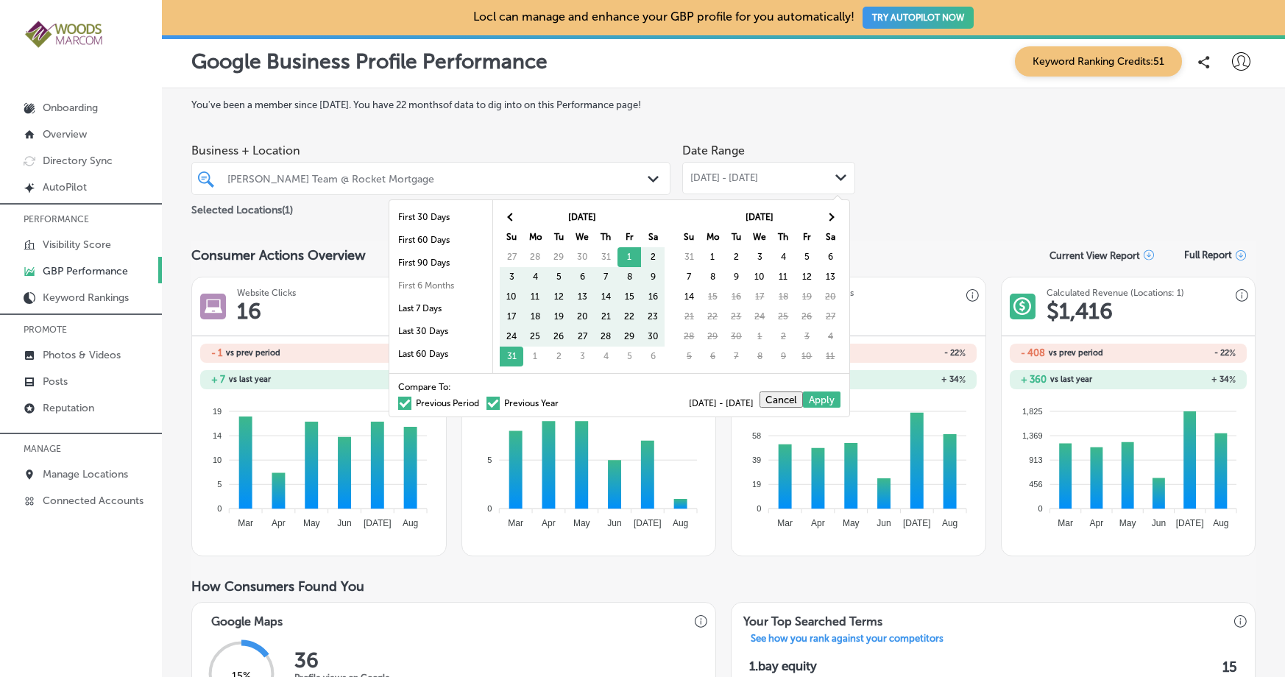
click at [894, 170] on div "Business + Location Dean Hayes Team @ Rocket Mortgage Path Created with Sketch.…" at bounding box center [723, 177] width 1065 height 82
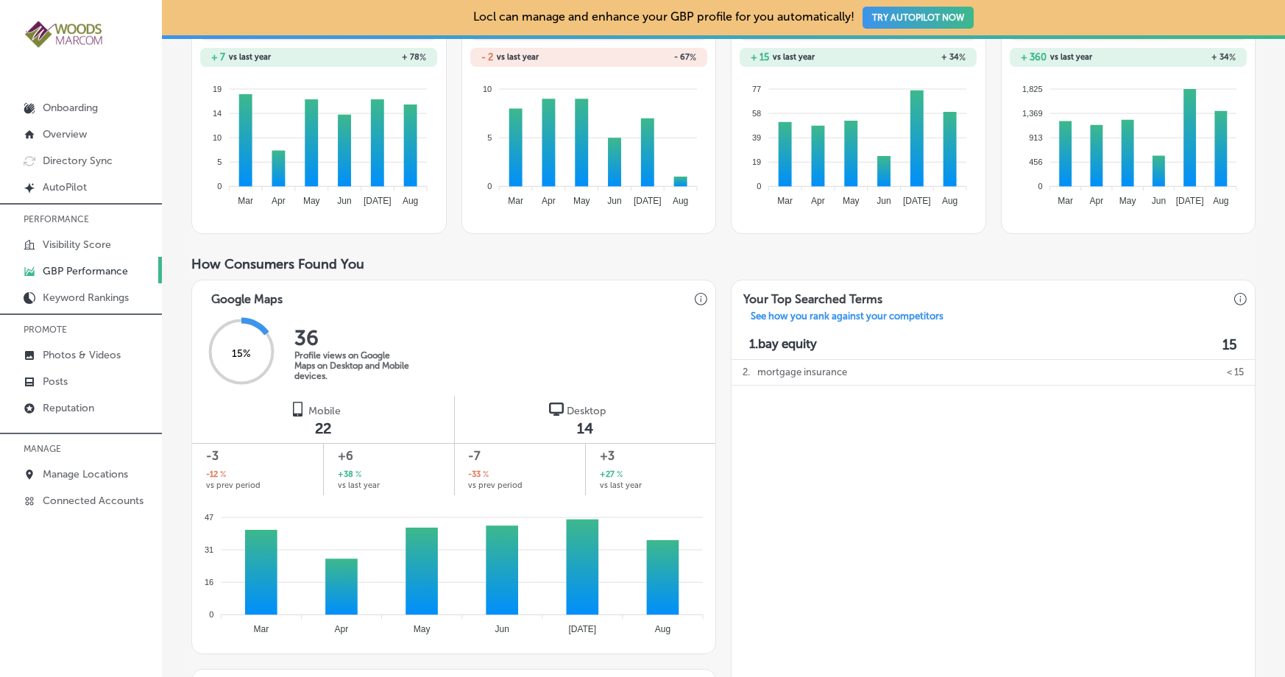
scroll to position [323, 0]
click at [71, 472] on p "Manage Locations" at bounding box center [85, 474] width 85 height 13
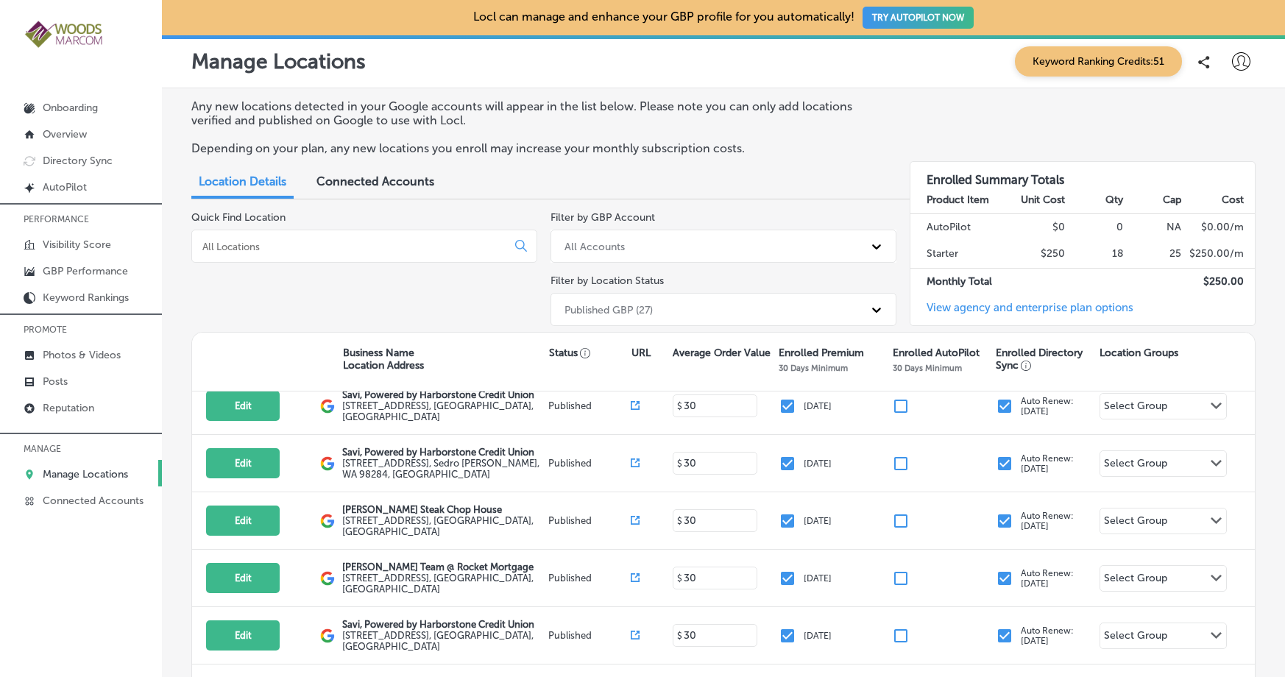
scroll to position [414, 0]
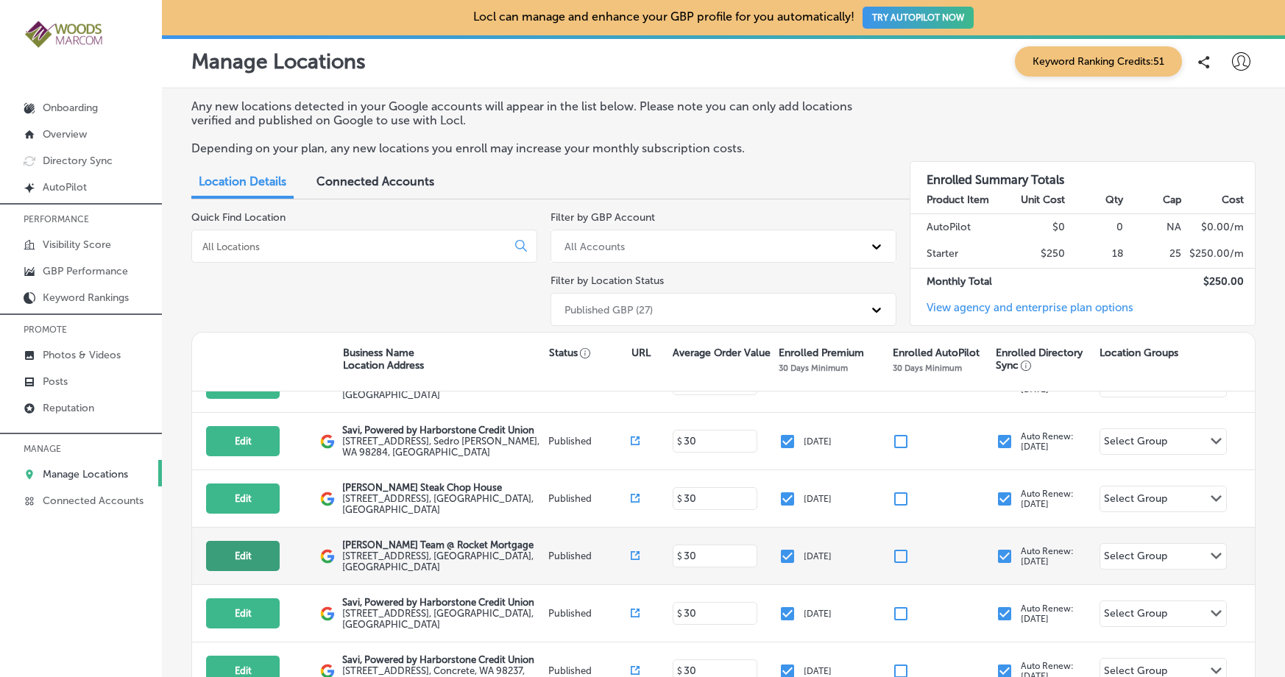
click at [253, 541] on button "Edit" at bounding box center [243, 556] width 74 height 30
select select "US"
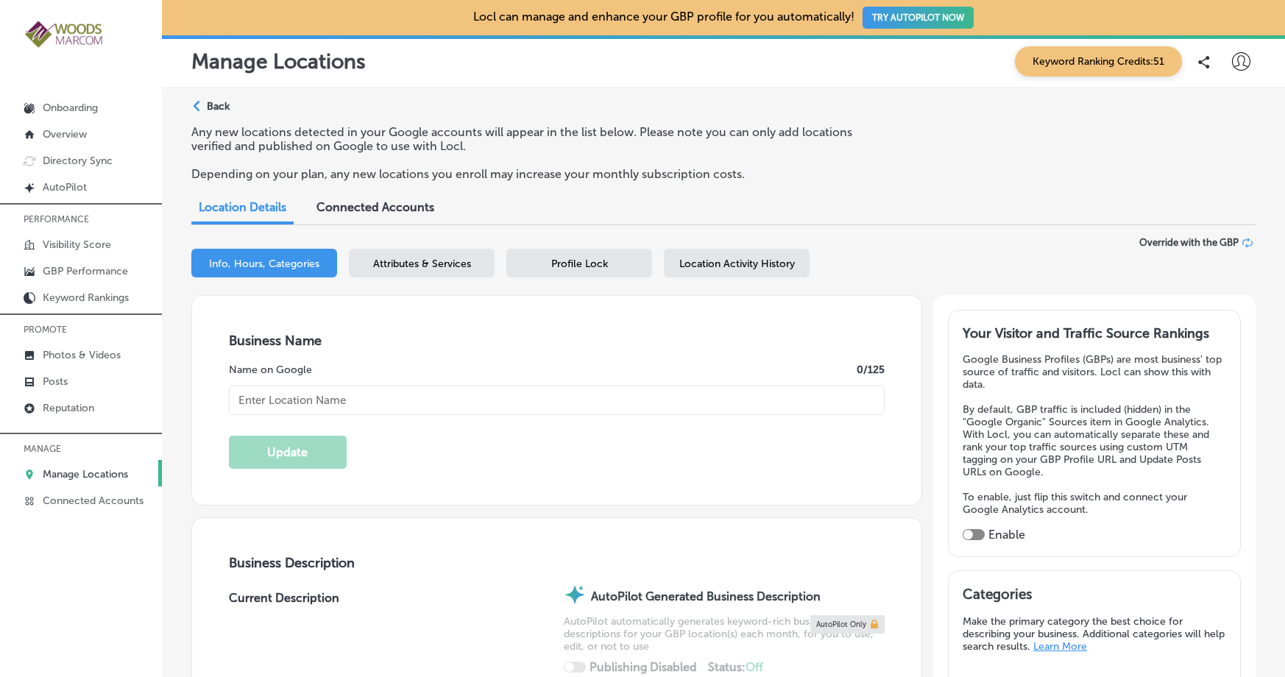
type input "[PERSON_NAME] Team @ Rocket Mortgage"
type textarea "Dean Hayes Team @ Rocket Mortgage is your trusted partner in achieving homeowne…"
type input "[STREET_ADDRESS]"
type input "#204"
type input "[GEOGRAPHIC_DATA][PERSON_NAME]"
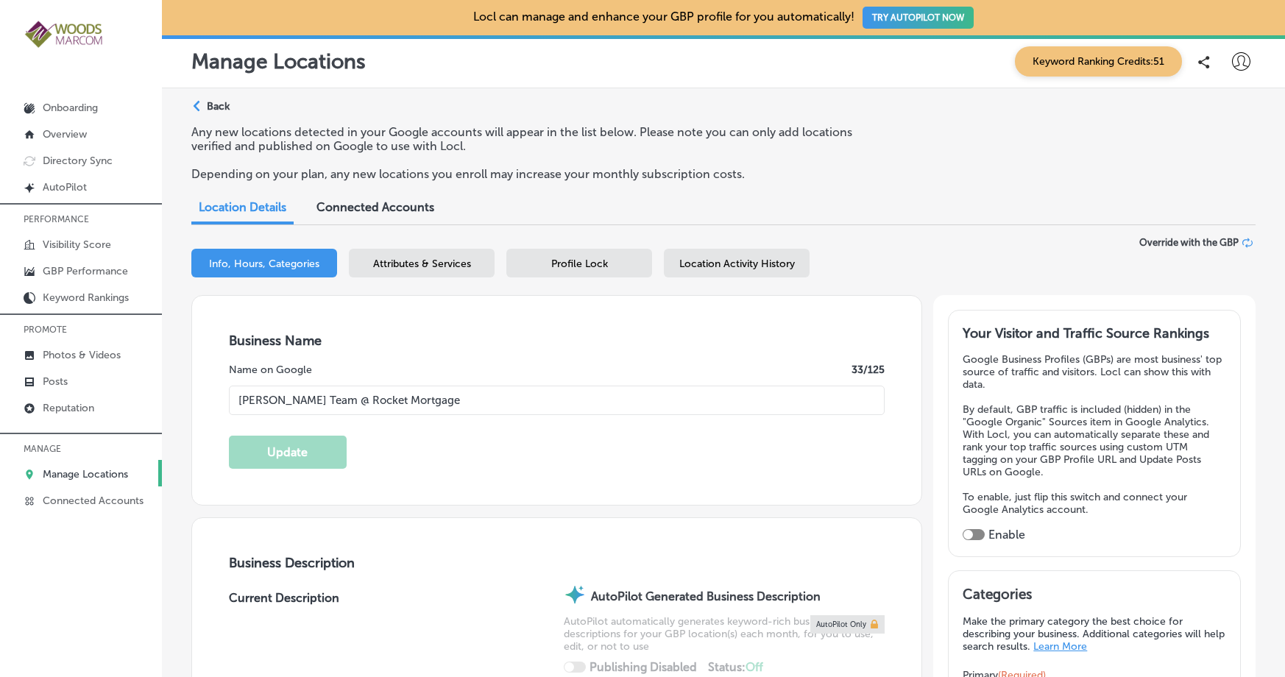
type input "98273"
type input "US"
type input "http://www.deanhayes.com/"
checkbox input "true"
type textarea "Dean Hayes Team @ Rocket Mortgage is your trusted partner in achieving homeowne…"
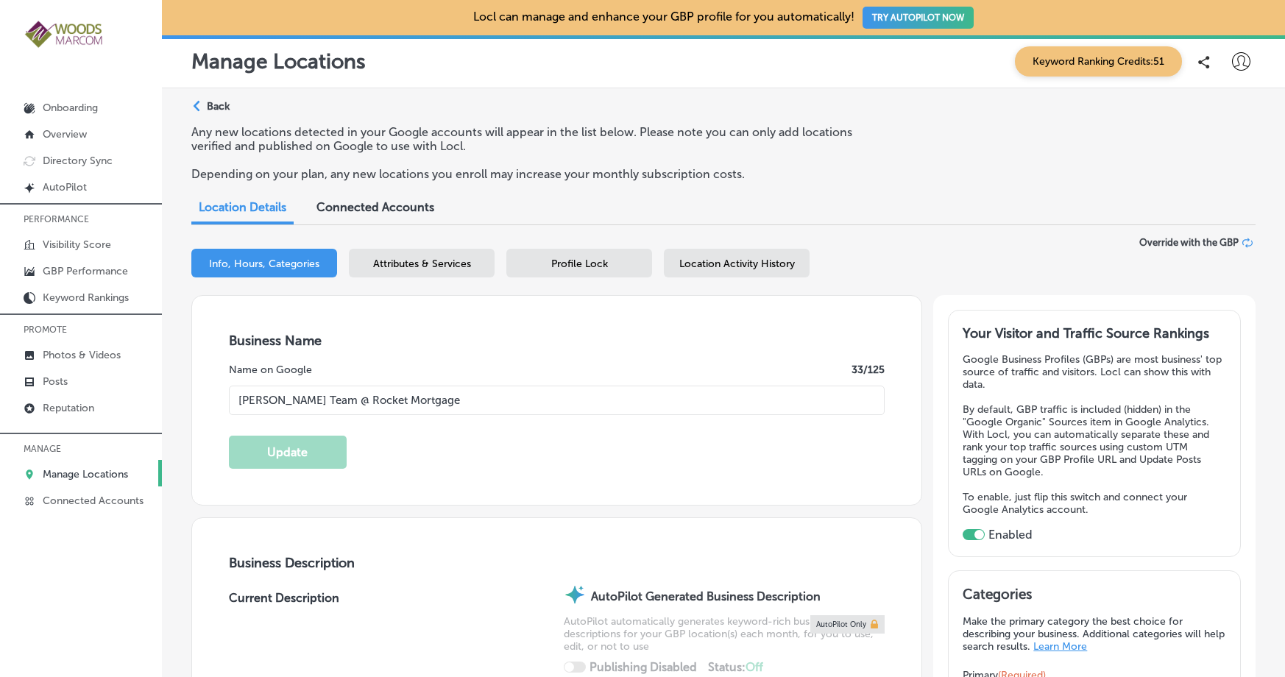
type input "+1 360 859 1629"
select select "US"
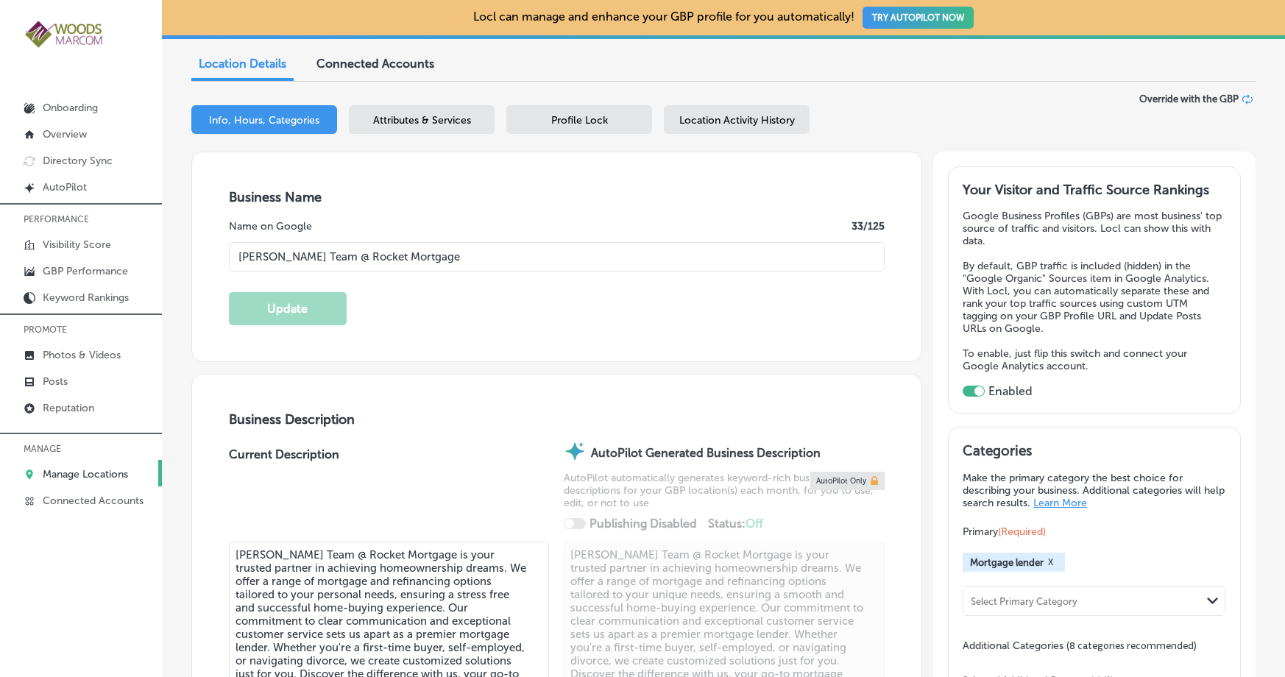
scroll to position [136, 0]
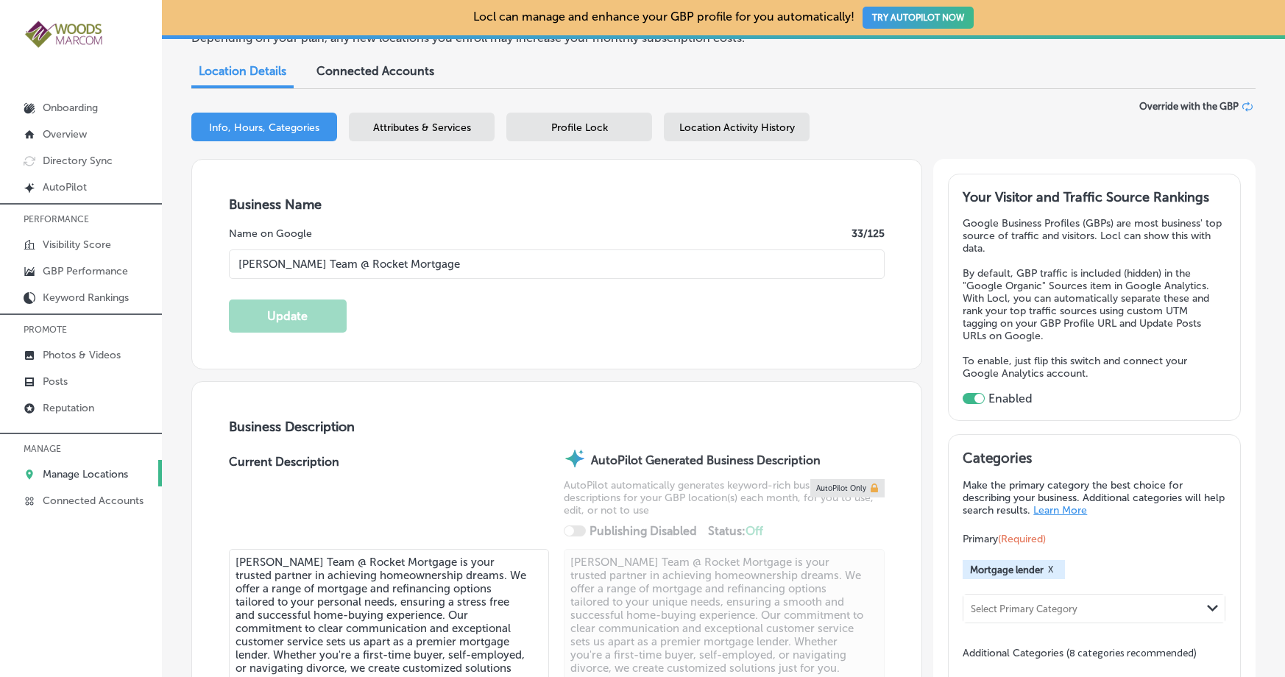
click at [406, 119] on div "Attributes & Services" at bounding box center [422, 127] width 146 height 29
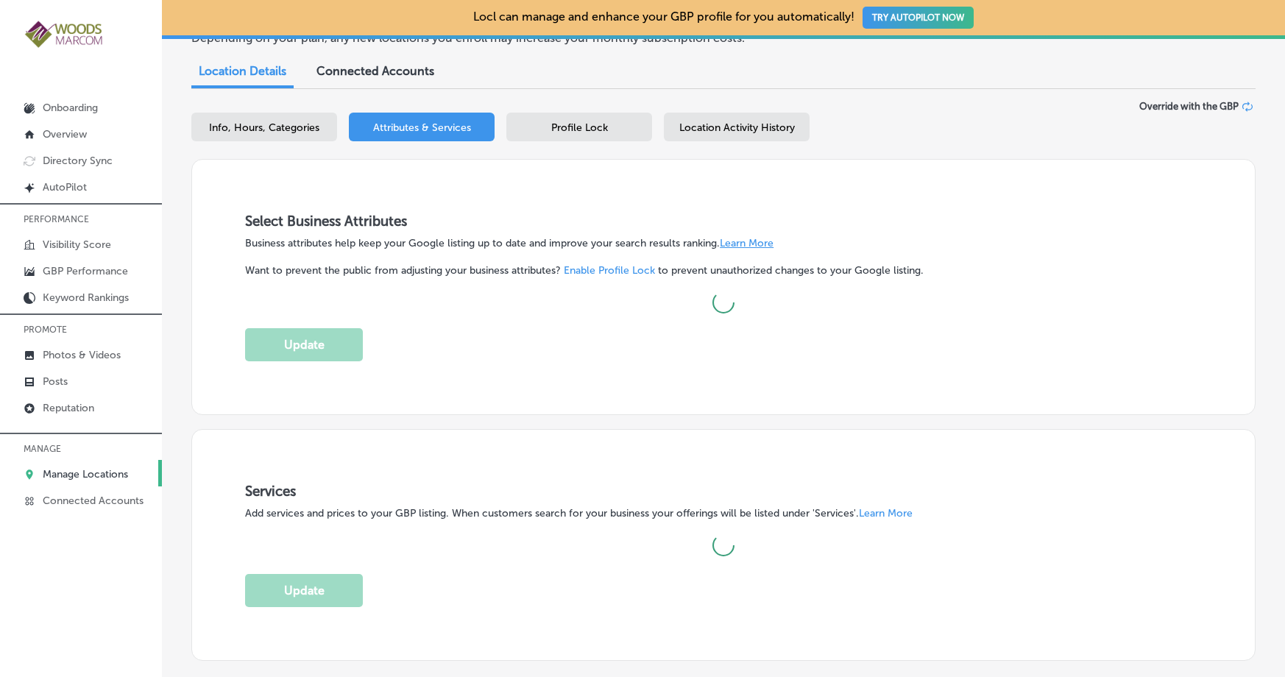
click at [242, 126] on span "Info, Hours, Categories" at bounding box center [264, 127] width 110 height 13
select select "US"
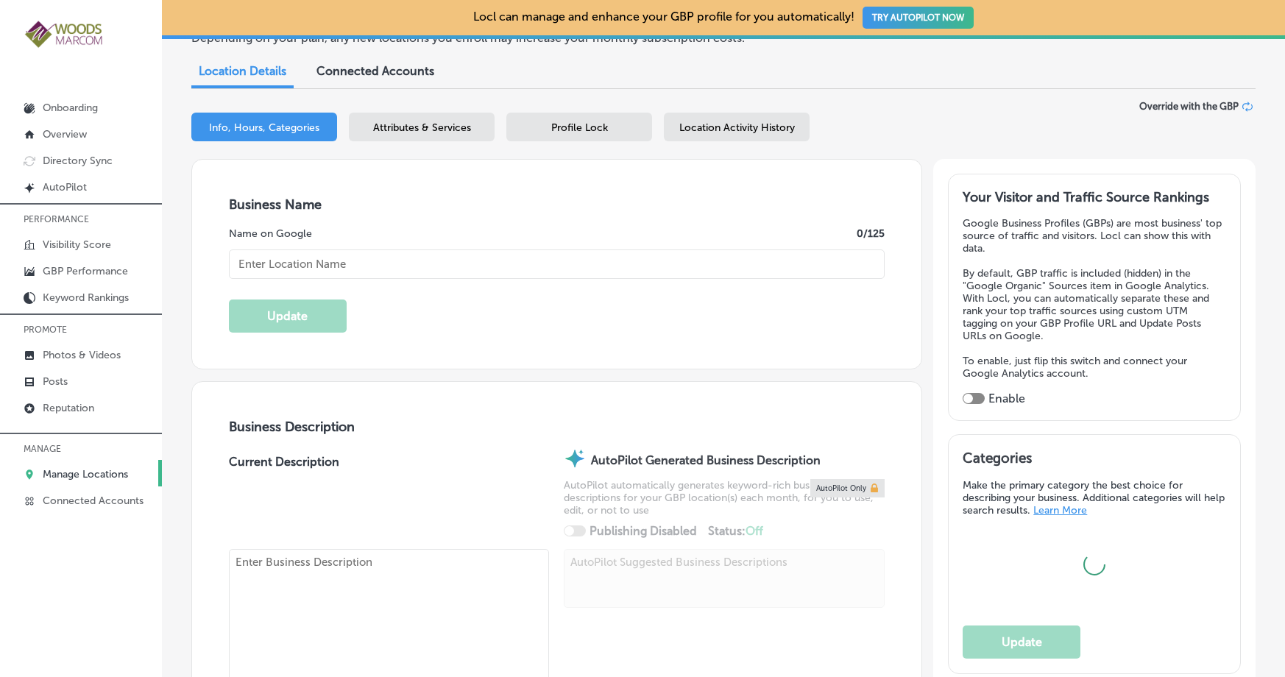
type textarea "Dean Hayes Team @ Rocket Mortgage is your trusted partner in achieving homeowne…"
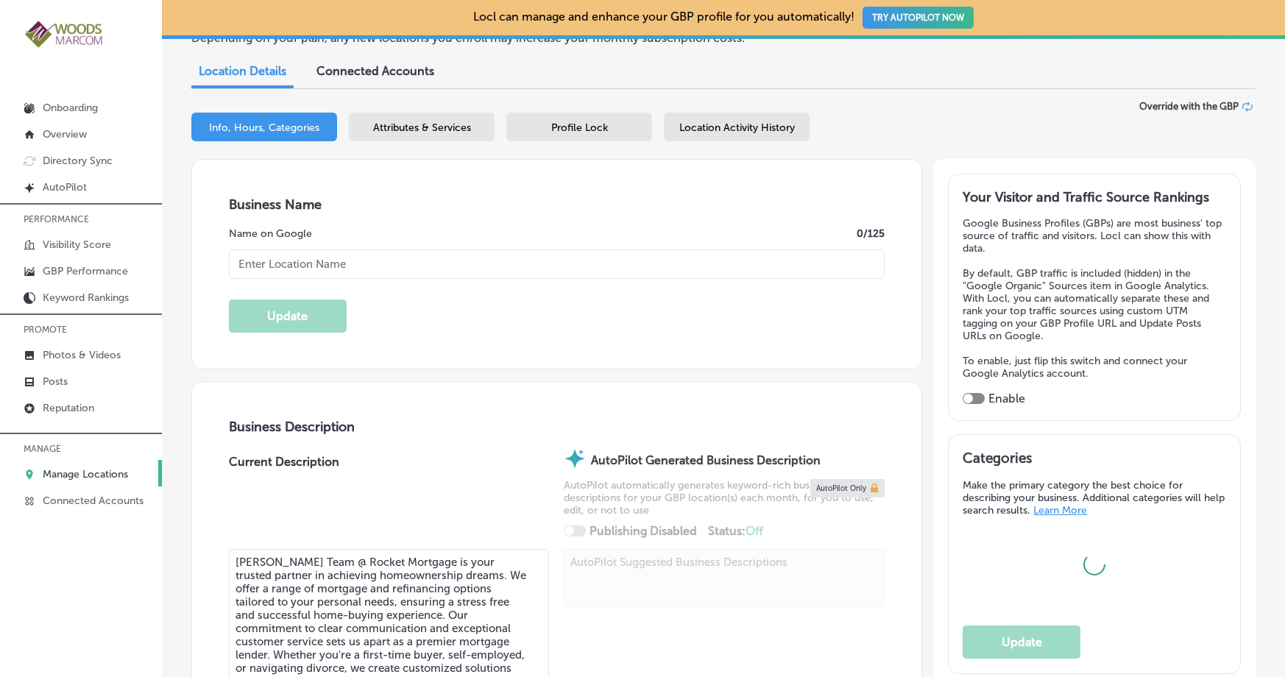
type textarea "Dean Hayes Team @ Rocket Mortgage is your trusted partner in achieving homeowne…"
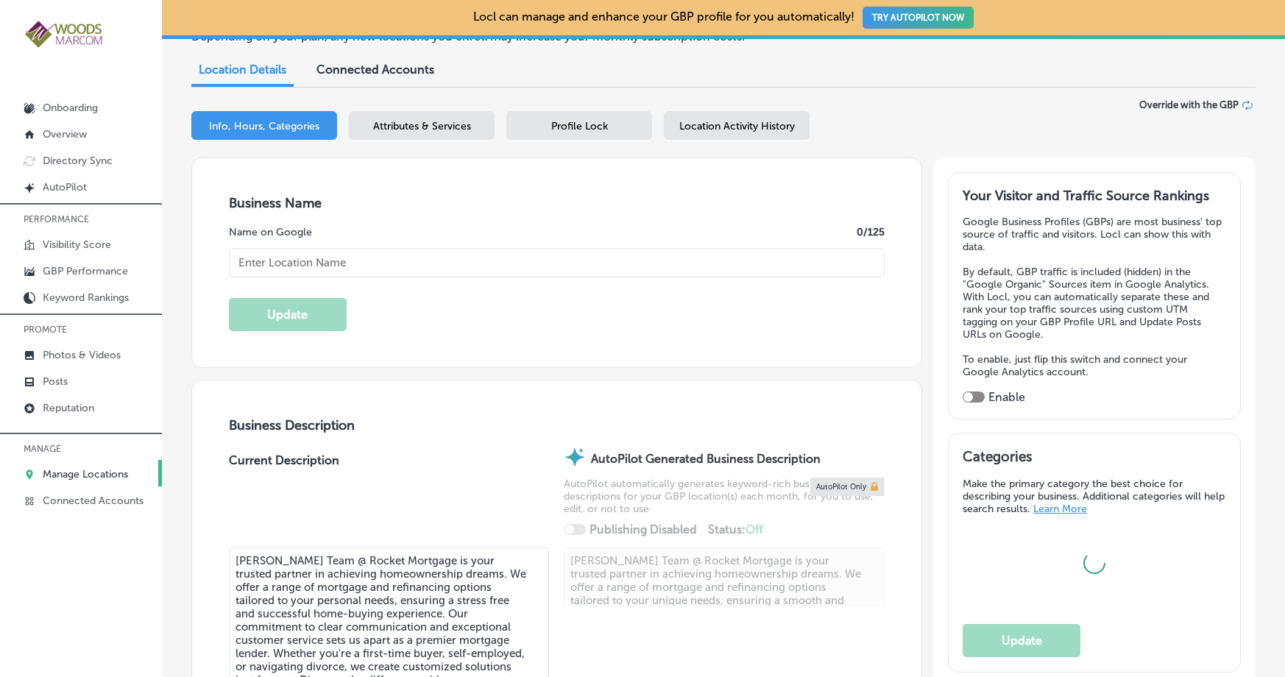
type input "[STREET_ADDRESS]"
type input "#204"
type input "[GEOGRAPHIC_DATA][PERSON_NAME]"
type input "98273"
type input "US"
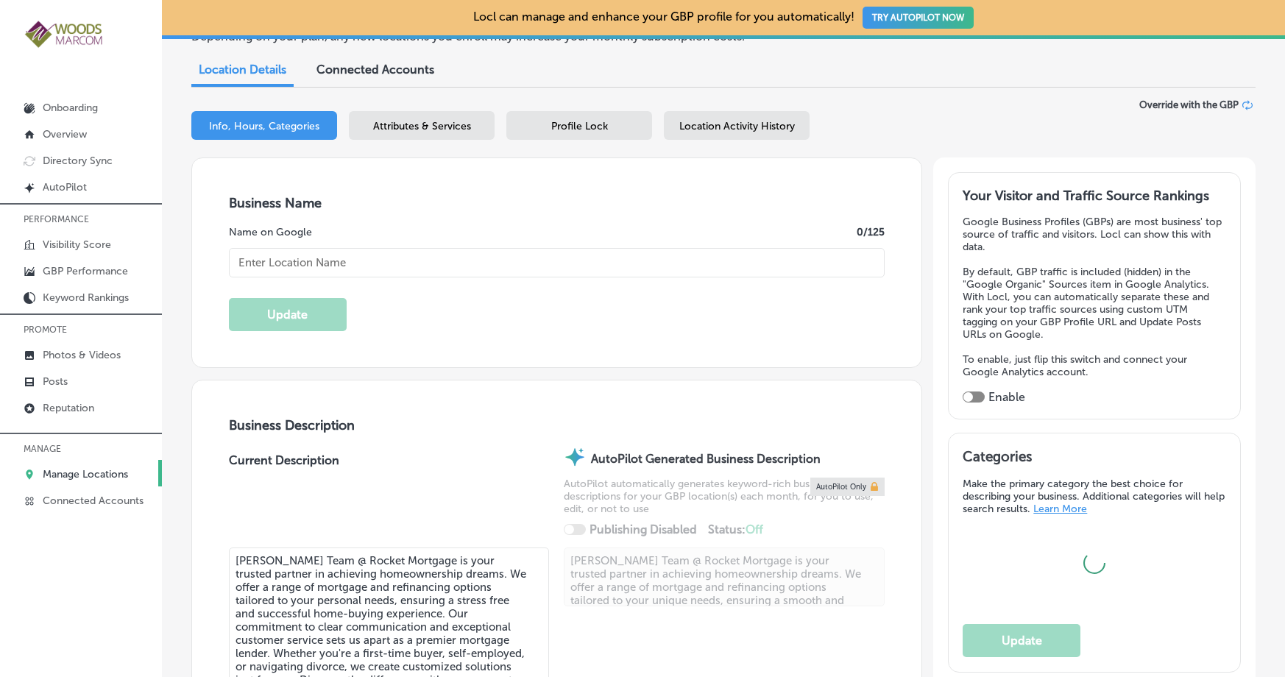
type input "[PERSON_NAME] Team @ Rocket Mortgage"
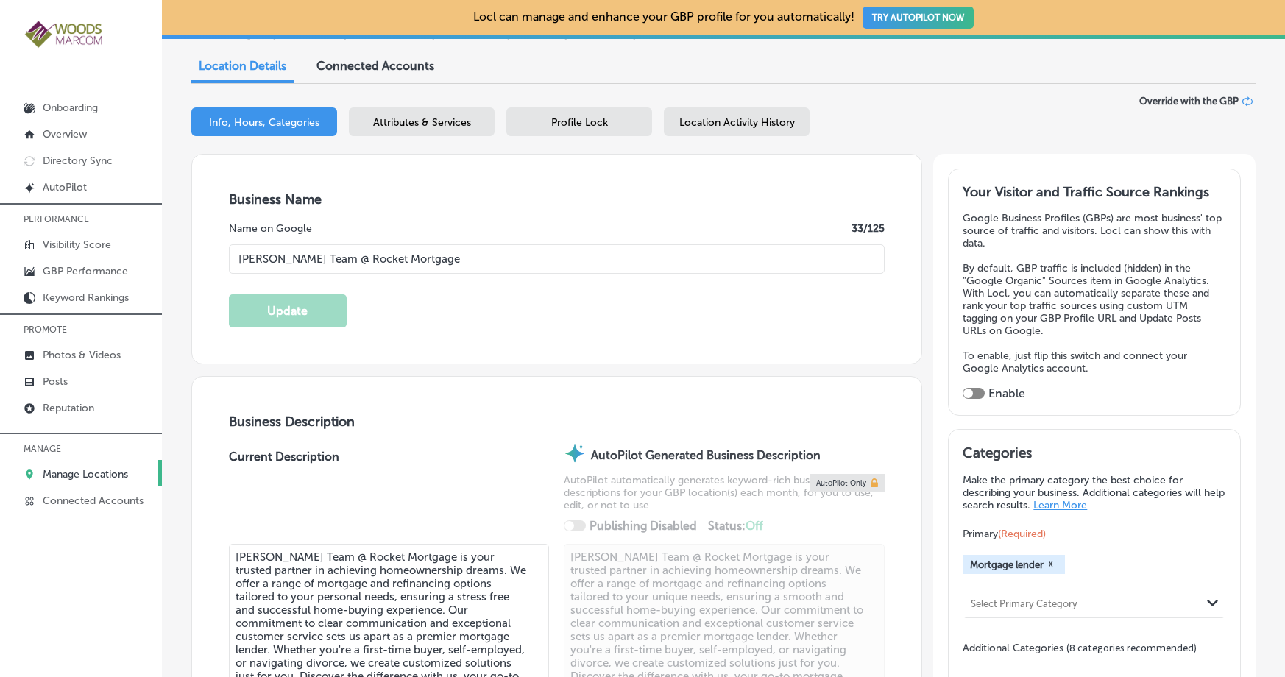
type input "http://www.deanhayes.com/"
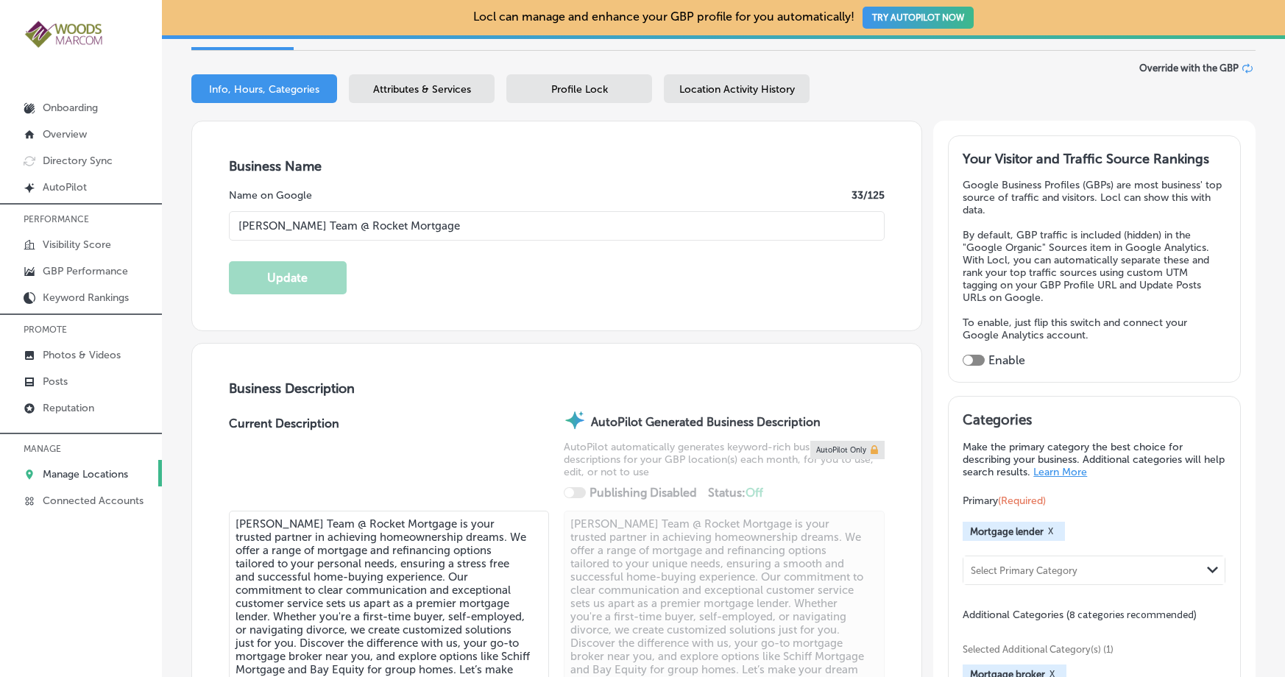
scroll to position [346, 0]
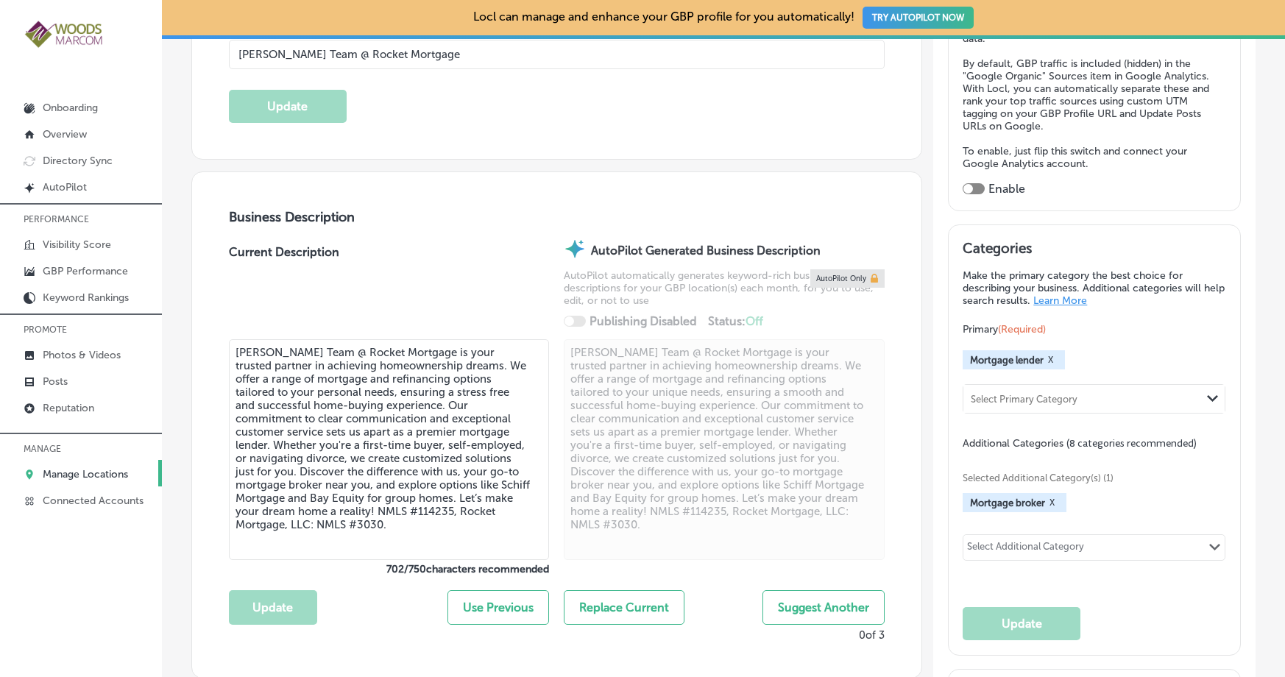
checkbox input "true"
type input "+1 360 859 1629"
select select "US"
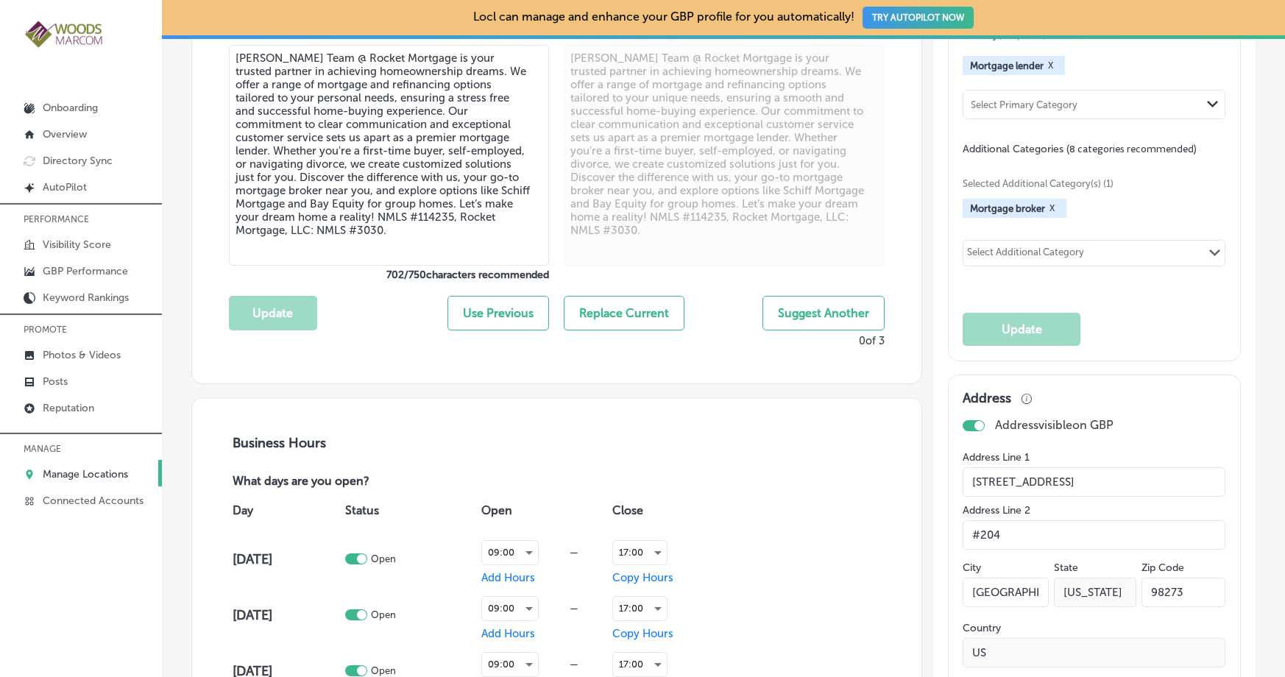
scroll to position [0, 0]
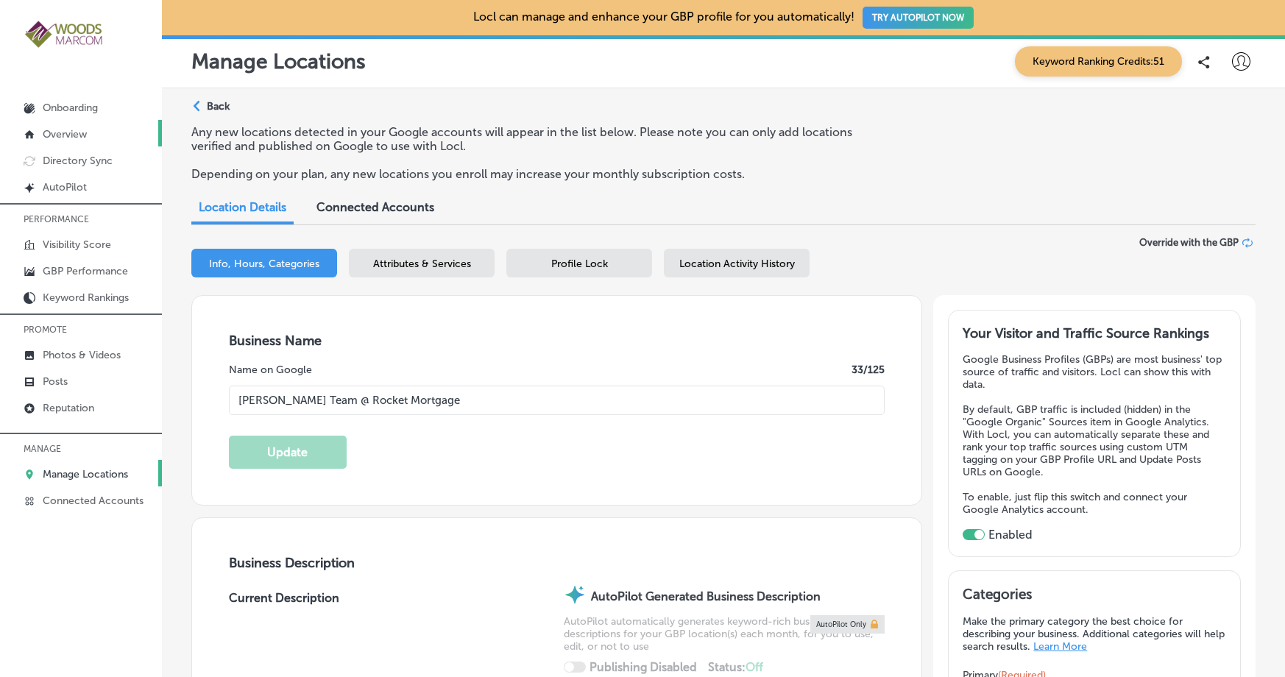
click at [41, 133] on link "Overview" at bounding box center [81, 133] width 162 height 27
